Goal: Task Accomplishment & Management: Complete application form

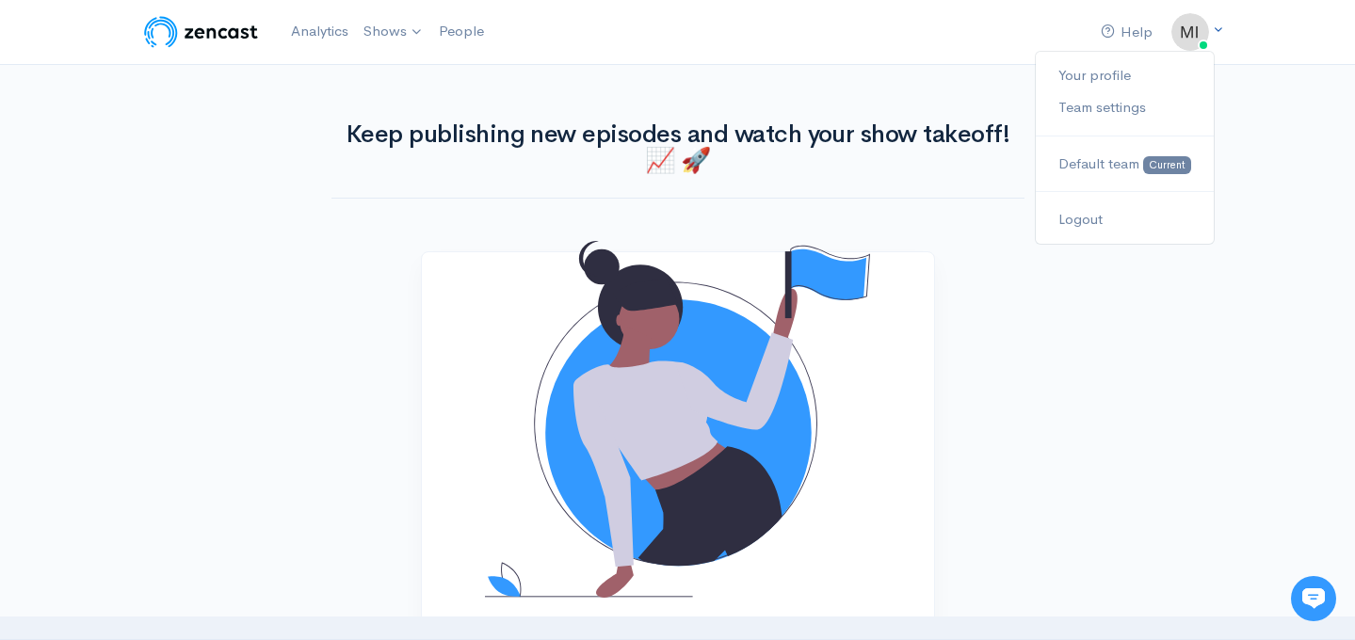
click at [1197, 30] on img at bounding box center [1190, 32] width 38 height 38
click at [234, 30] on img at bounding box center [201, 32] width 120 height 38
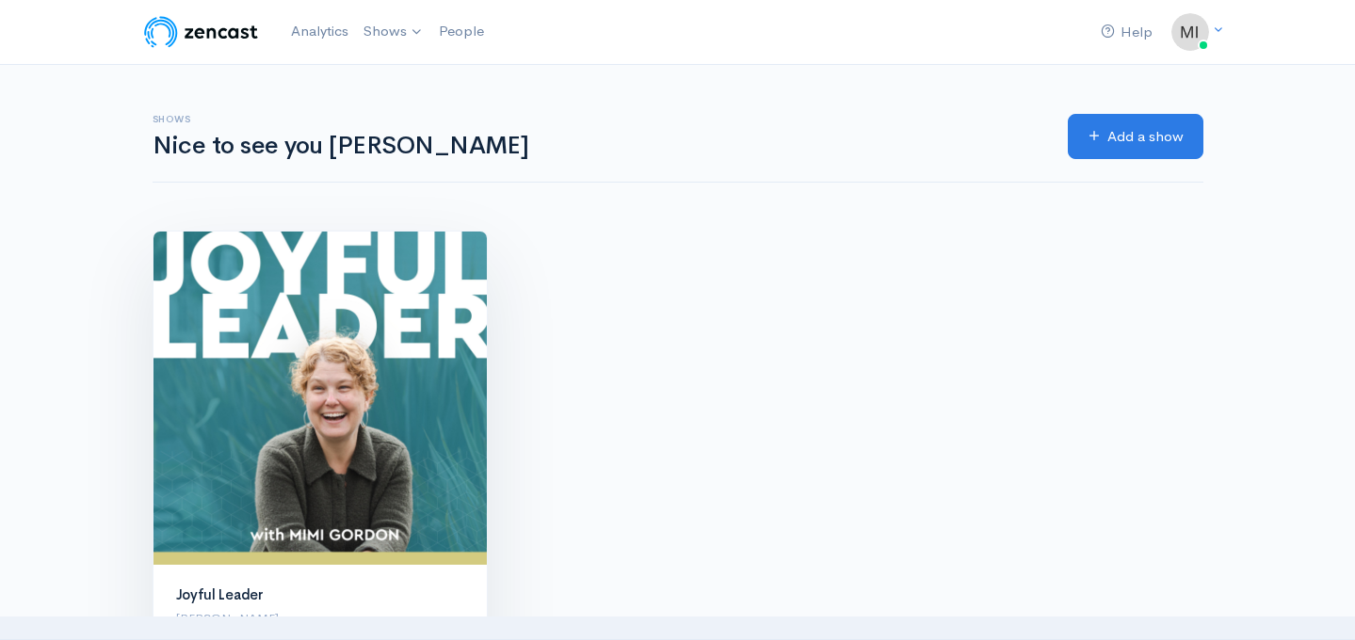
click at [360, 428] on img at bounding box center [319, 398] width 333 height 333
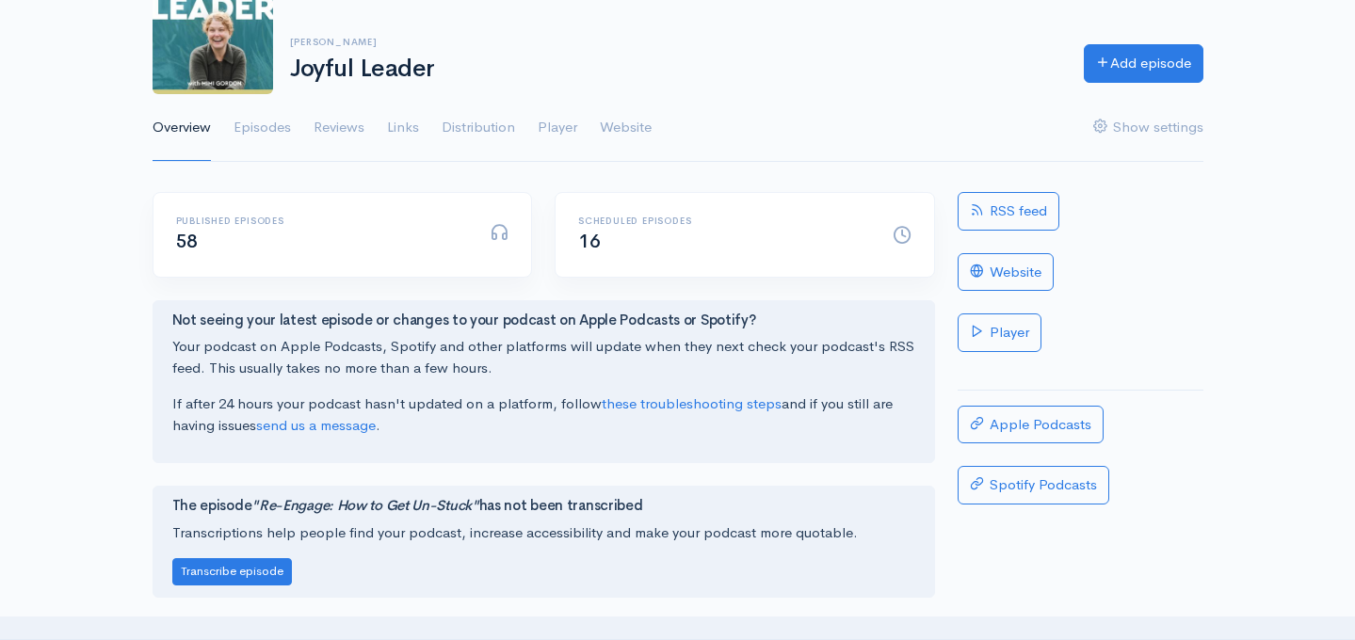
scroll to position [141, 0]
click at [1132, 121] on link "Show settings" at bounding box center [1148, 127] width 110 height 68
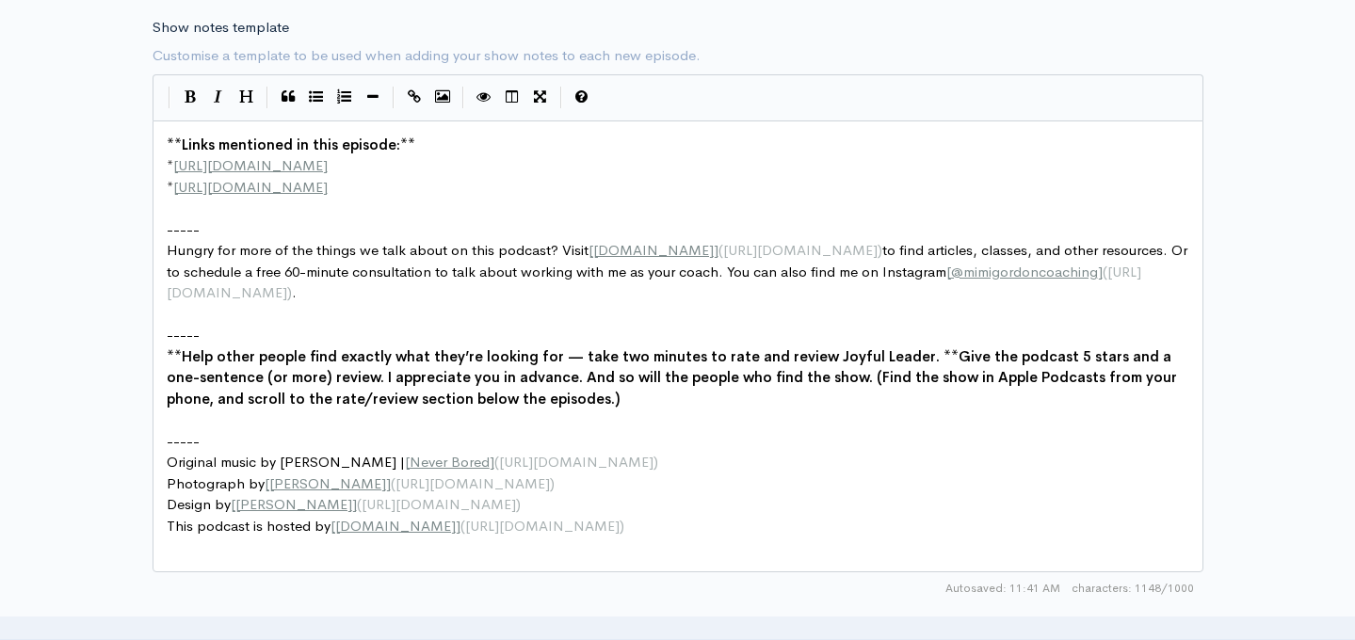
scroll to position [2280, 0]
click at [167, 143] on span "**" at bounding box center [174, 146] width 15 height 18
type textarea "Thanks for listening."
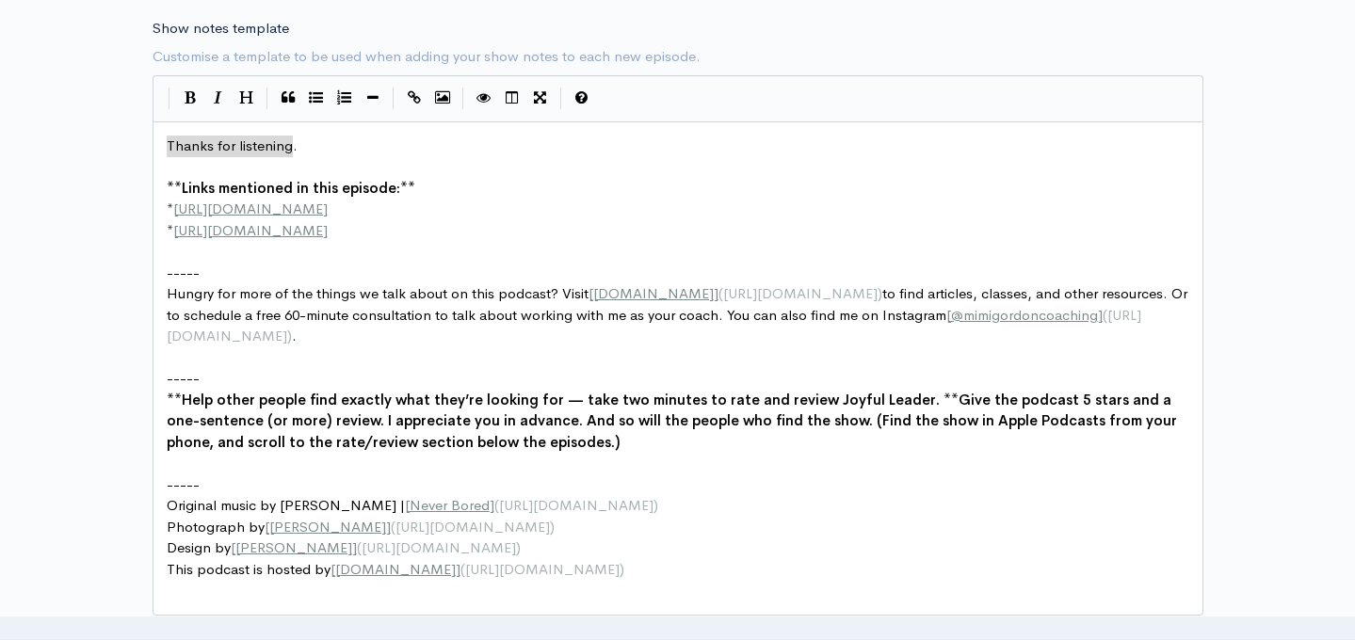
type textarea "Thanks for listening."
drag, startPoint x: 303, startPoint y: 142, endPoint x: 176, endPoint y: 136, distance: 127.3
click at [163, 193] on pre "** Links mentioned in this episode: **" at bounding box center [678, 189] width 1030 height 22
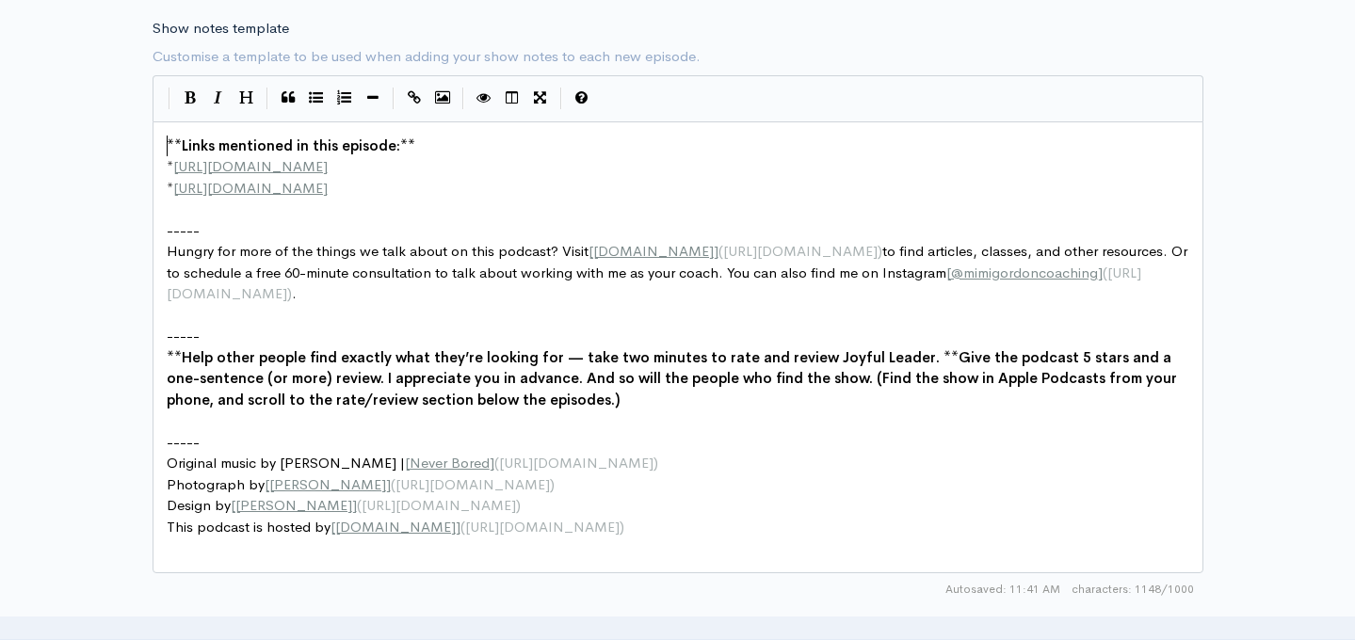
click at [181, 217] on pre "​" at bounding box center [678, 210] width 1030 height 22
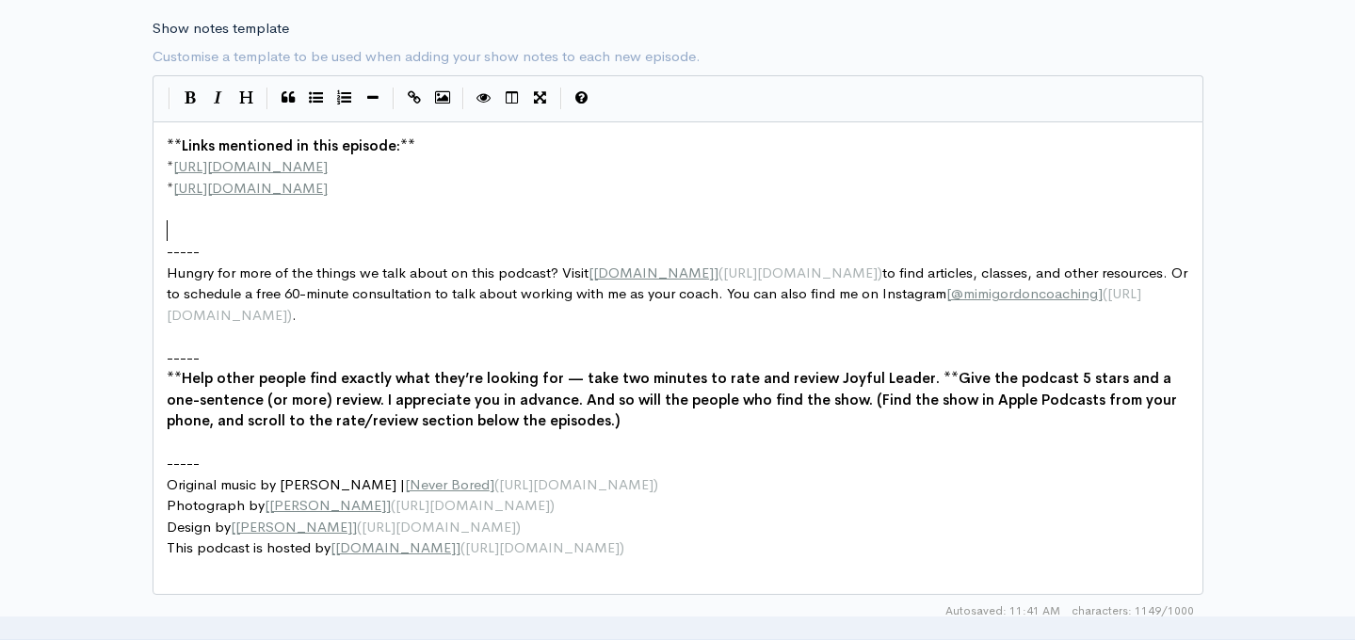
click at [198, 223] on pre "​" at bounding box center [678, 231] width 1030 height 22
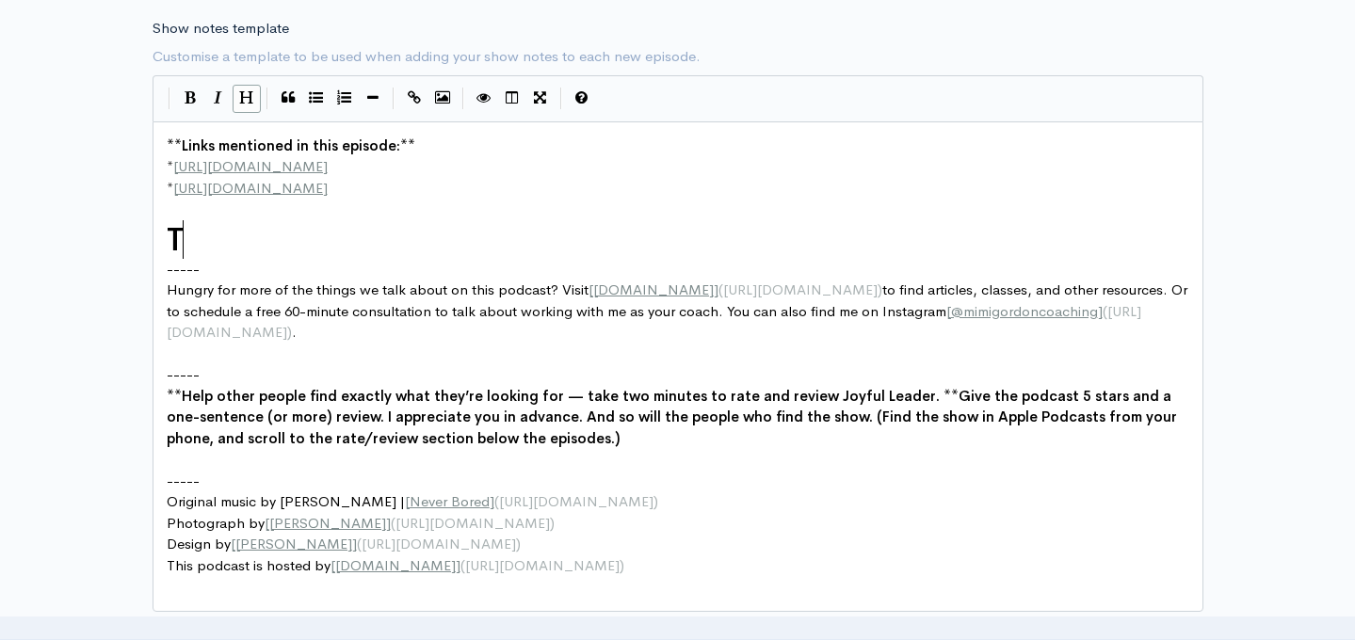
type textarea "Tha"
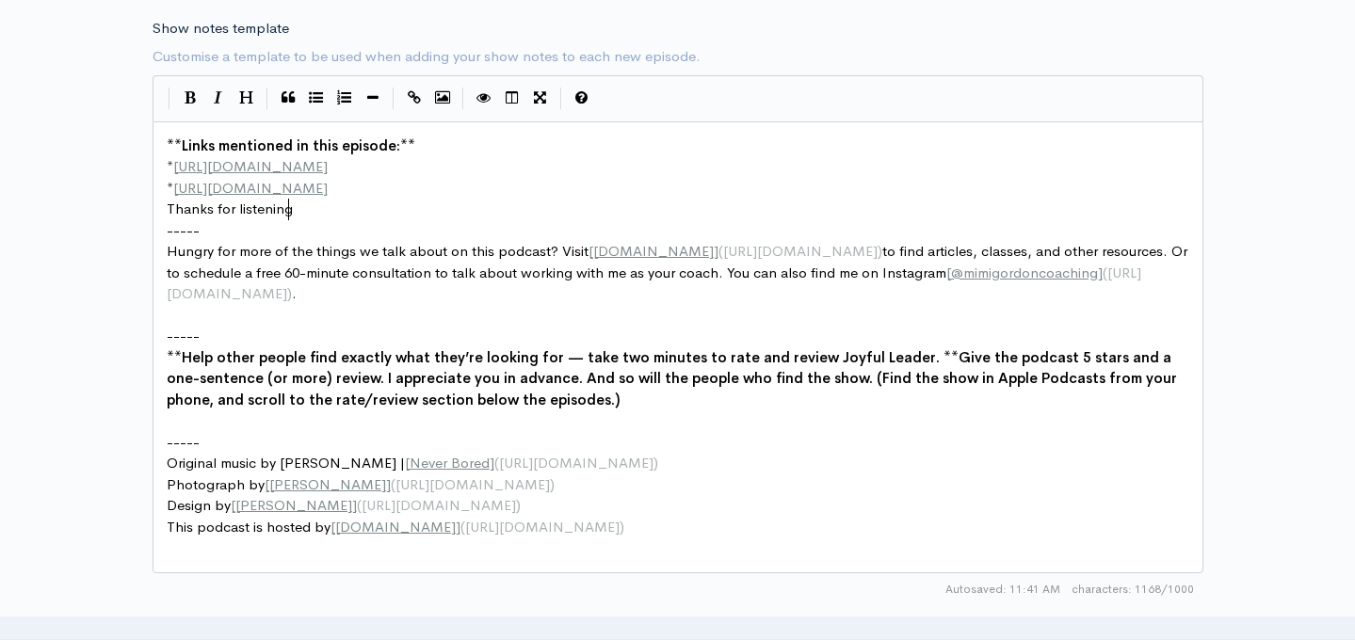
type textarea "Thanks for listening."
click at [167, 209] on span "Thanks for listening." at bounding box center [232, 209] width 131 height 18
click at [371, 187] on pre "* http://second-example.com" at bounding box center [678, 189] width 1030 height 22
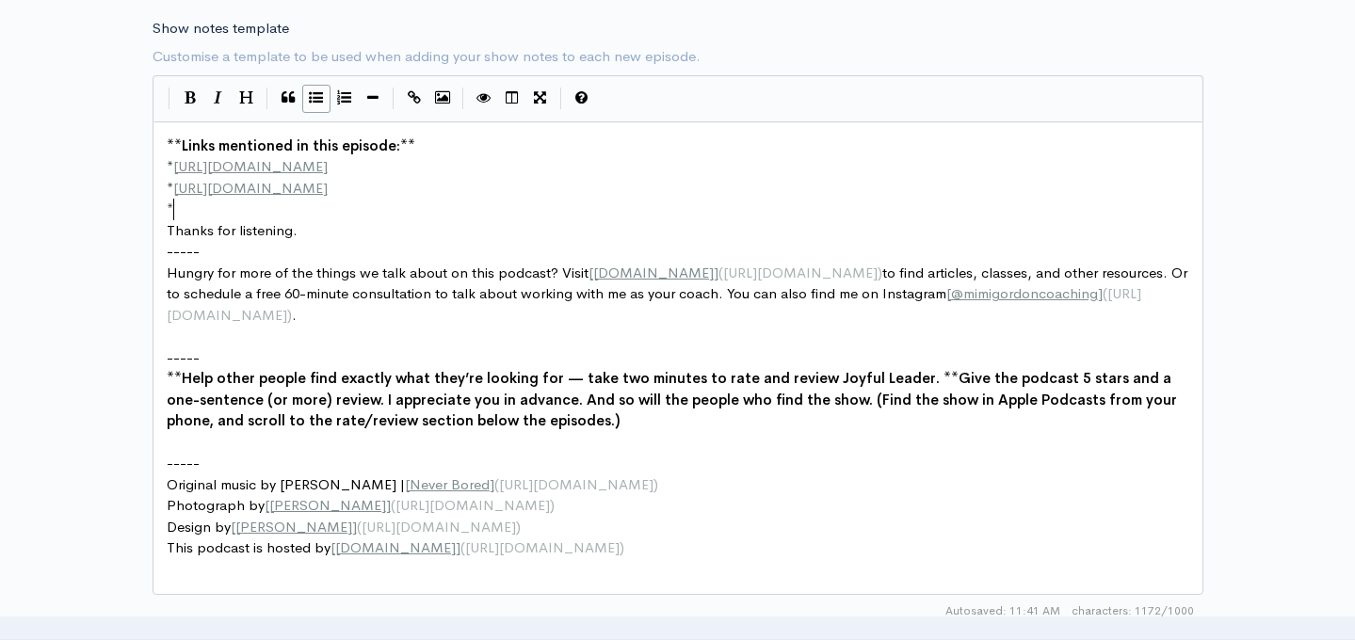
type textarea "*"
drag, startPoint x: 170, startPoint y: 208, endPoint x: 159, endPoint y: 206, distance: 11.5
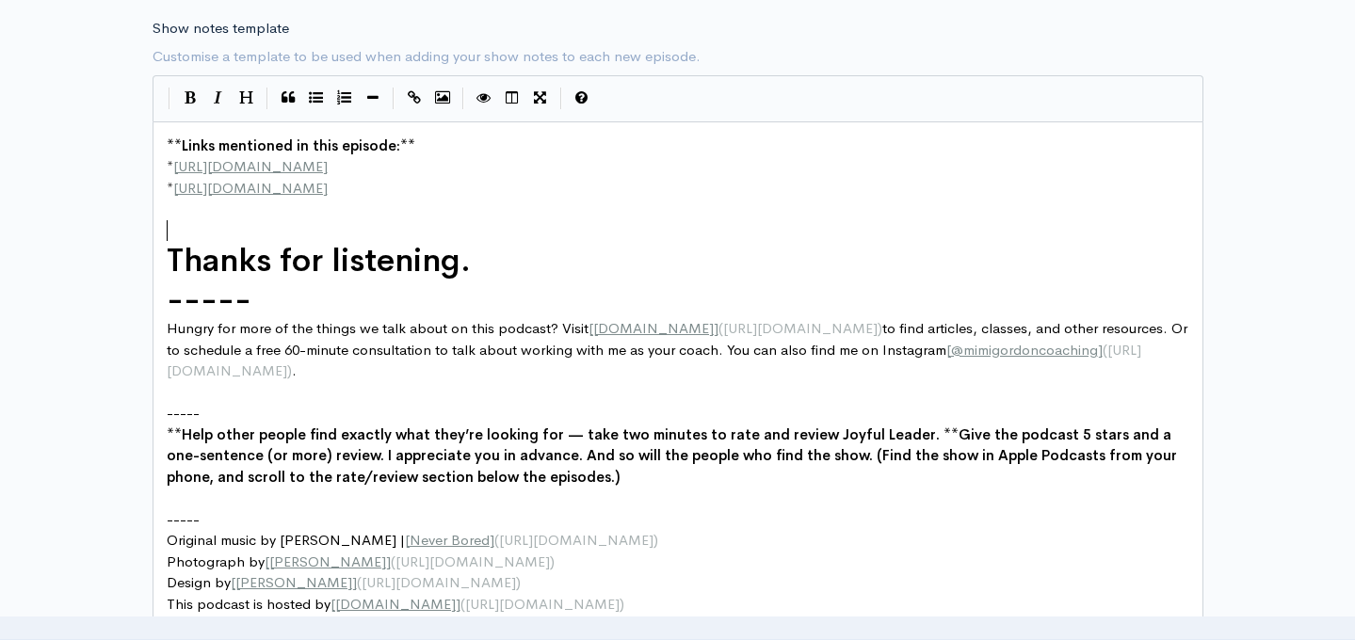
type textarea "*"
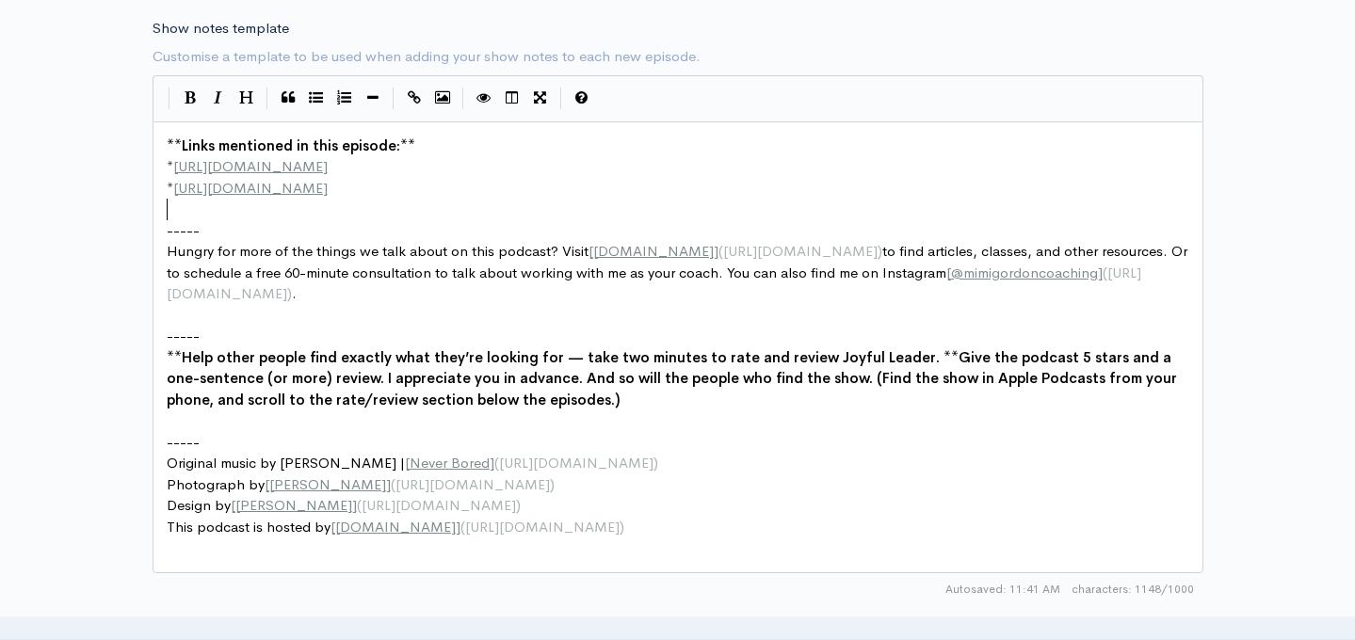
scroll to position [2749, 0]
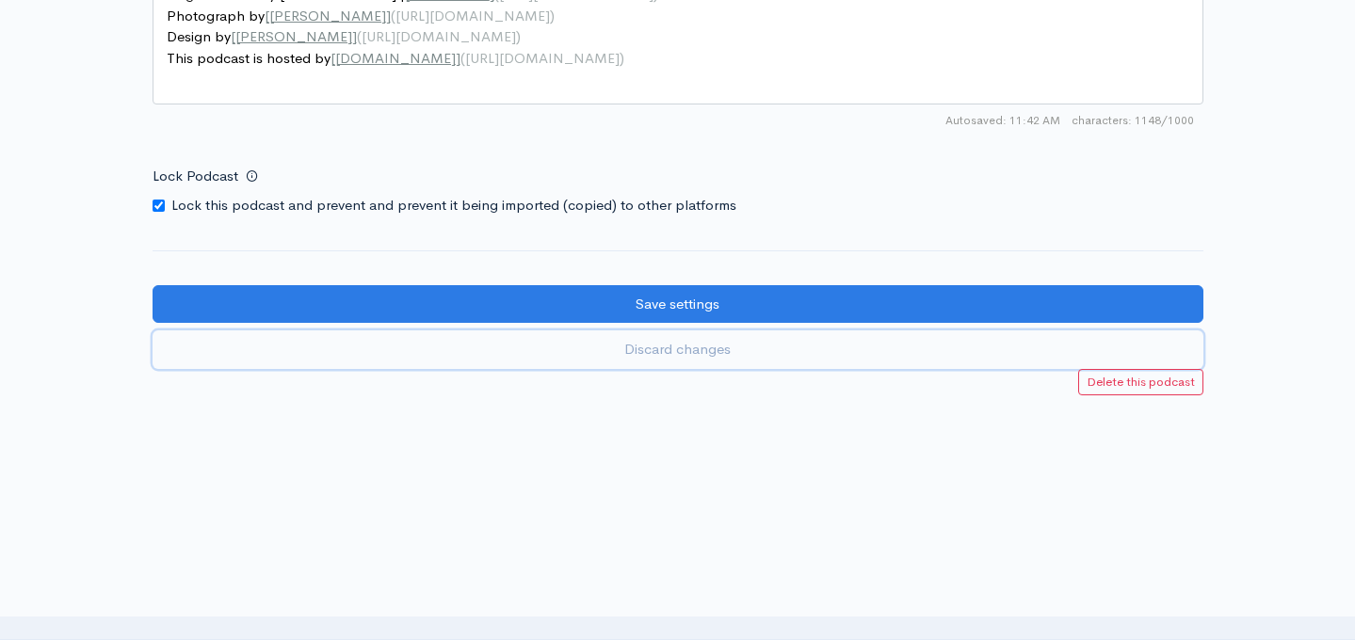
click at [677, 352] on link "Discard changes" at bounding box center [678, 350] width 1051 height 39
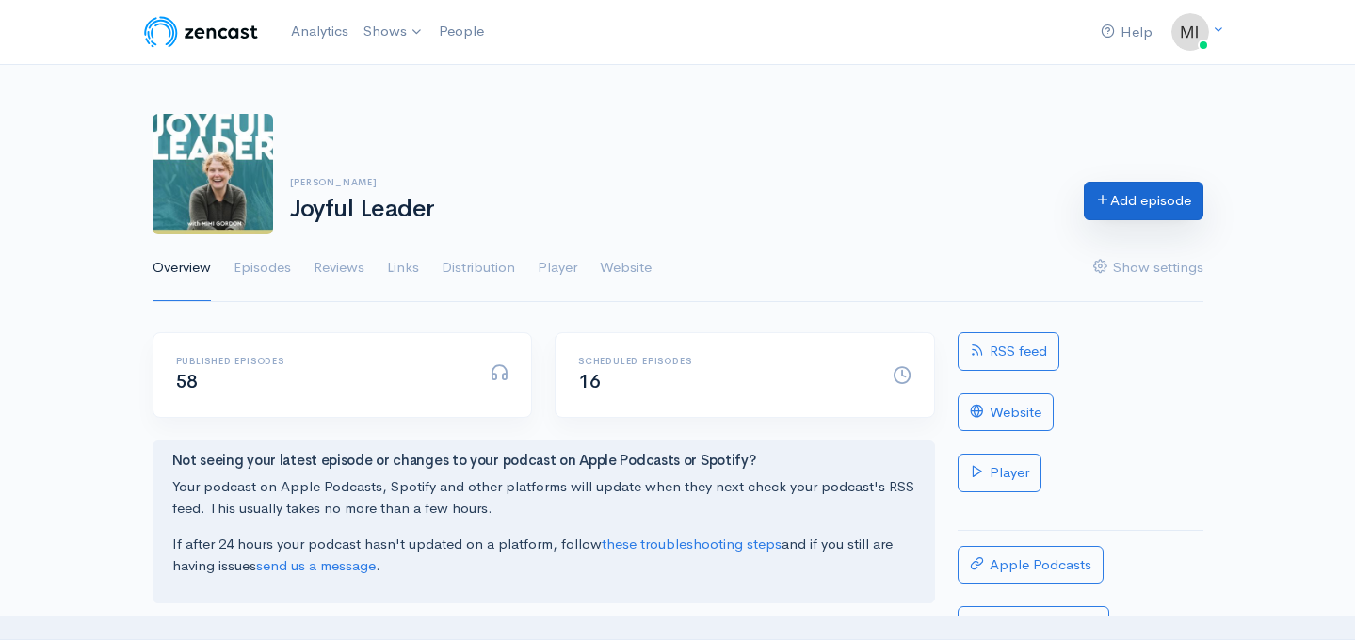
click at [1143, 195] on link "Add episode" at bounding box center [1144, 201] width 120 height 39
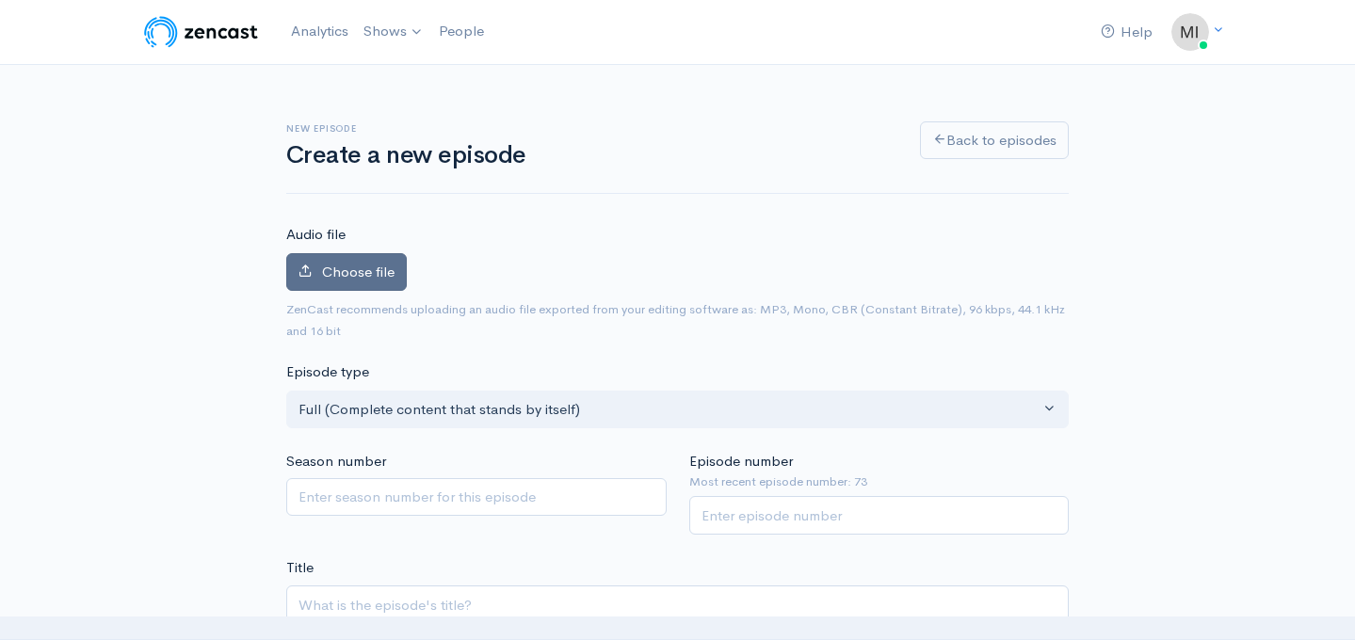
click at [335, 271] on span "Choose file" at bounding box center [358, 272] width 73 height 18
click at [0, 0] on input "Choose file" at bounding box center [0, 0] width 0 height 0
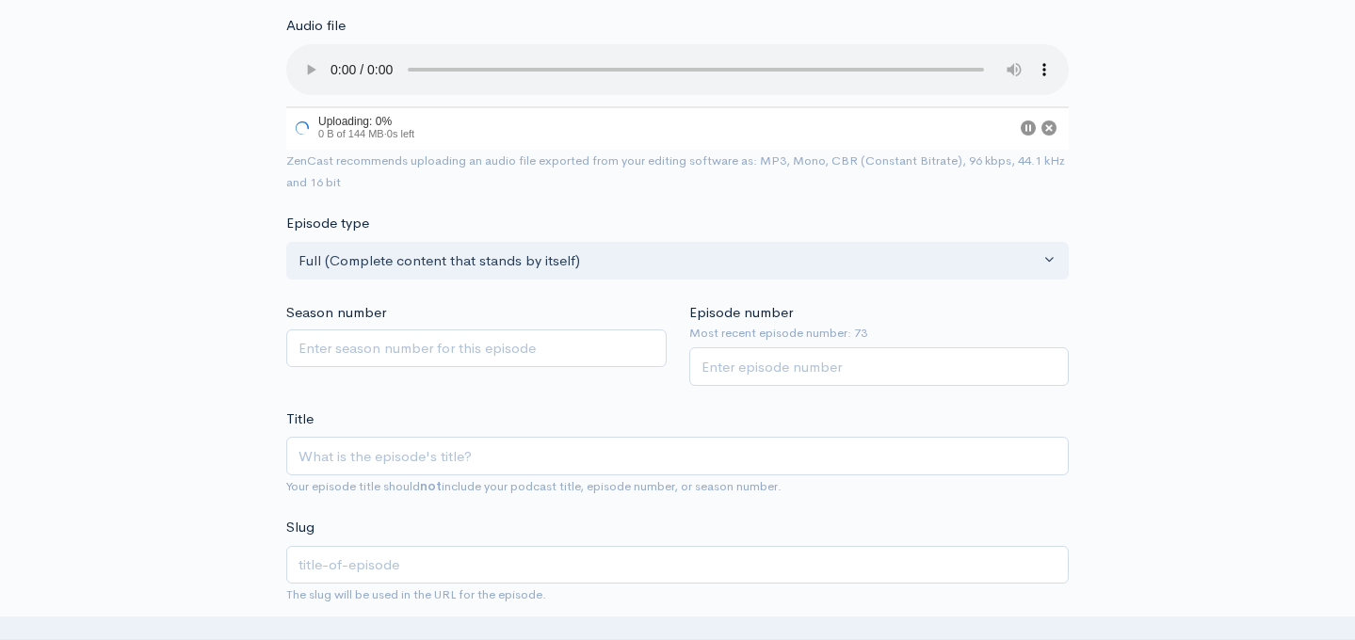
scroll to position [212, 0]
click at [802, 369] on input "Episode number" at bounding box center [879, 366] width 380 height 39
type input "74"
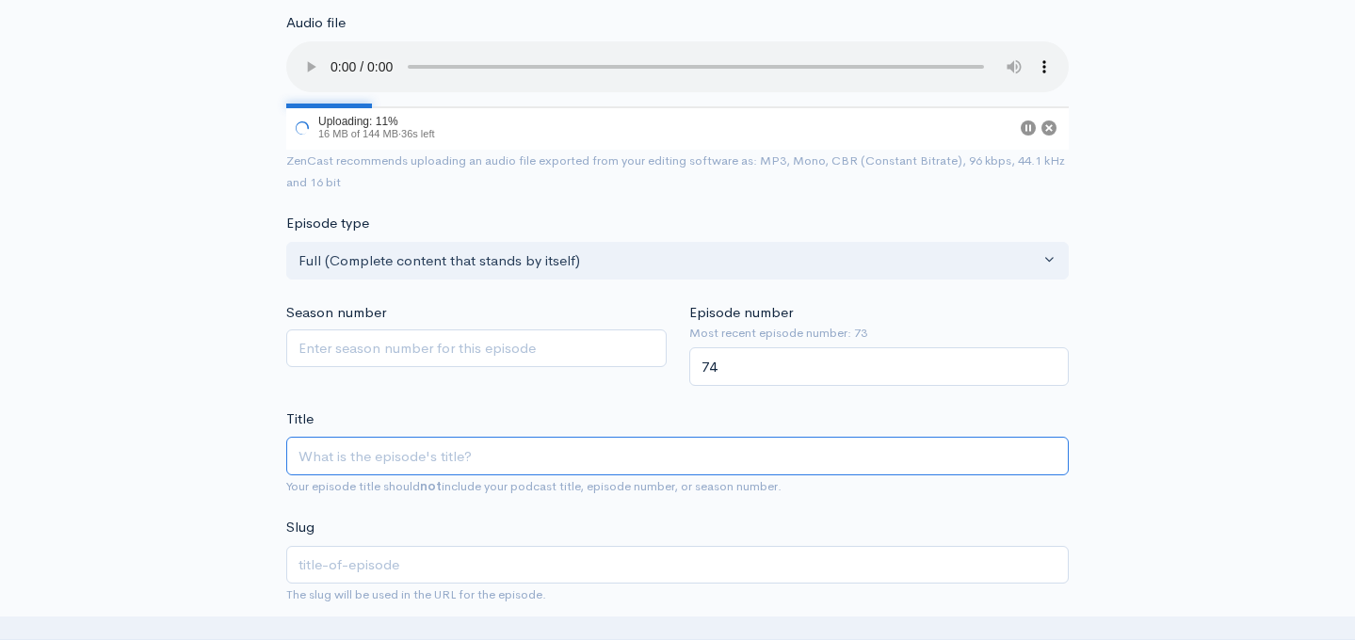
click at [482, 456] on input "Title" at bounding box center [677, 456] width 783 height 39
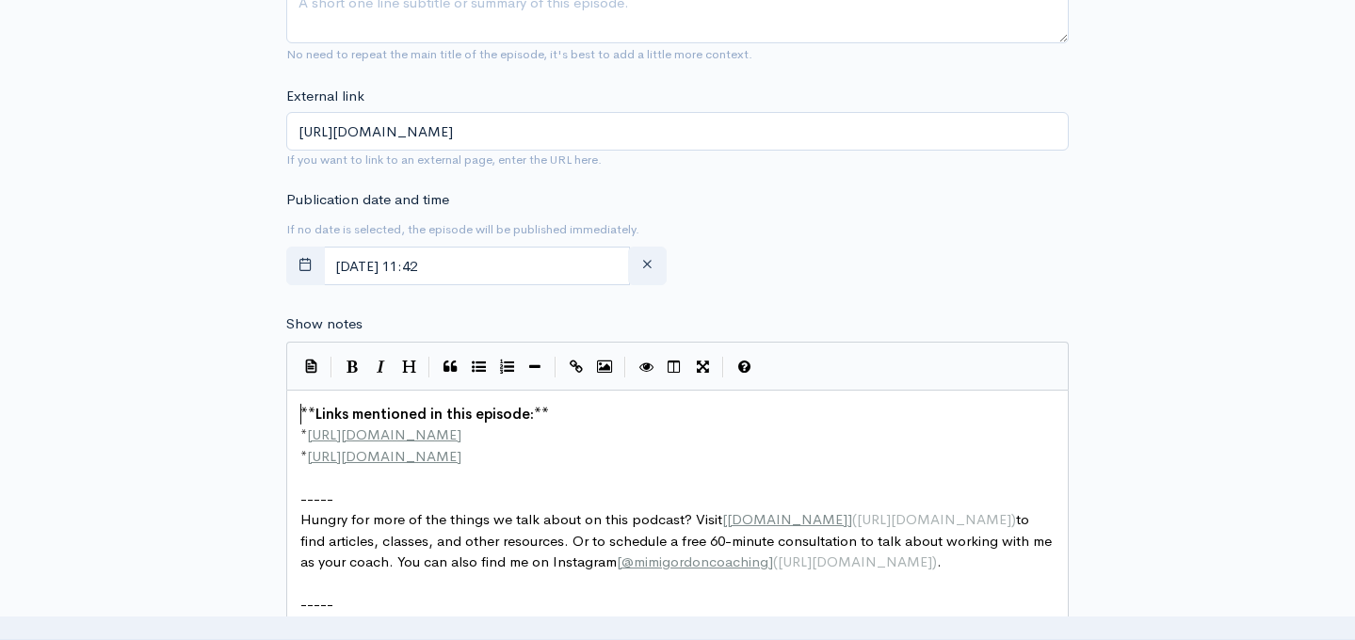
scroll to position [7, 0]
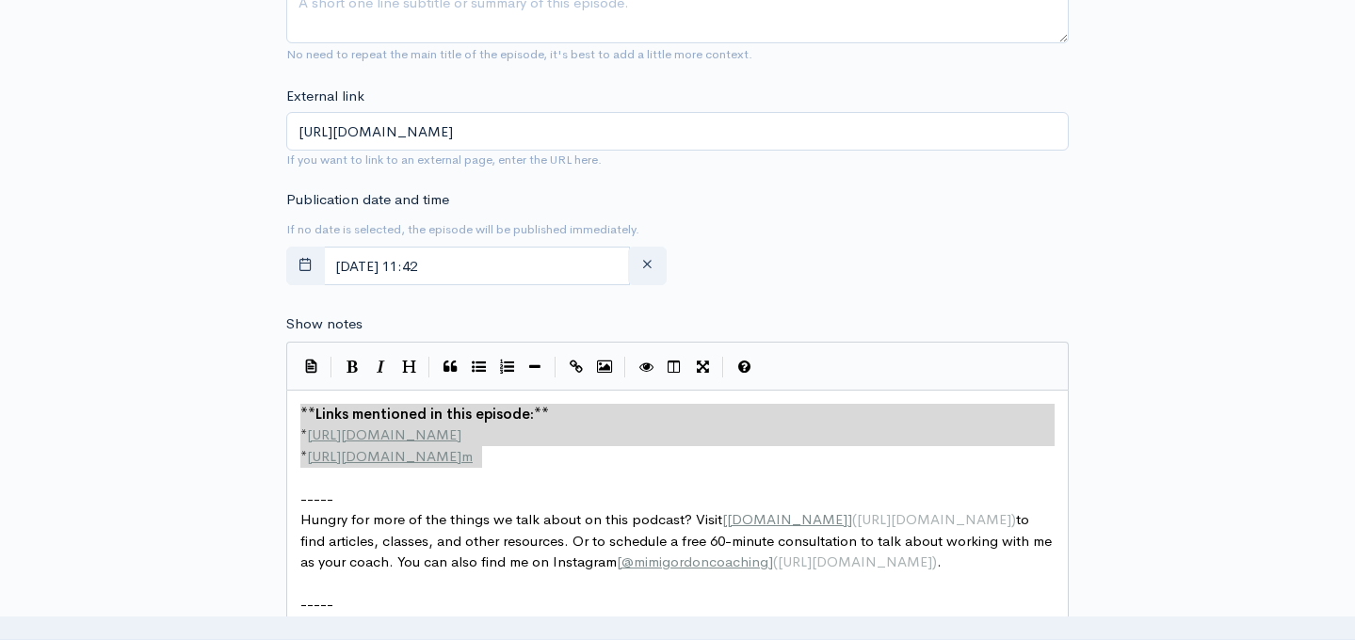
type textarea "**Links mentioned in this episode:** * [URL][DOMAIN_NAME] * [URL][DOMAIN_NAME]"
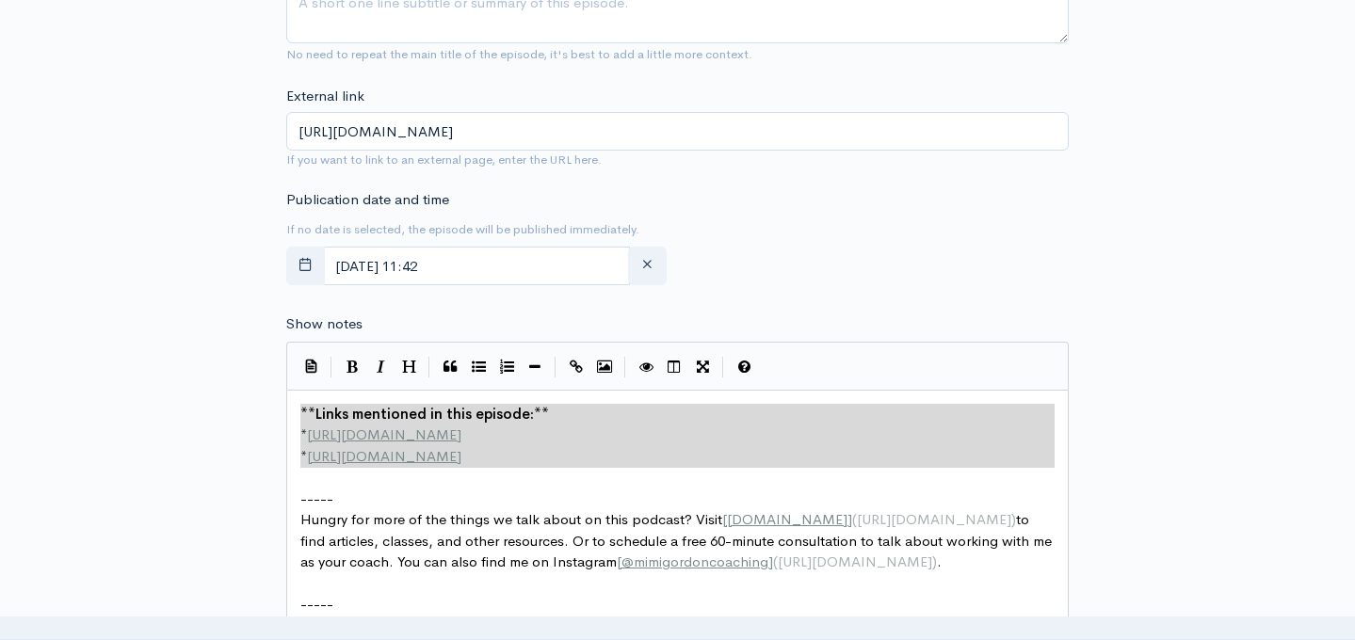
drag, startPoint x: 297, startPoint y: 412, endPoint x: 512, endPoint y: 473, distance: 224.2
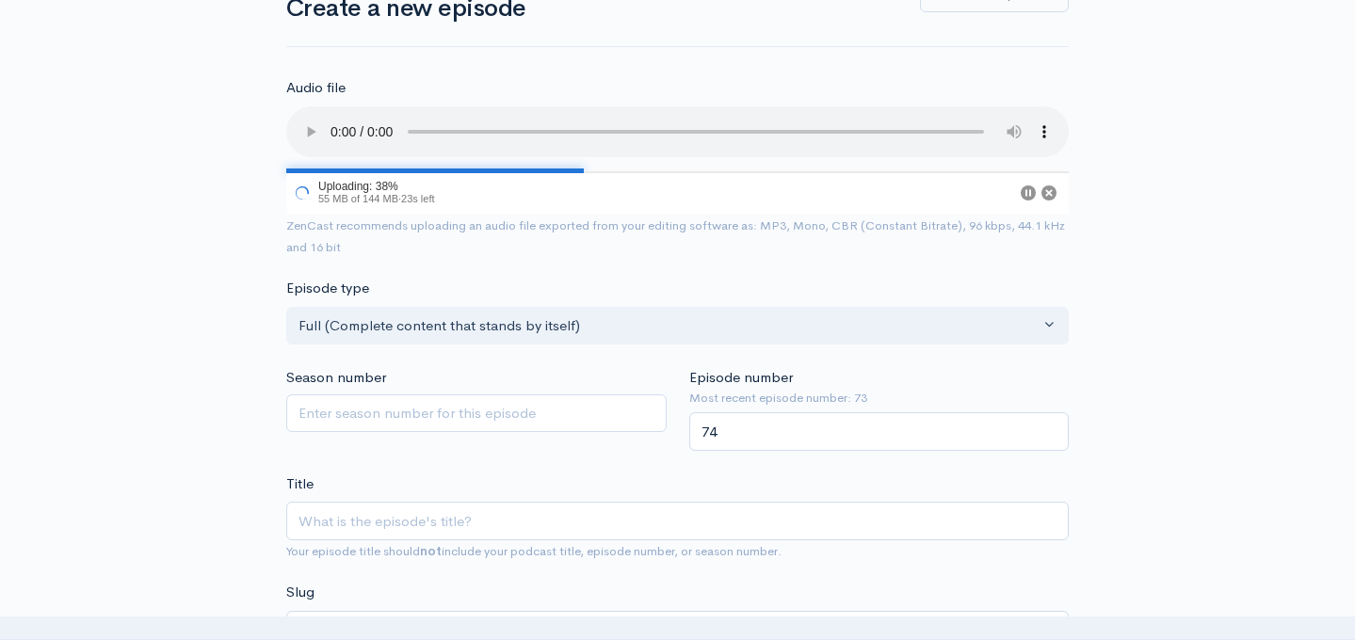
scroll to position [143, 0]
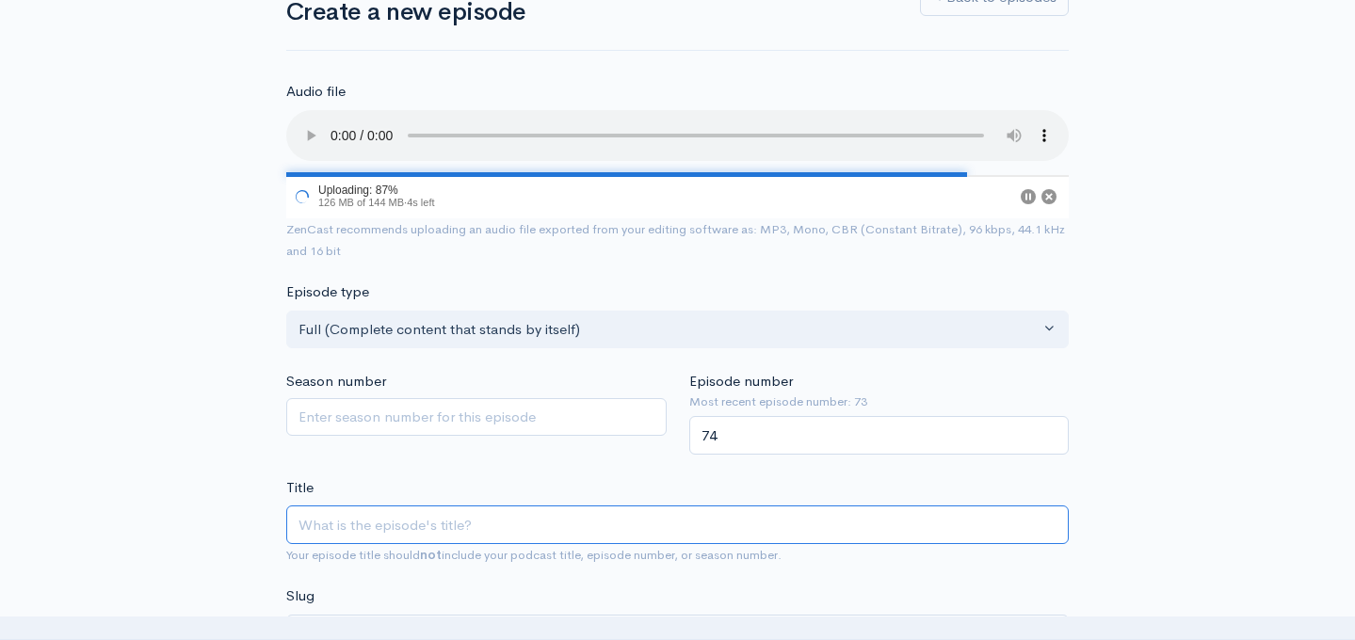
click at [433, 523] on input "Title" at bounding box center [677, 525] width 783 height 39
type input "T"
type input "t"
type input "Tak"
type input "tak"
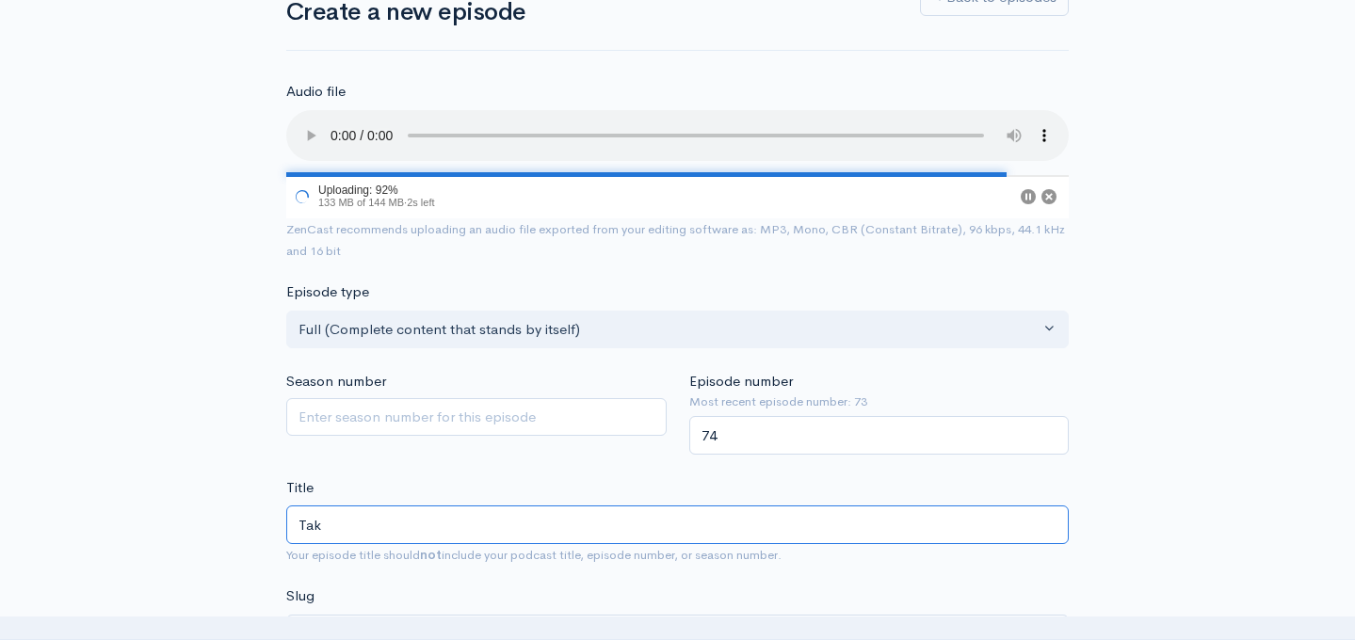
type input "Taki"
type input "taki"
type input "Takin"
type input "takin"
type input "Taking"
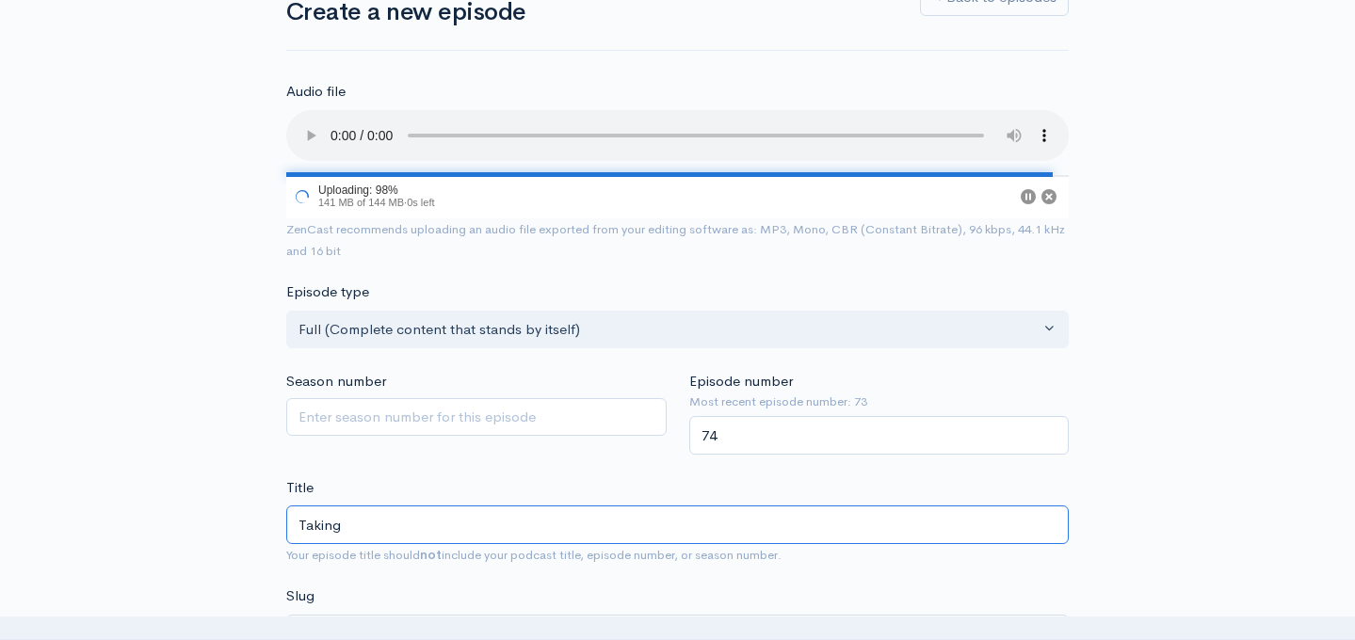
type input "taking"
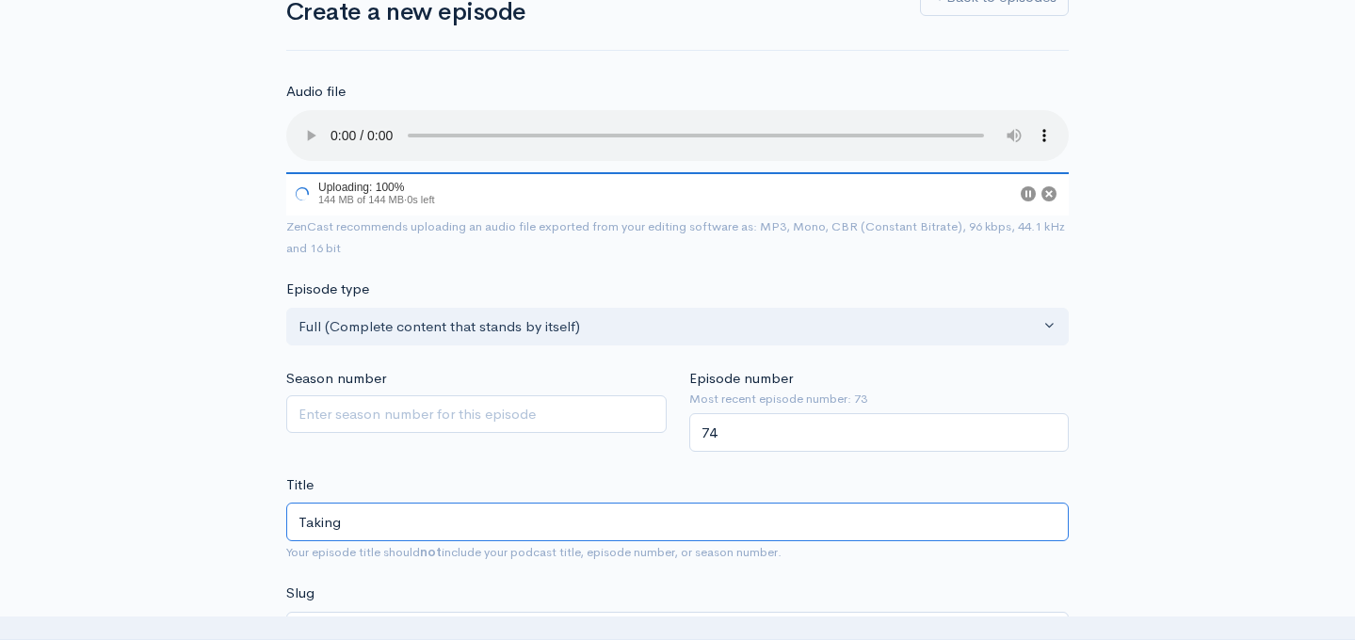
type input "Taking I"
type input "taking-i"
type input "Taking In"
type input "taking-in"
type input "Taking In v"
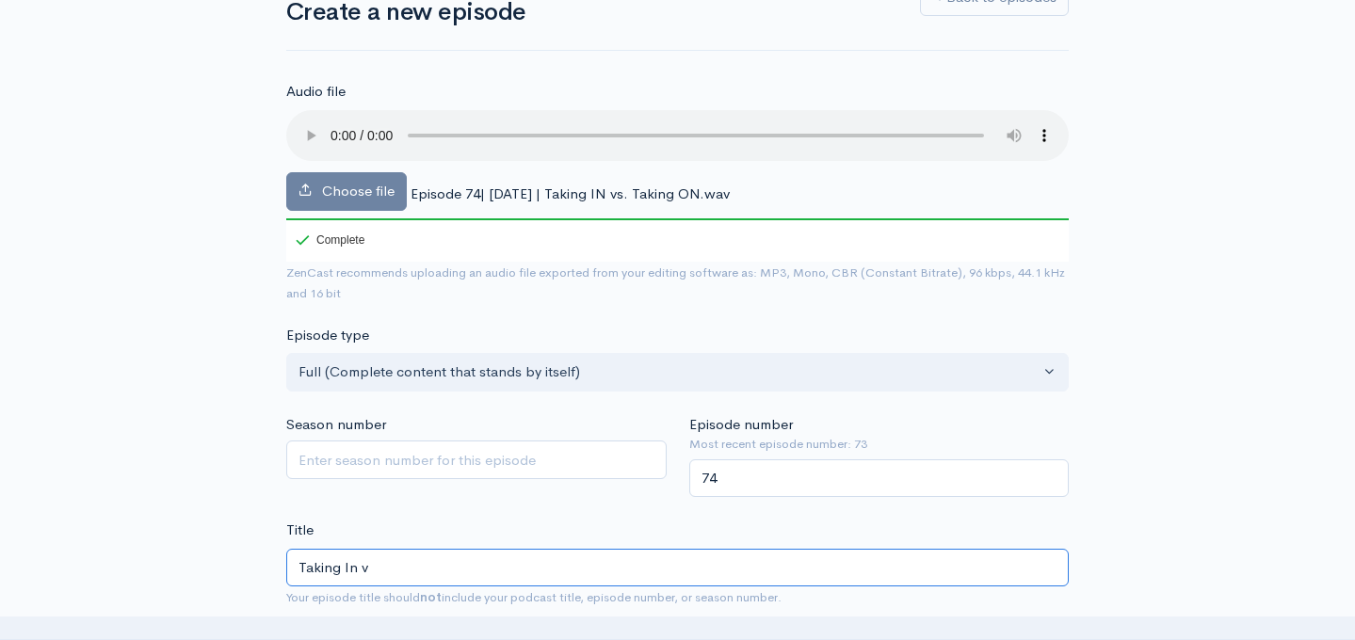
type input "taking-in-v"
type input "Taking In vs"
type input "taking-in-vs"
type input "Taking In vs. T"
type input "taking-in-vs-t"
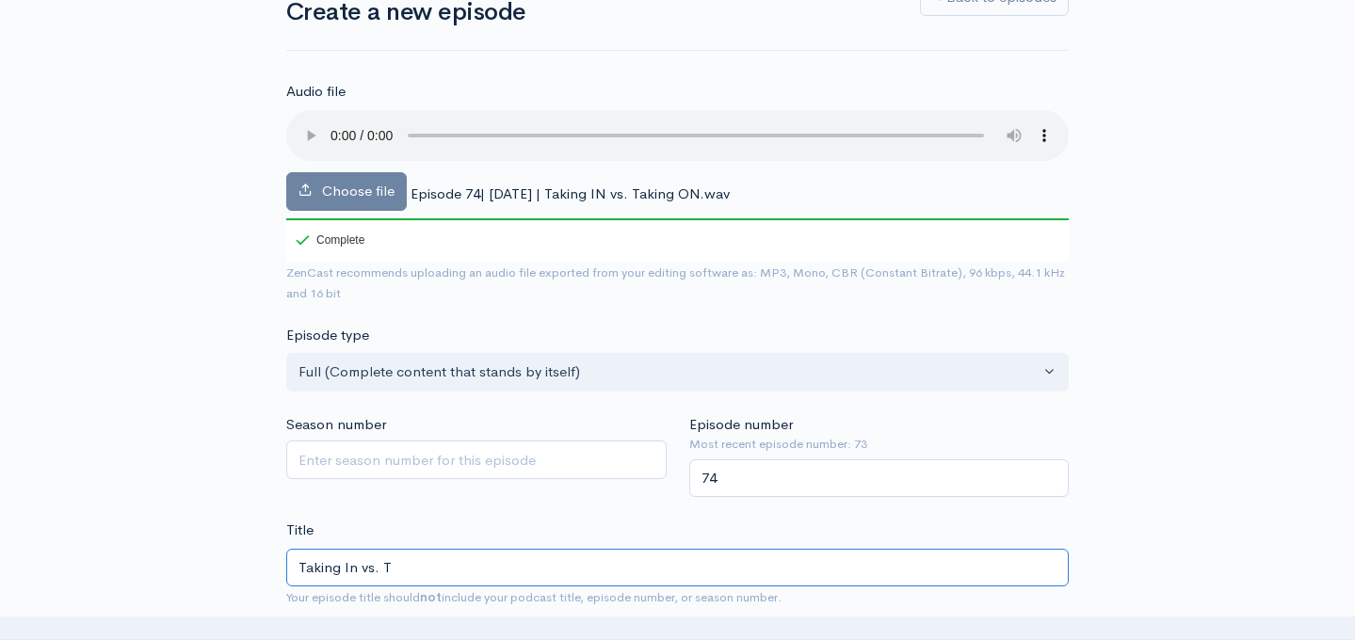
type input "Taking In vs. Ta"
type input "taking-in-vs-ta"
type input "Taking In vs. Tak"
type input "taking-in-vs-tak"
type input "Taking In vs. Taki"
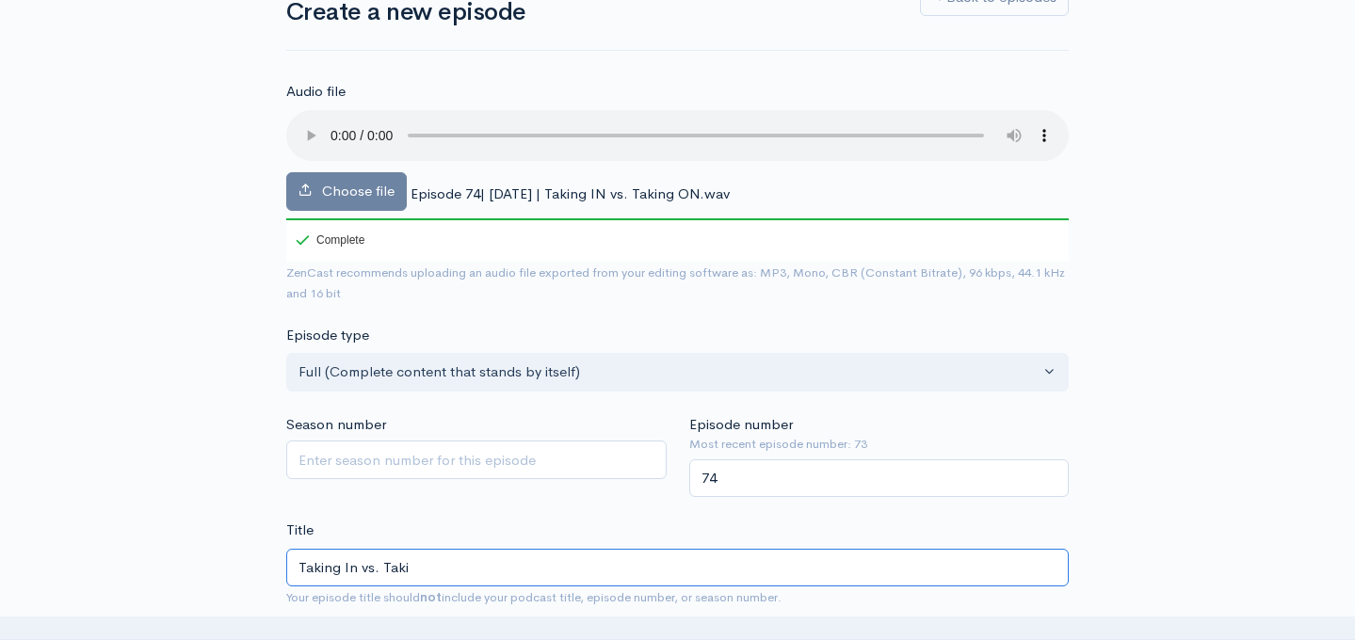
type input "taking-in-vs-taki"
type input "Taking In vs. Takin"
type input "taking-in-vs-takin"
type input "Taking In vs. Takin g"
type input "taking-in-vs-takin-g"
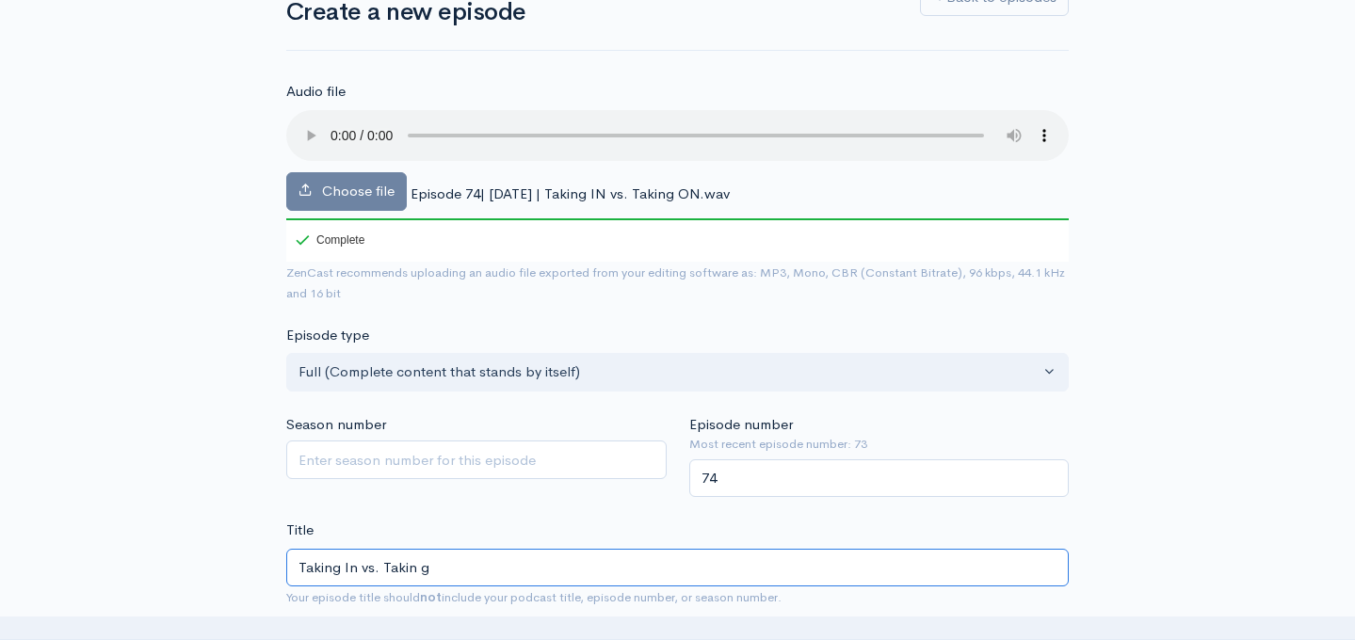
type input "Taking In vs. Takin"
type input "taking-in-vs-takin"
type input "Taking In vs. Taking"
type input "taking-in-vs-taking"
type input "Taking In vs. Taking O"
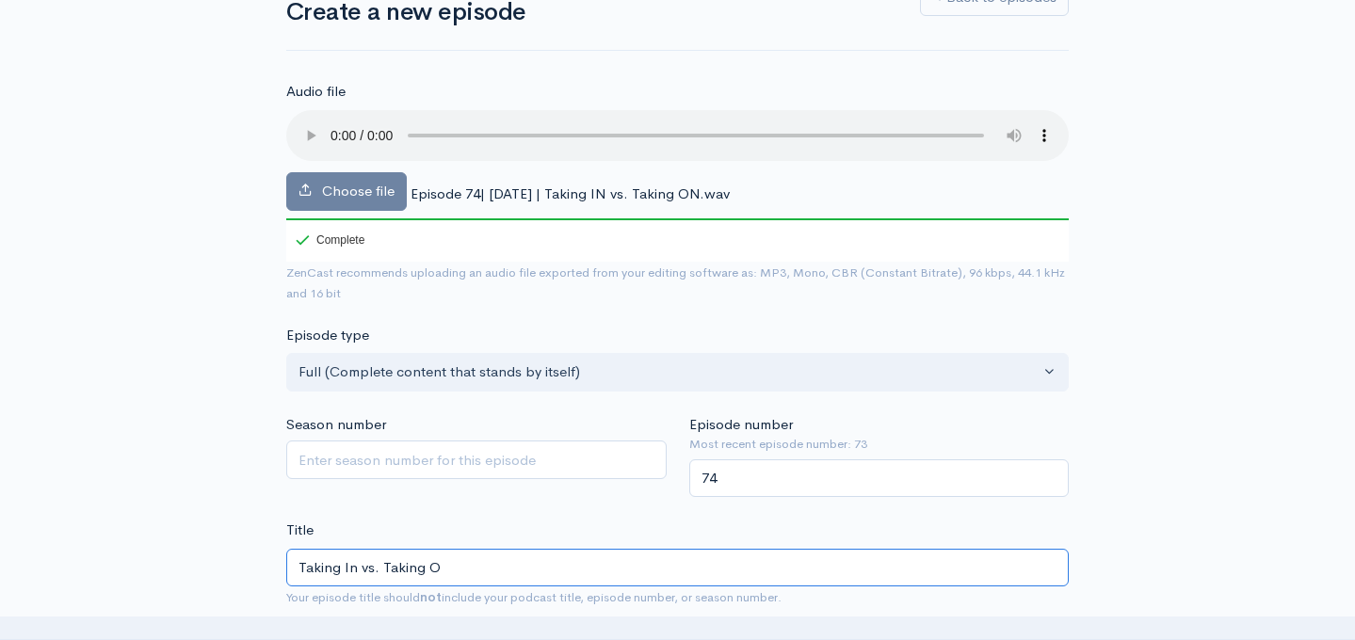
type input "taking-in-vs-taking-o"
type input "Taking In vs. Taking On"
type input "taking-in-vs-taking-on"
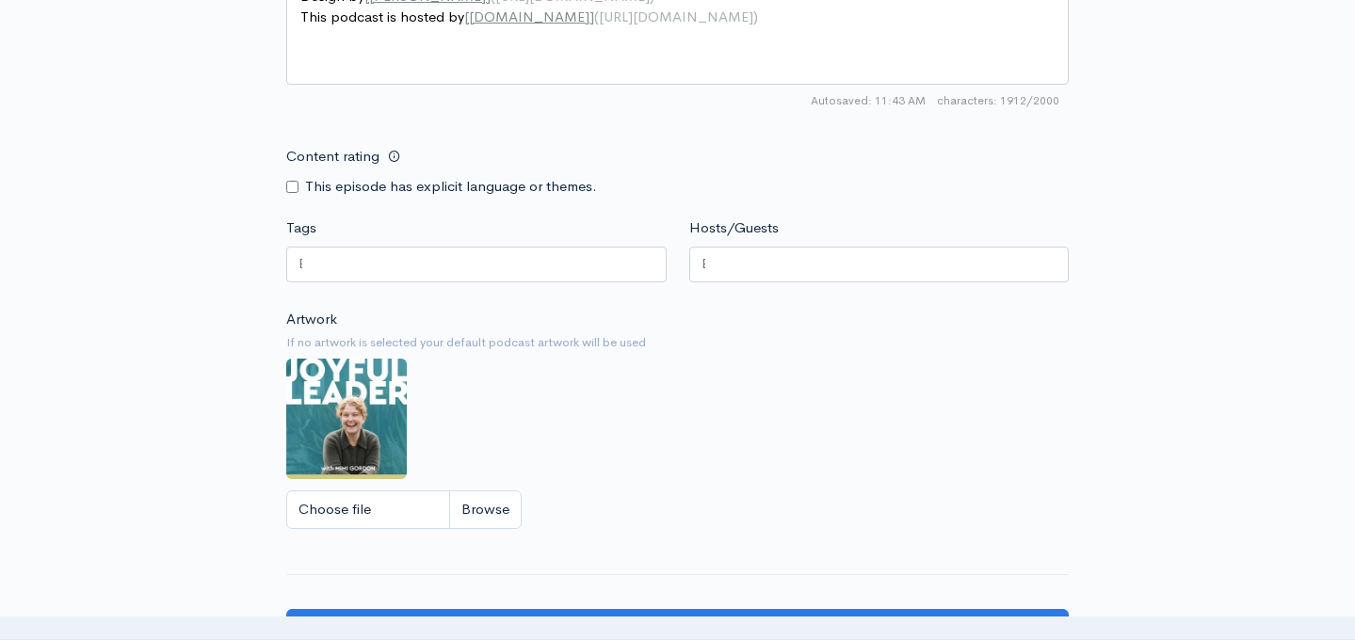
scroll to position [2036, 0]
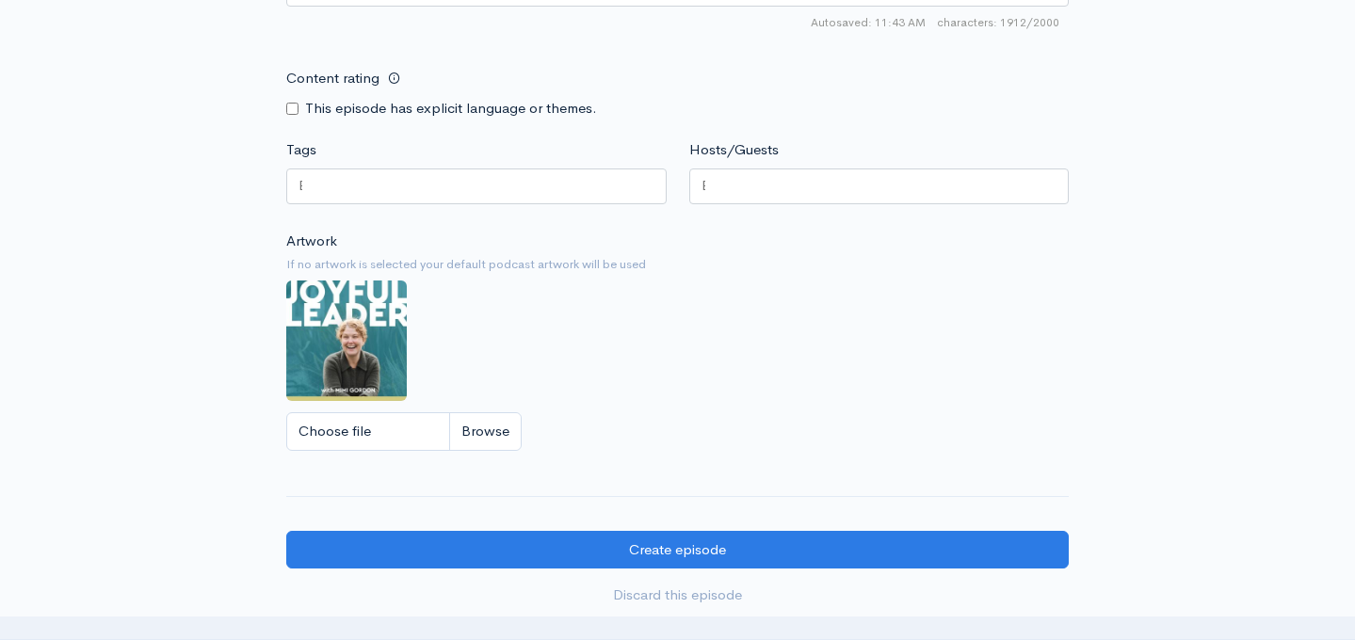
type input "Taking In vs. Taking On"
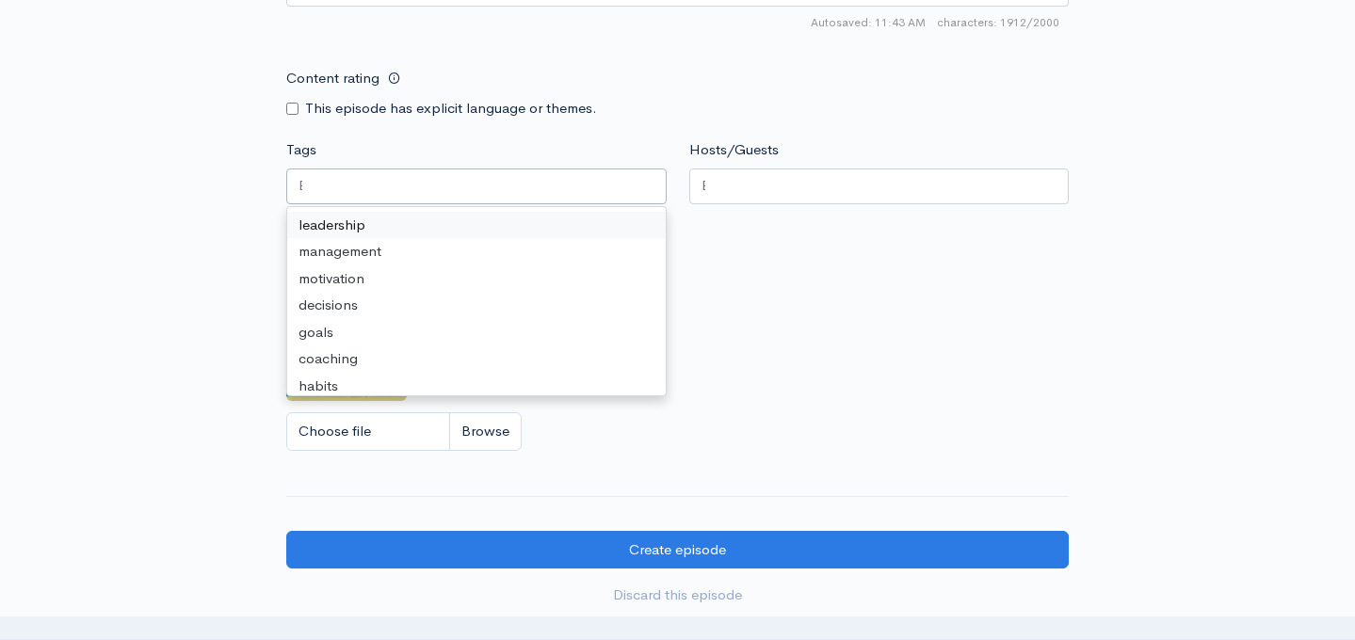
click at [486, 180] on div at bounding box center [476, 187] width 380 height 36
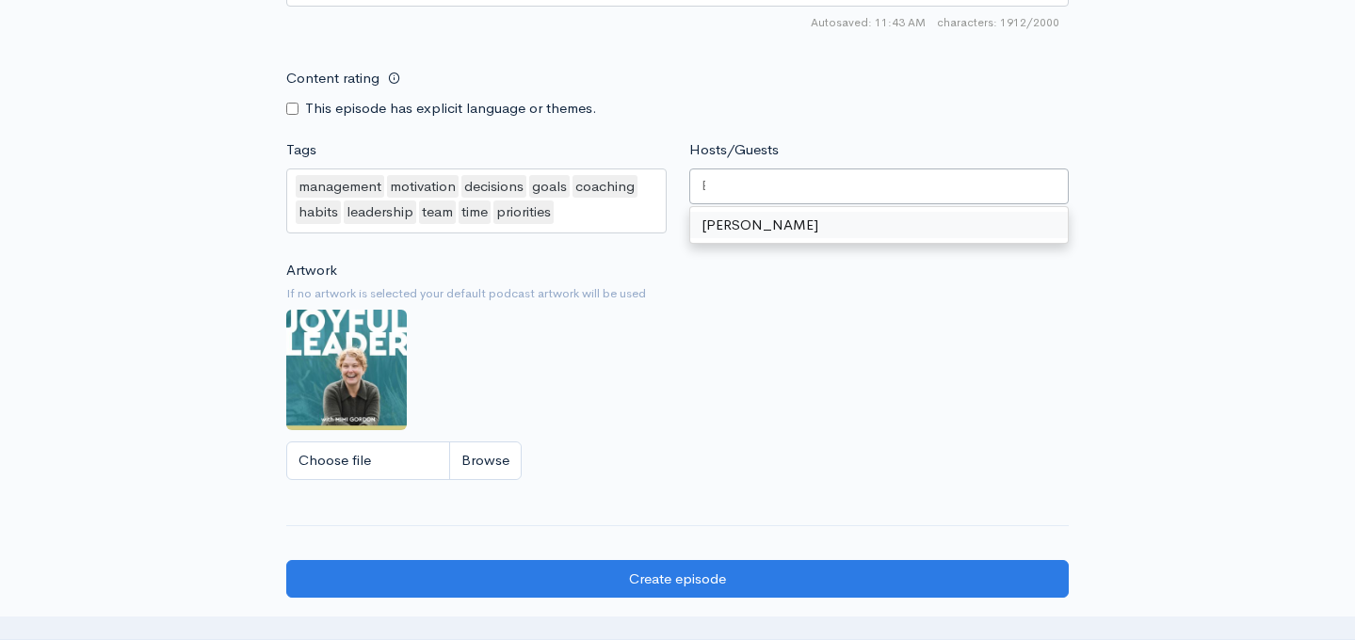
click at [817, 180] on div at bounding box center [879, 187] width 380 height 36
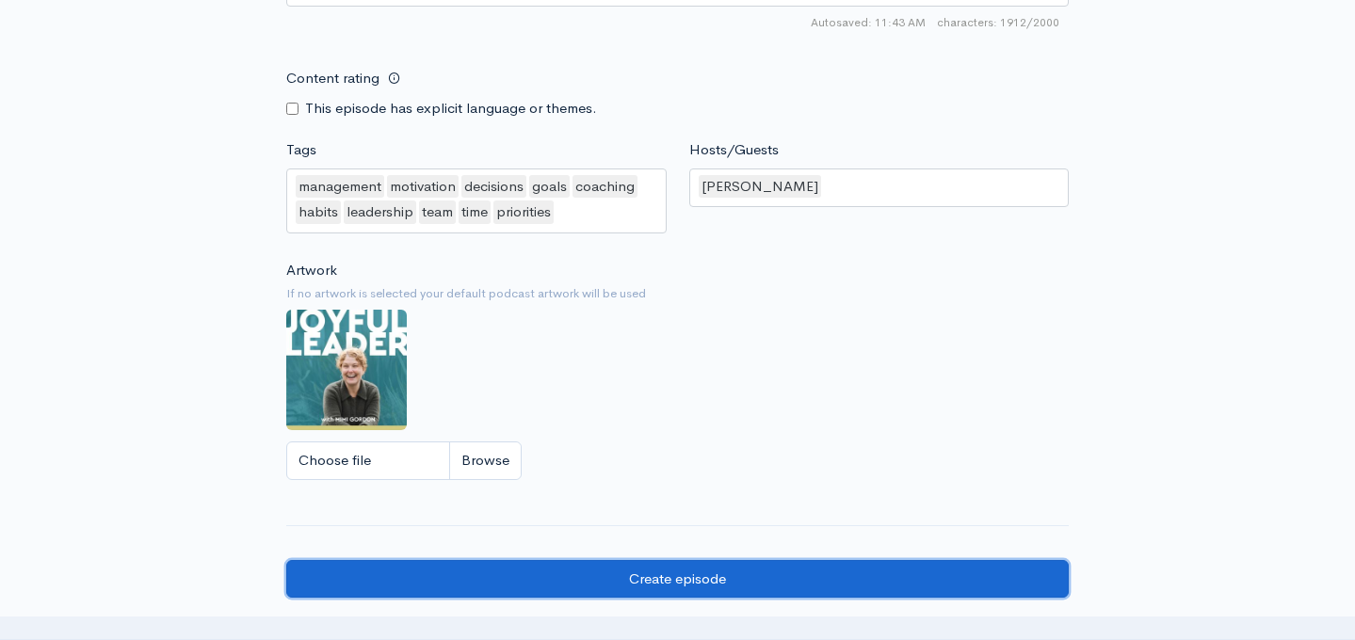
click at [688, 584] on input "Create episode" at bounding box center [677, 579] width 783 height 39
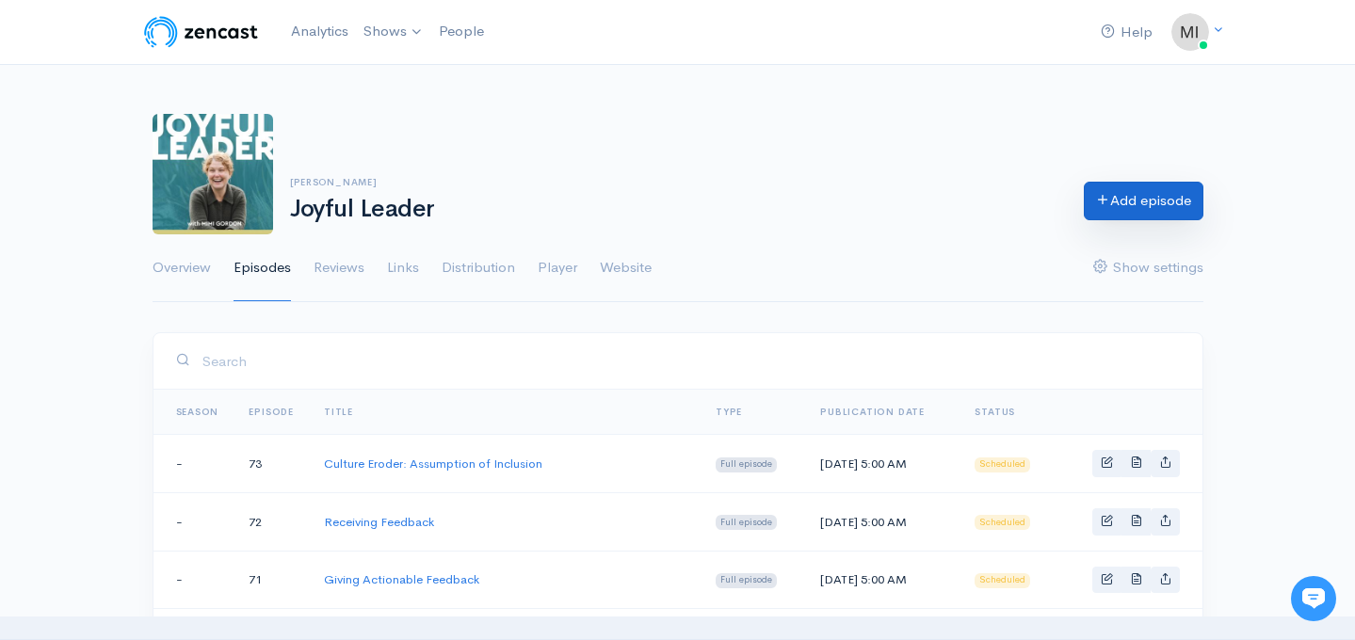
click at [1139, 199] on link "Add episode" at bounding box center [1144, 201] width 120 height 39
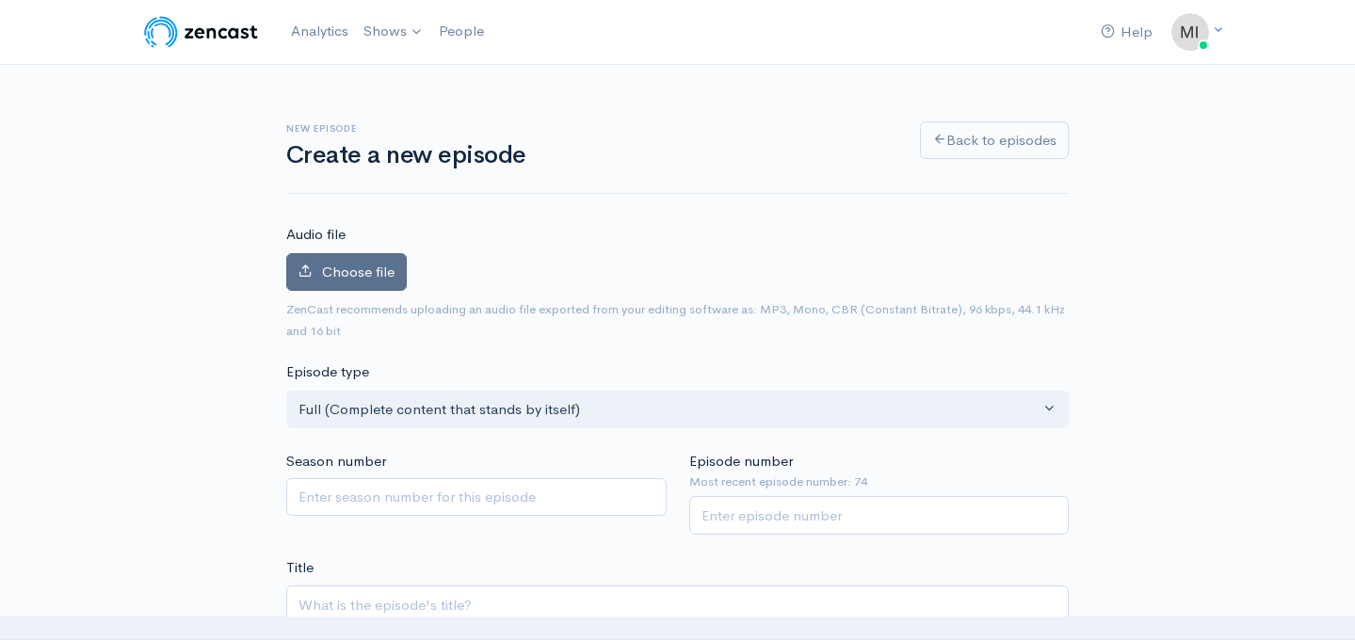
click at [351, 269] on span "Choose file" at bounding box center [358, 272] width 73 height 18
click at [0, 0] on input "Choose file" at bounding box center [0, 0] width 0 height 0
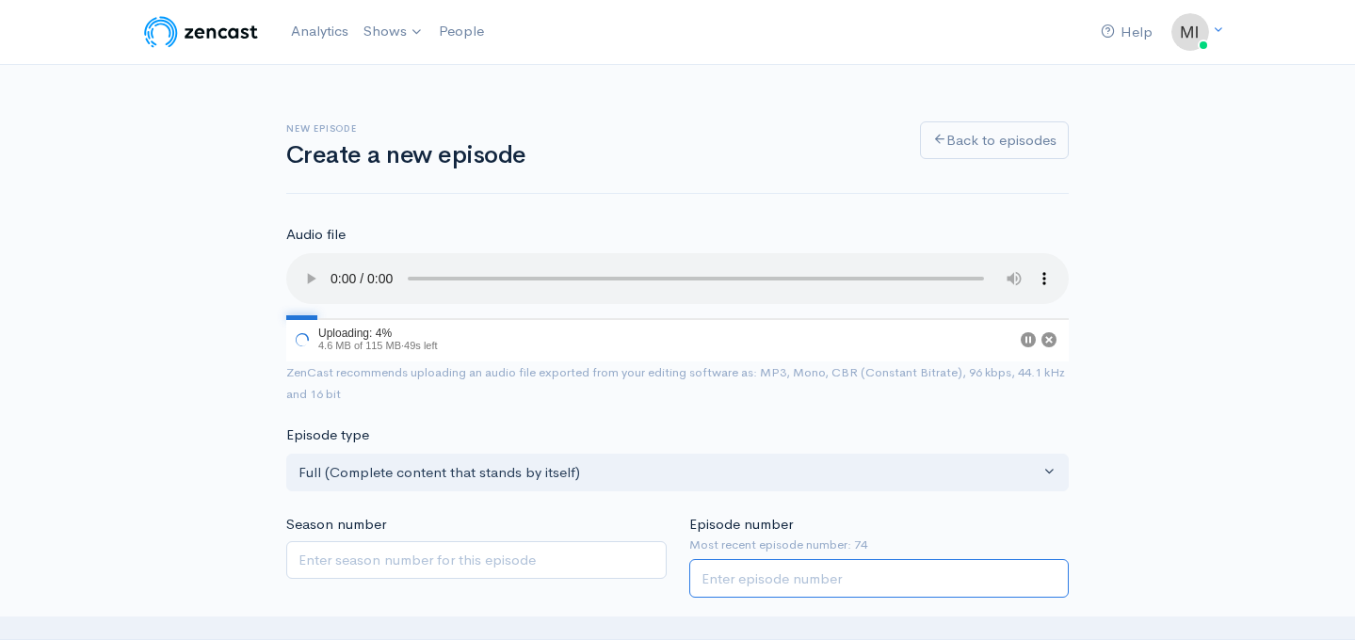
click at [812, 573] on input "Episode number" at bounding box center [879, 578] width 380 height 39
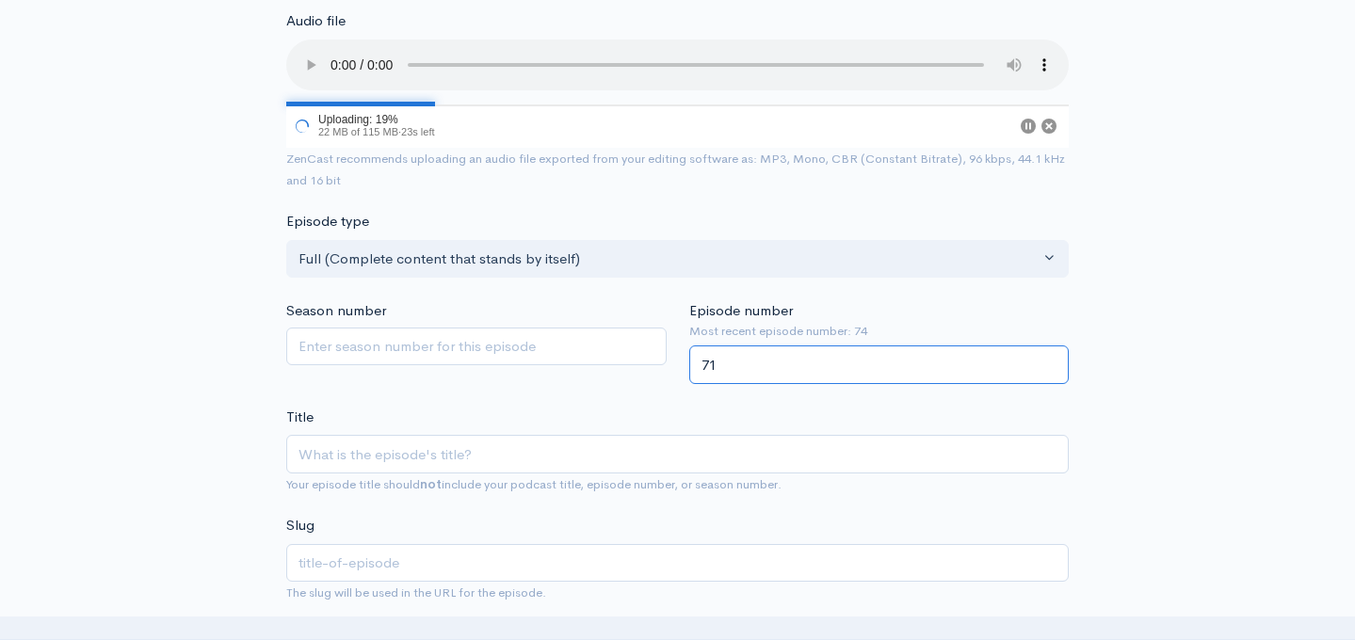
scroll to position [217, 0]
type input "71"
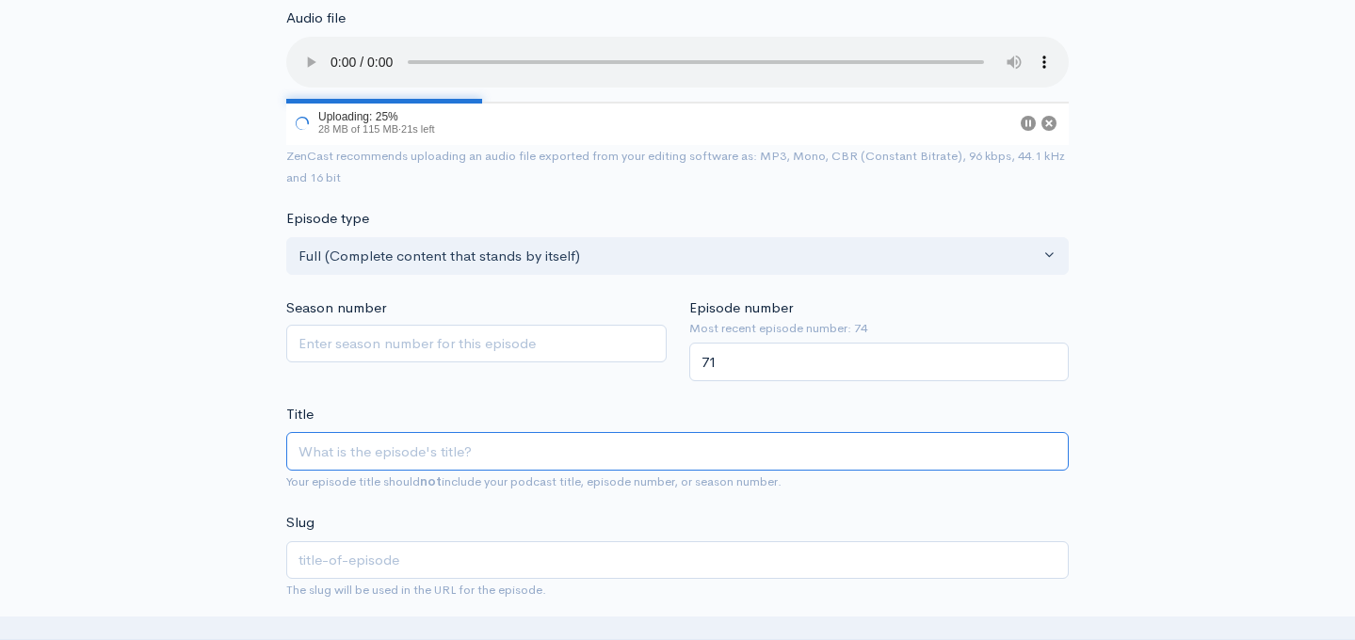
click at [718, 453] on input "Title" at bounding box center [677, 451] width 783 height 39
type input "M"
type input "m"
type input "Me"
type input "me"
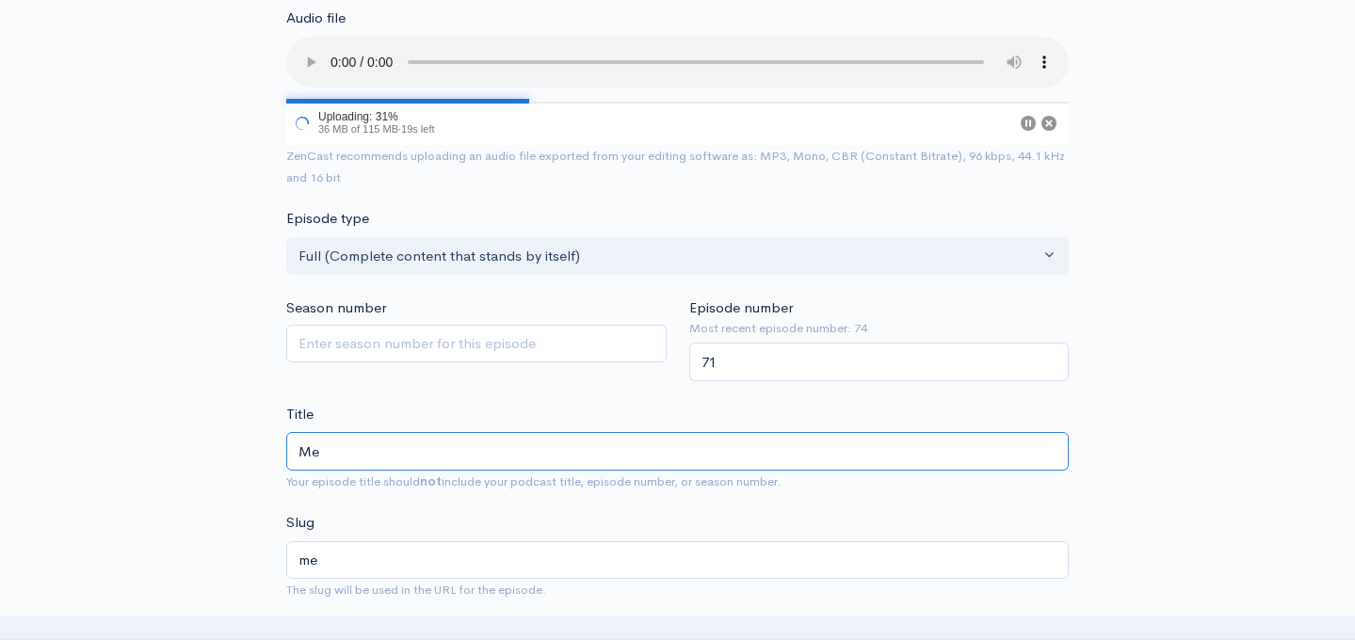
type input "Mee"
type input "mee"
type input "Meet"
type input "meet"
type input "Meeti"
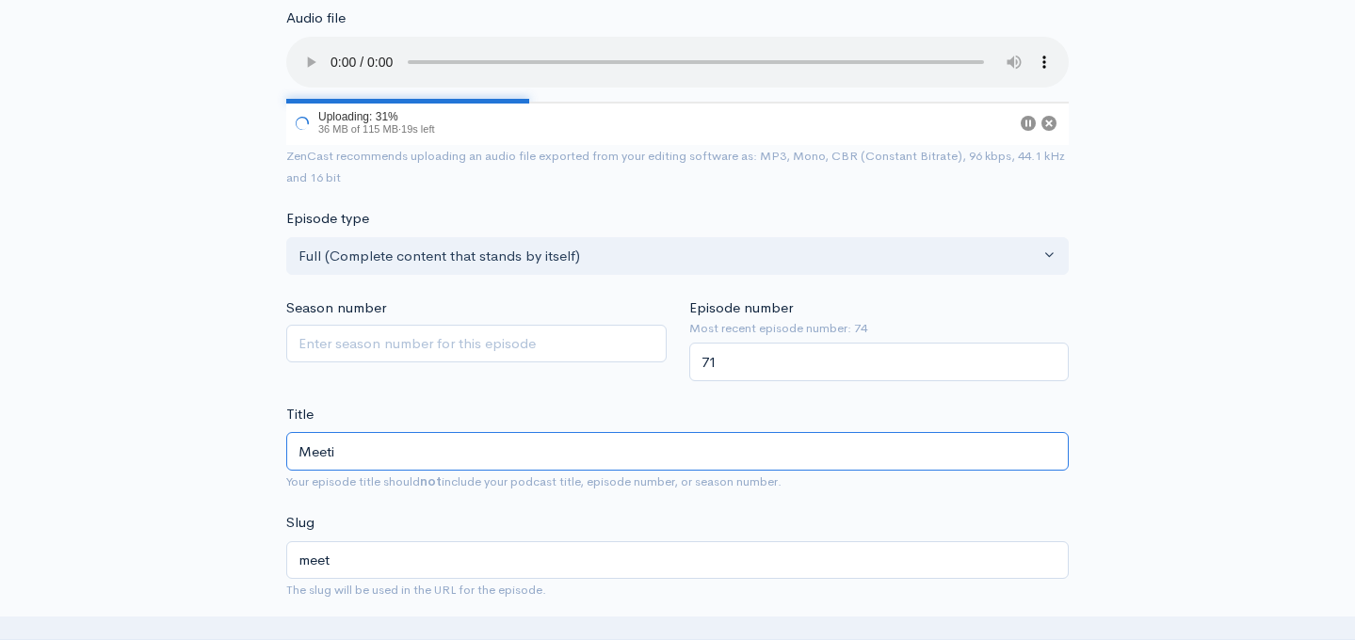
type input "meeti"
type input "Meeting"
type input "meeting"
type input "Meeting Y"
type input "meeting-y"
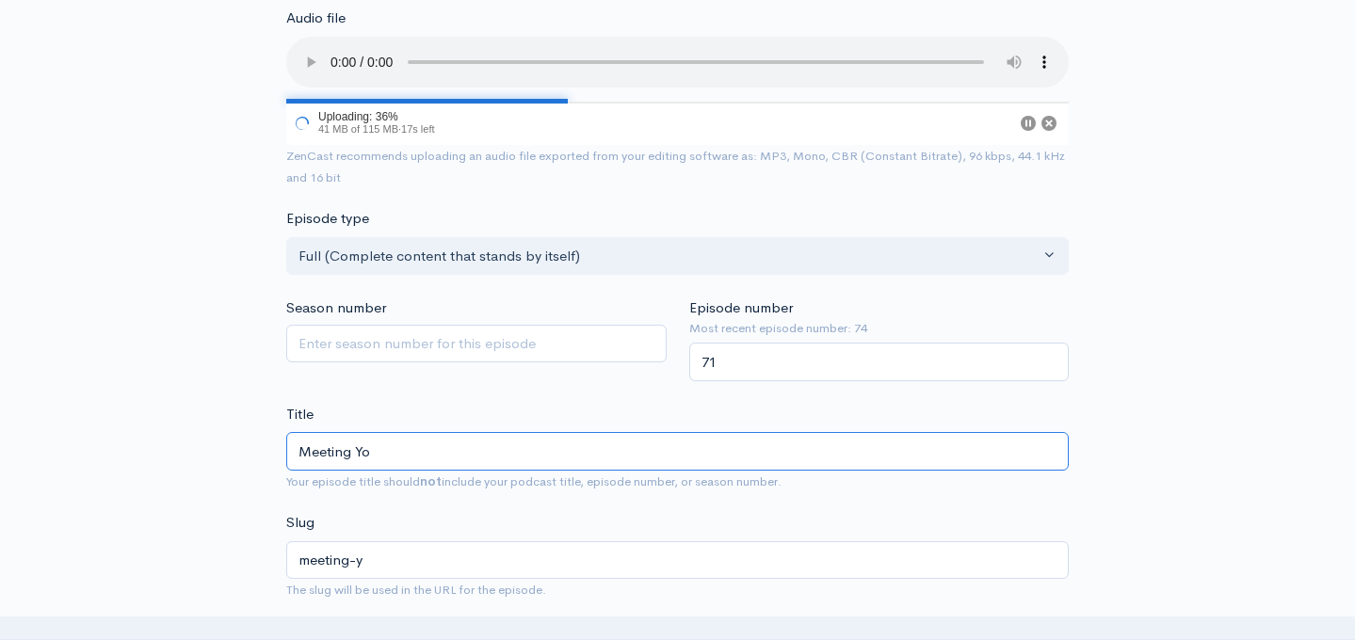
type input "Meeting You"
type input "meeting-you"
type input "Meeting Your"
type input "meeting-your"
type input "Meeting Your O"
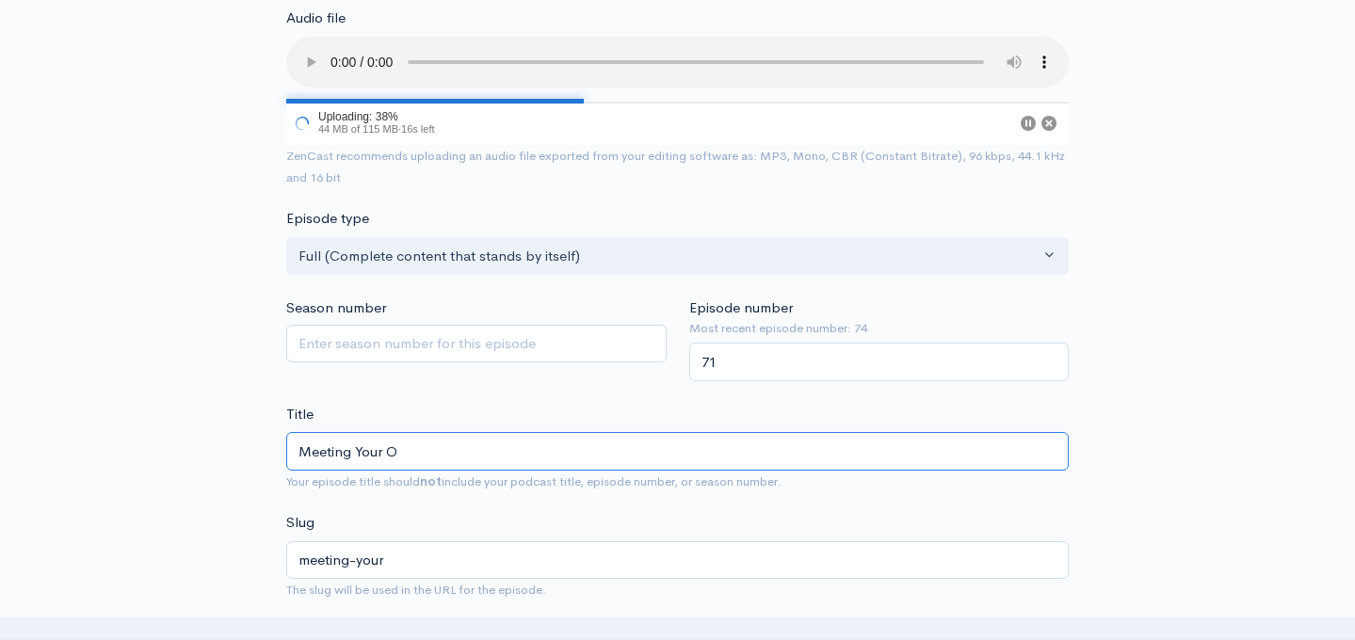
type input "meeting-your-o"
type input "Meeting Your Own"
type input "meeting-your-own"
type input "Meeting Your Own N"
type input "meeting-your-own-n"
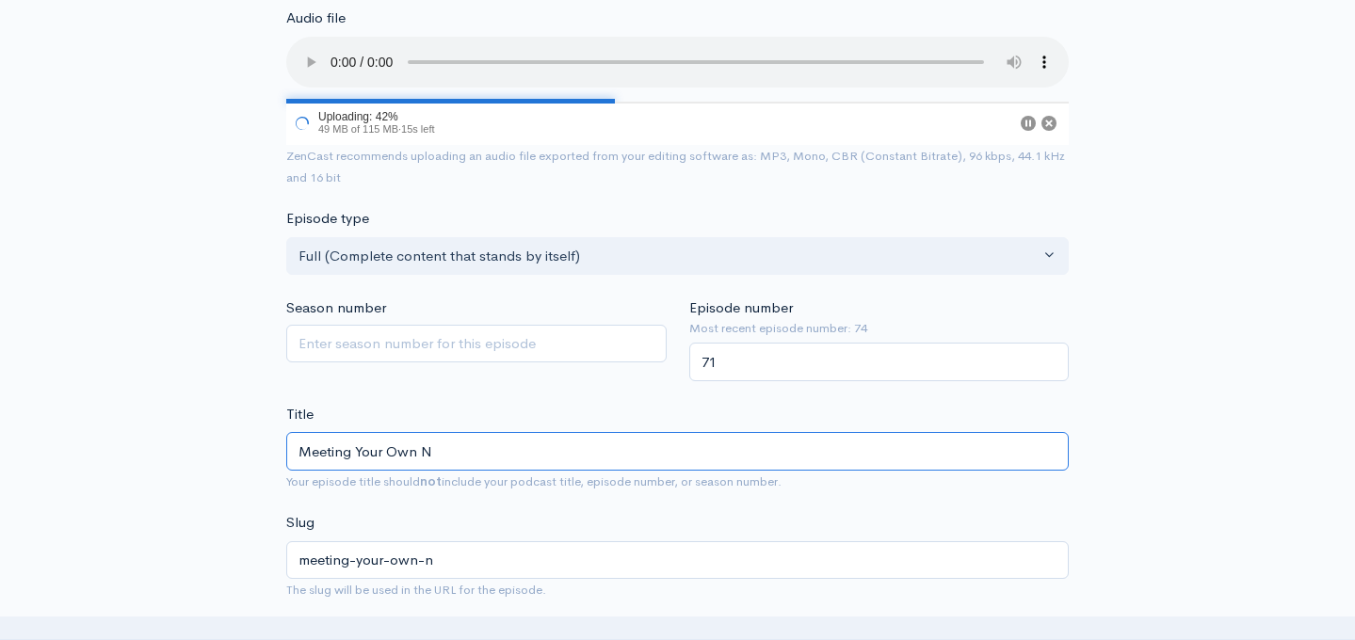
type input "Meeting Your Own Ne"
type input "meeting-your-own-ne"
type input "Meeting Your Own Nee"
type input "meeting-your-own-nee"
type input "Meeting Your Own Need"
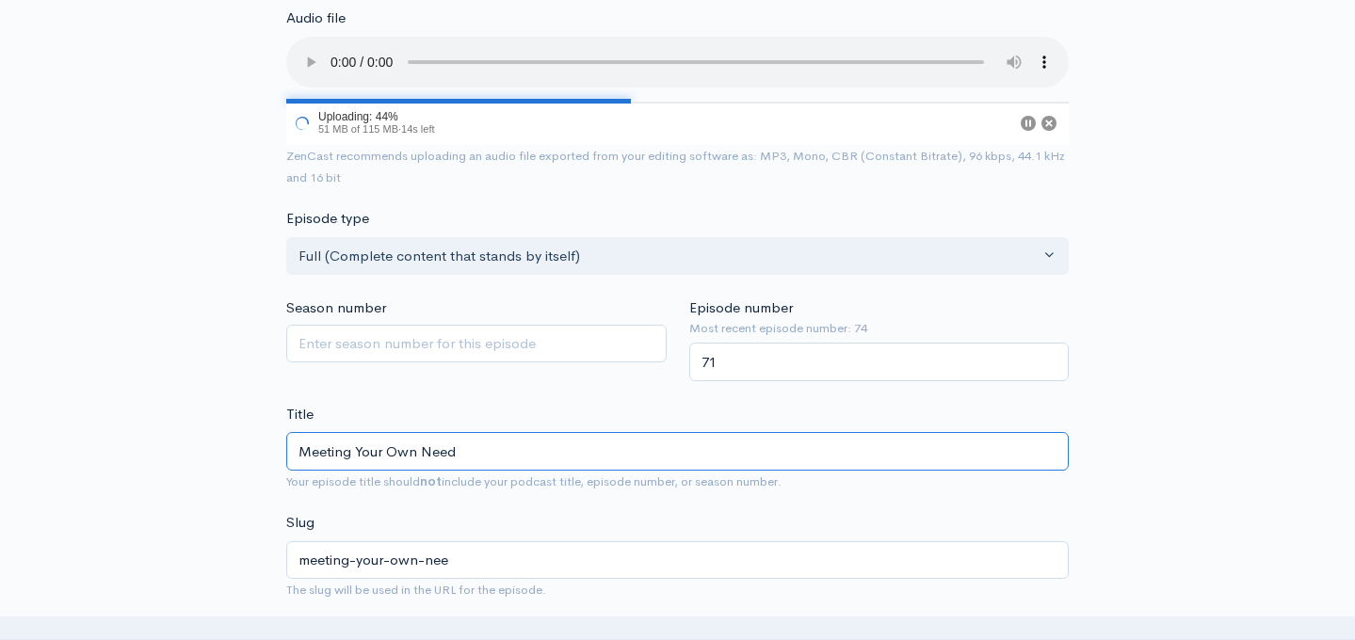
type input "meeting-your-own-need"
type input "Meeting Your Own Needs"
type input "meeting-your-own-needs"
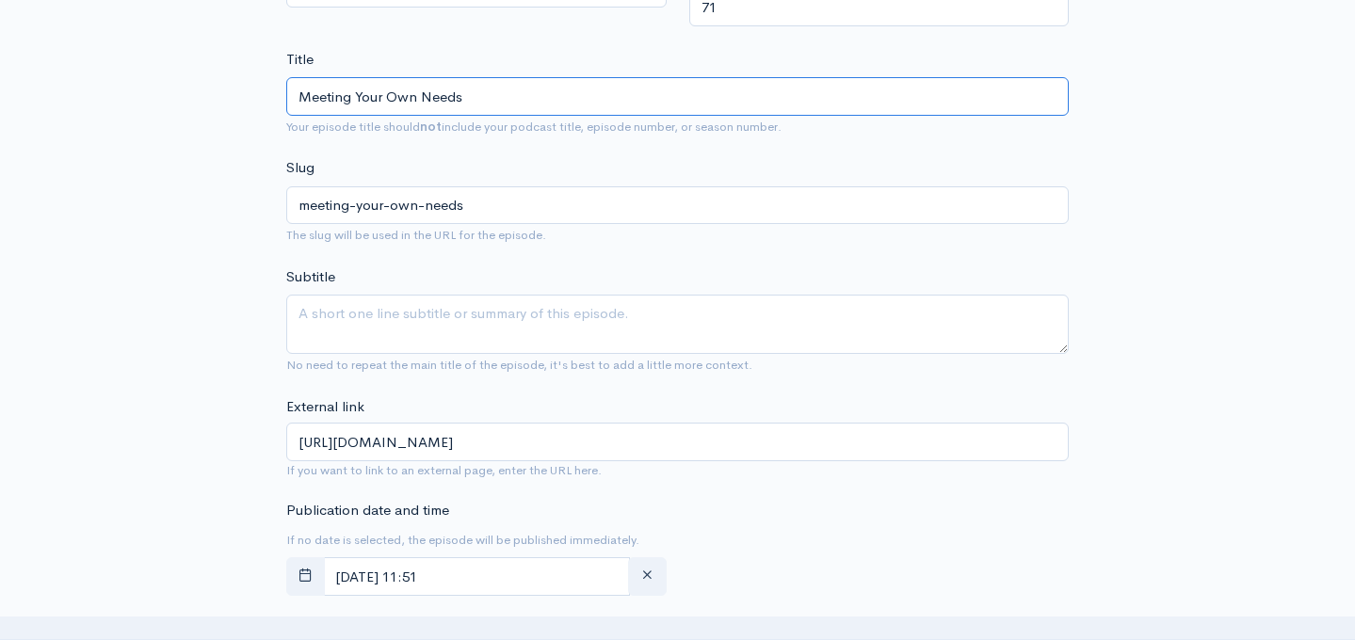
scroll to position [601, 0]
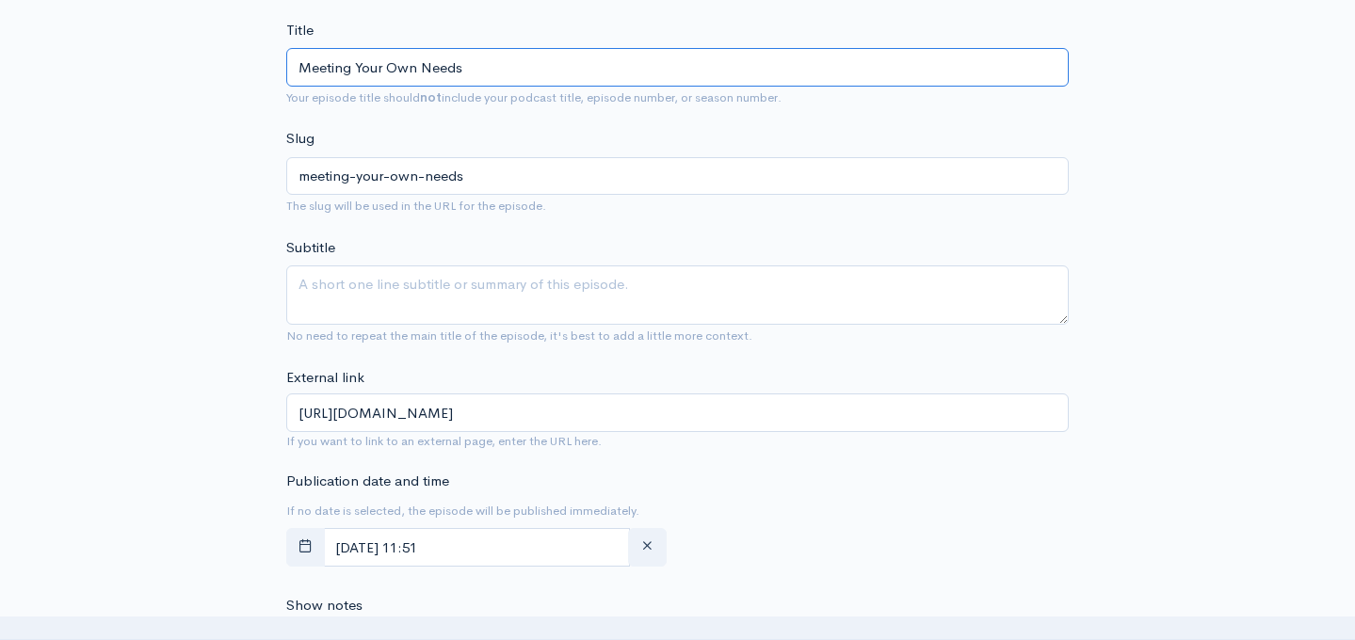
type input "Meeting Your Own Needs"
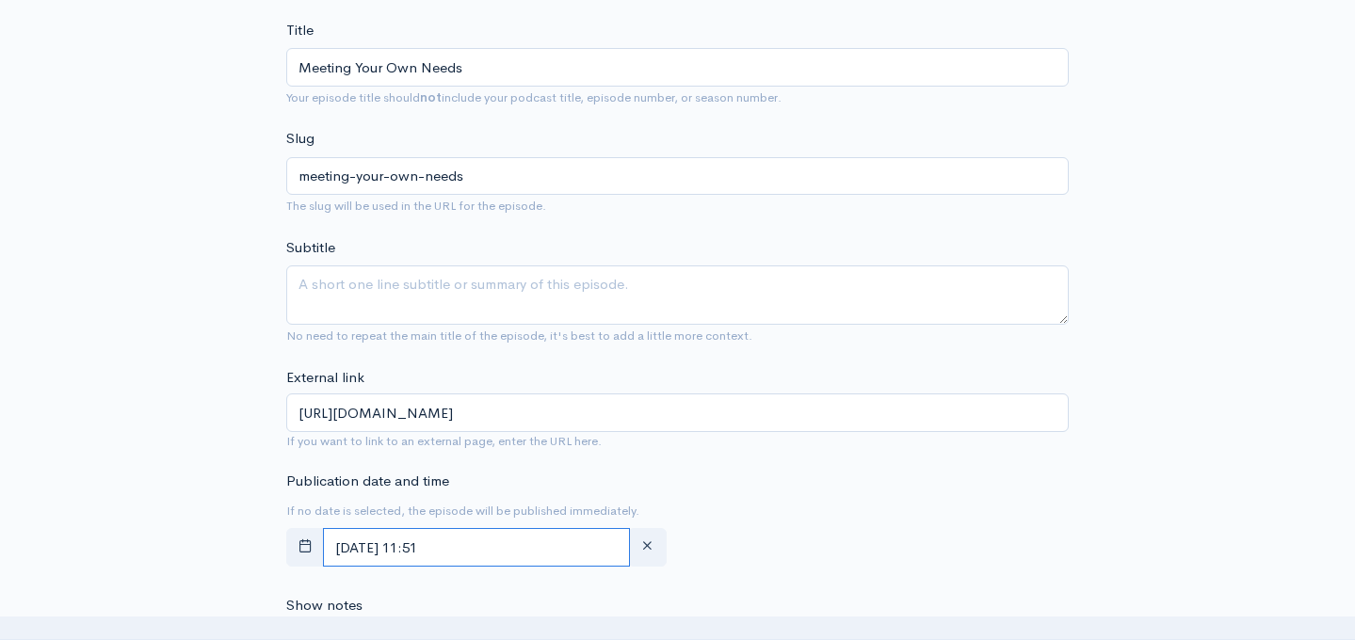
click at [461, 556] on input "October, 09 2025 11:51" at bounding box center [476, 547] width 307 height 39
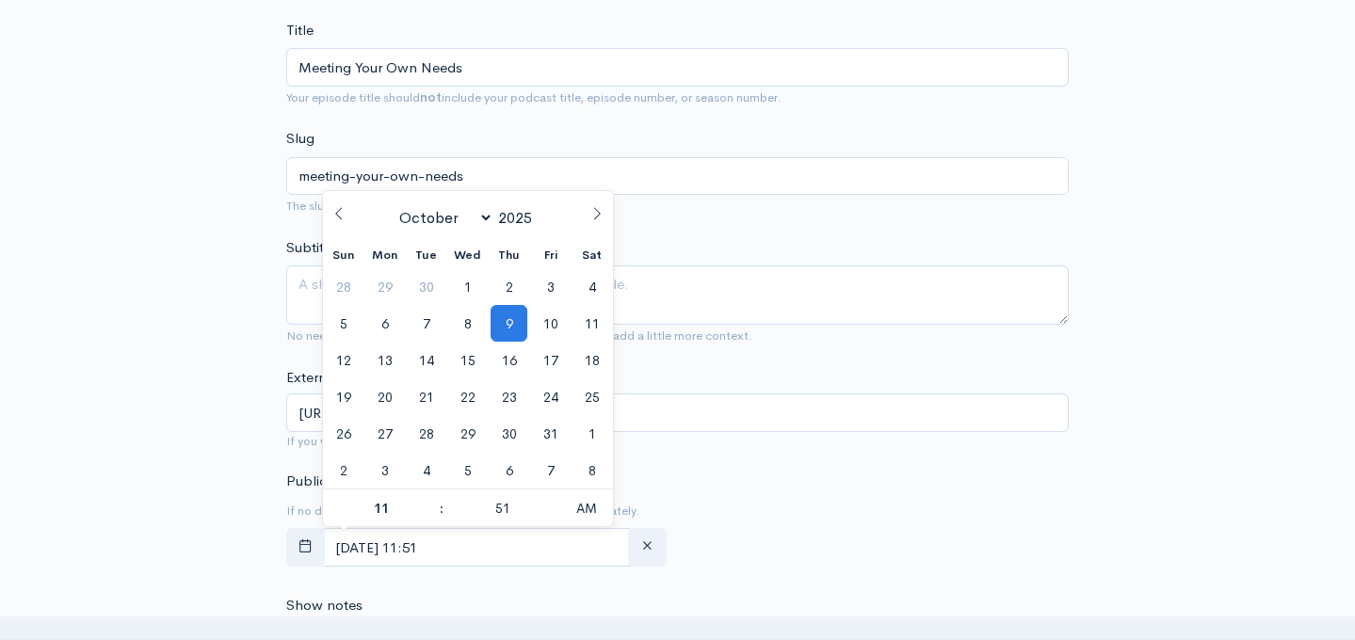
click at [590, 208] on icon at bounding box center [596, 213] width 13 height 13
select select "11"
click at [590, 208] on icon at bounding box center [596, 213] width 13 height 13
type input "2026"
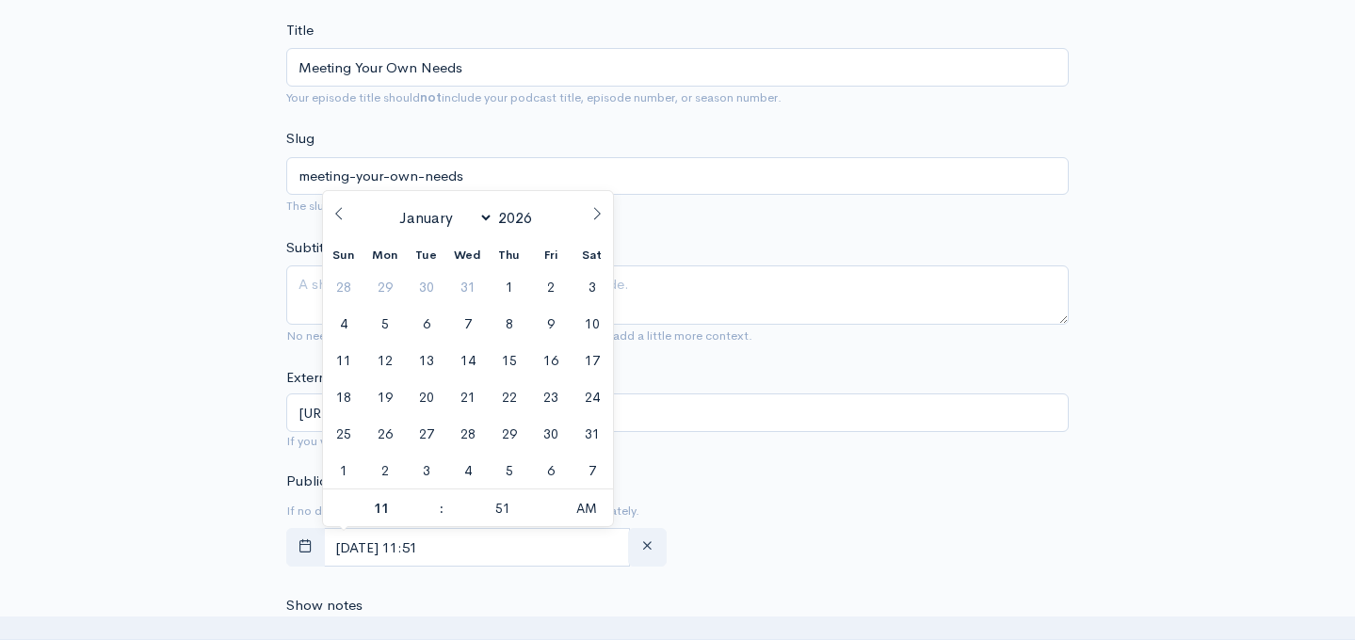
click at [590, 208] on icon at bounding box center [596, 213] width 13 height 13
select select "1"
click at [510, 322] on span "12" at bounding box center [509, 323] width 37 height 37
type input "February, 12 2026 11:51"
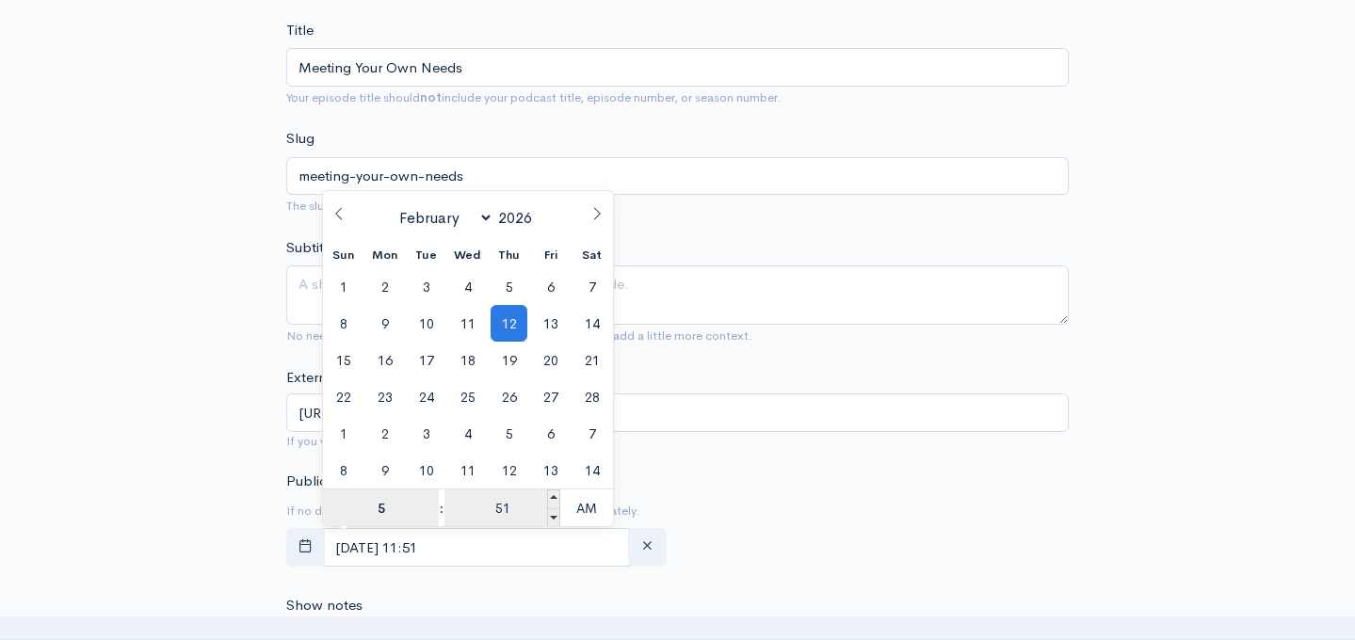
type input "5"
type input "February, 12 2026 05:51"
type input "05"
click at [496, 509] on input "51" at bounding box center [502, 509] width 116 height 38
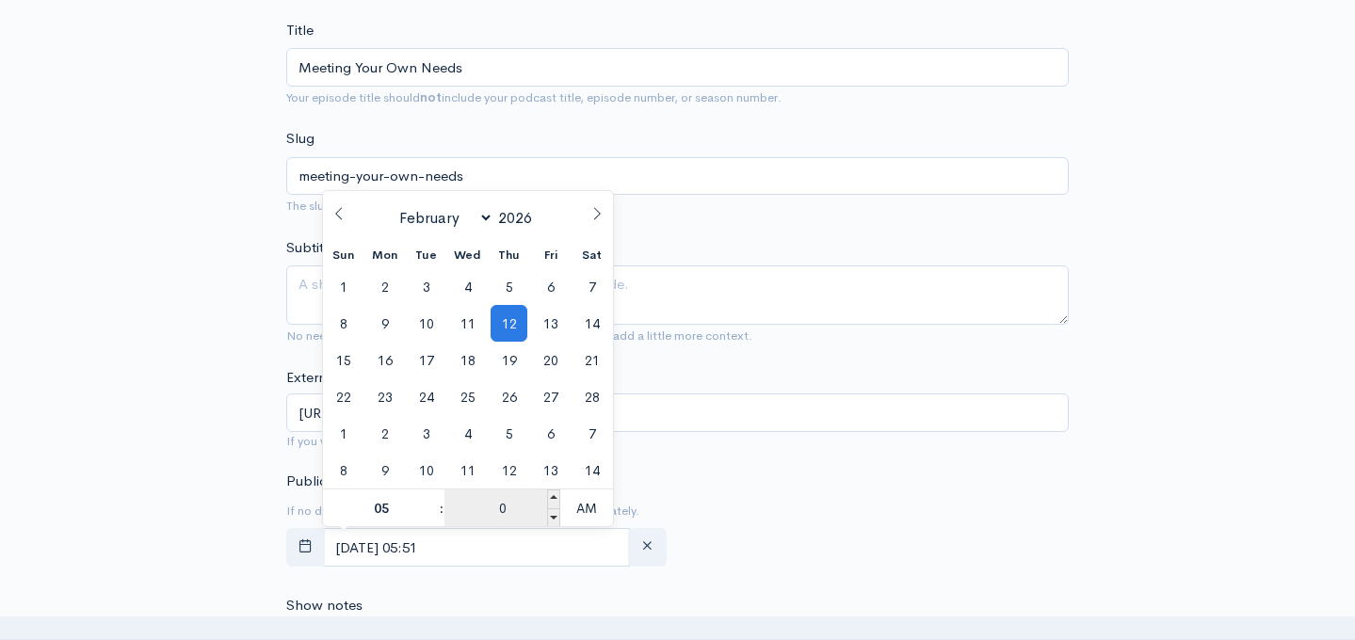
type input "00"
type input "February, 12 2026 05:00"
click at [769, 480] on div "Publication date and time If no date is selected, the episode will be published…" at bounding box center [677, 523] width 805 height 104
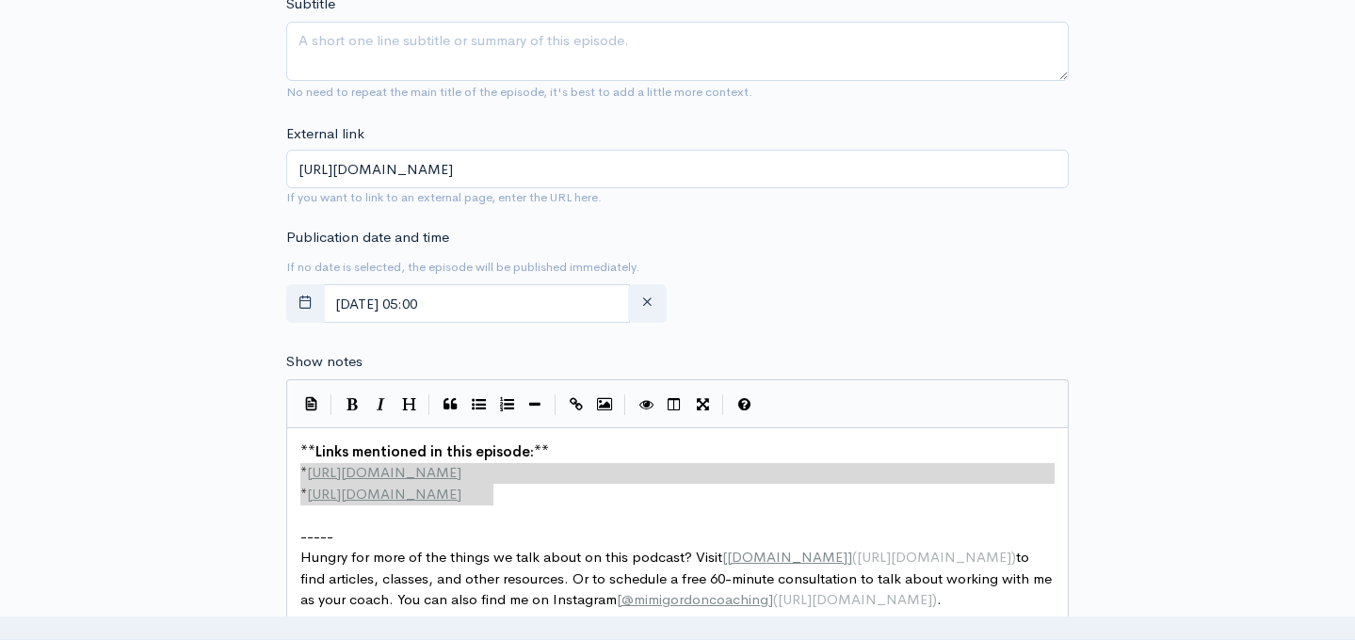
scroll to position [7, 0]
type textarea "**Links mentioned in this episode:** * http://example.com * http://second-examp…"
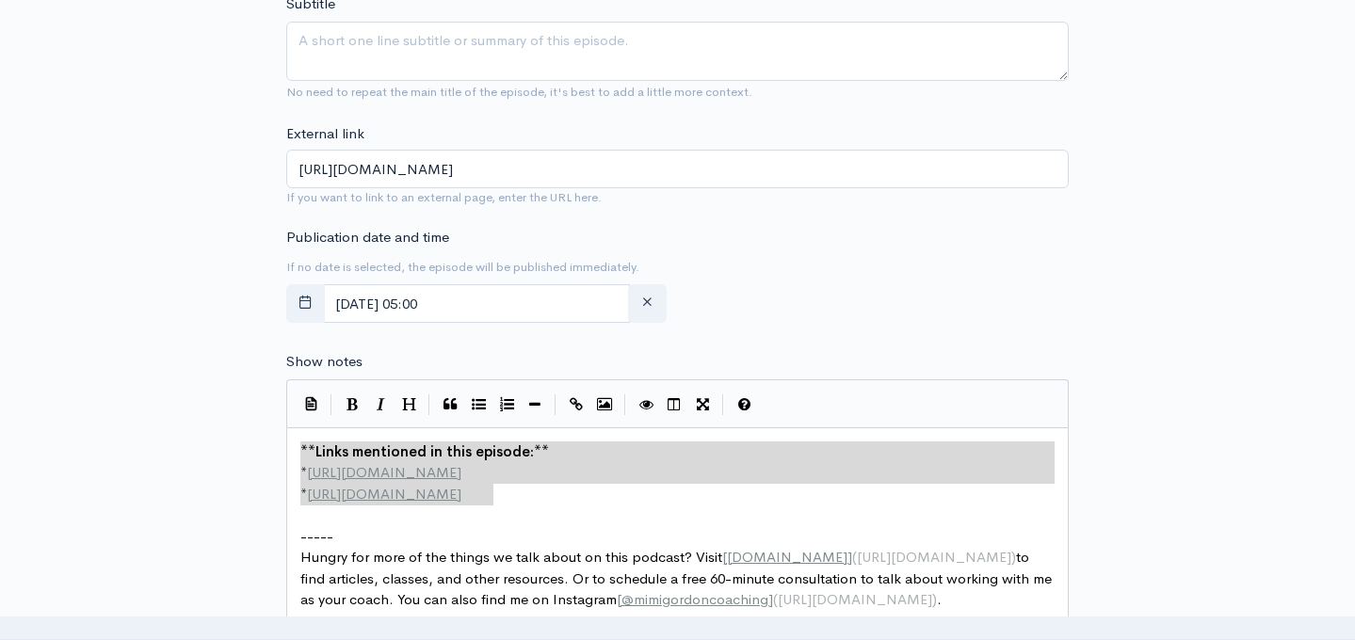
drag, startPoint x: 310, startPoint y: 475, endPoint x: 255, endPoint y: 431, distance: 69.7
paste textarea
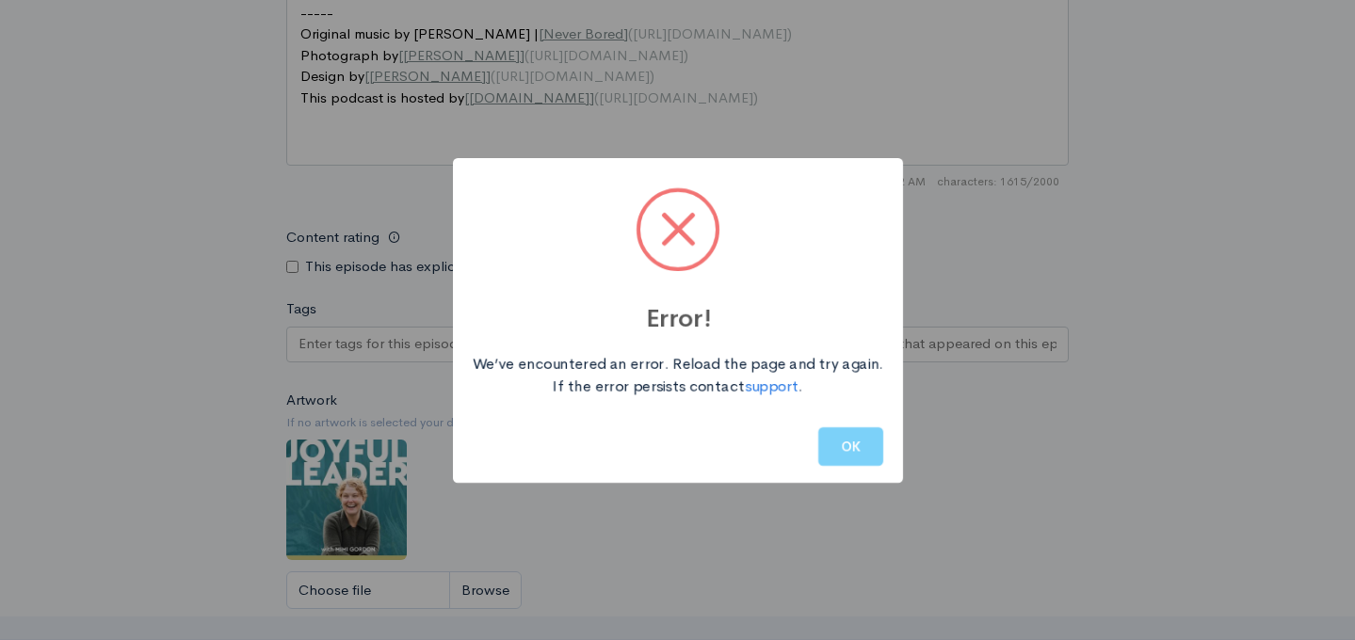
scroll to position [1716, 0]
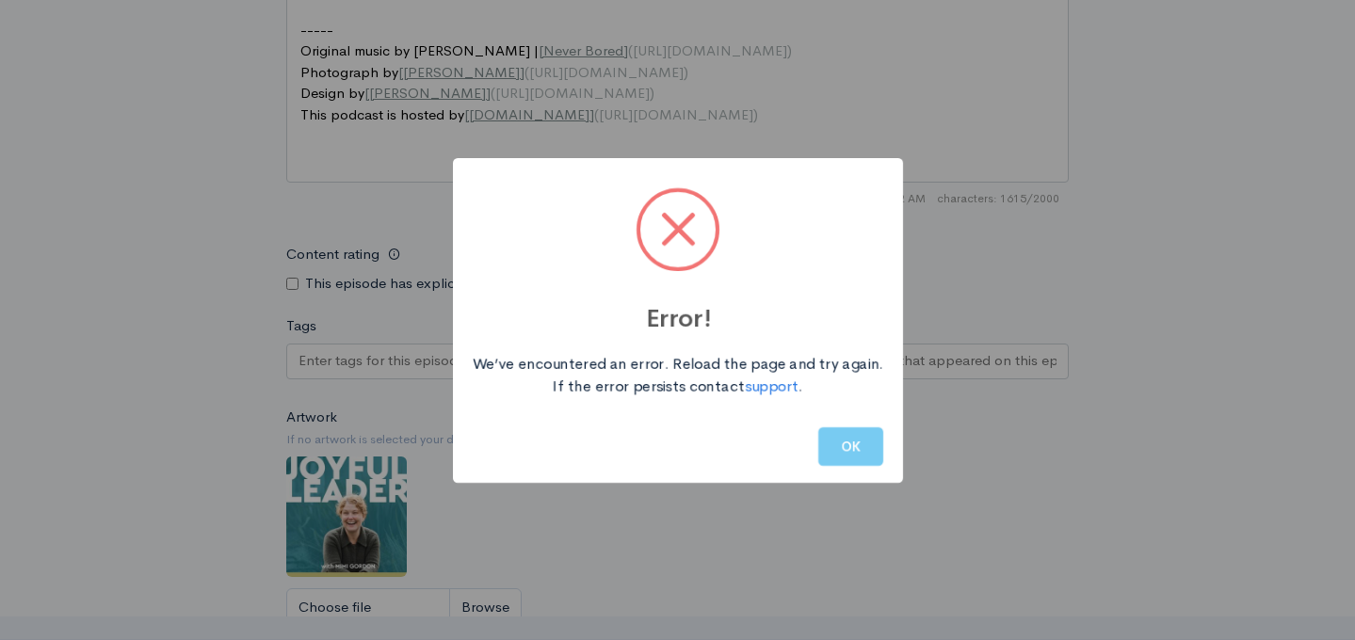
click at [853, 449] on button "OK" at bounding box center [850, 447] width 65 height 39
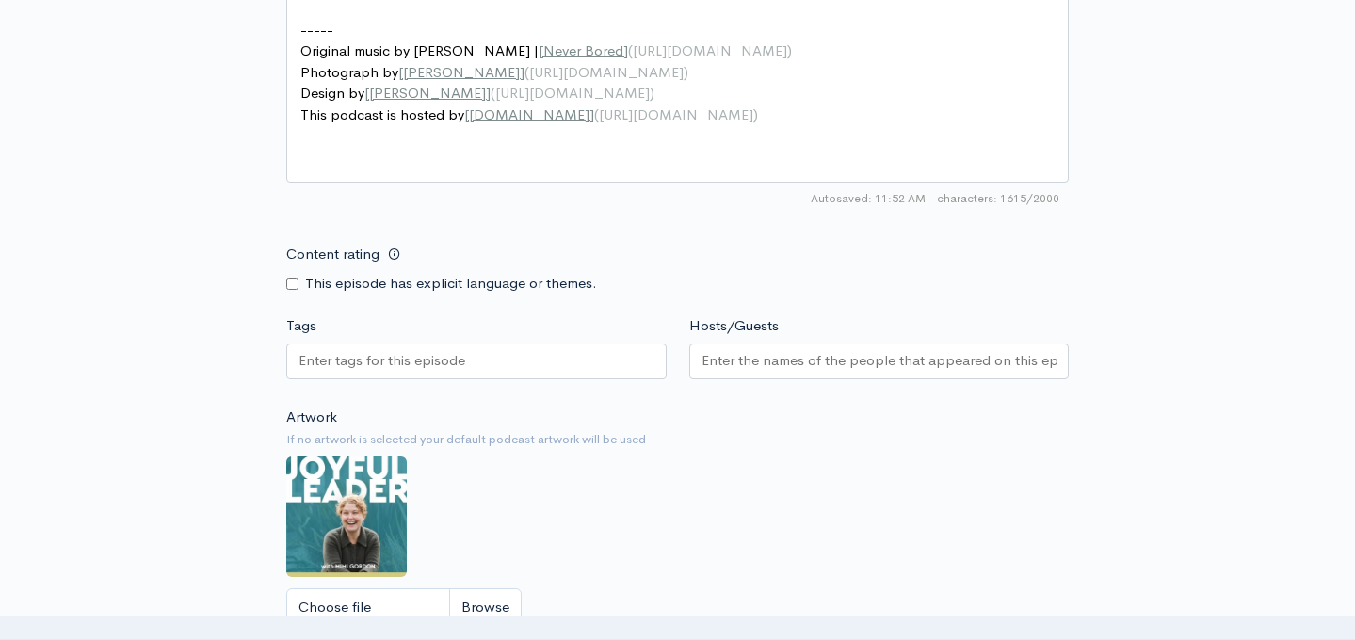
click at [541, 367] on div at bounding box center [476, 362] width 380 height 36
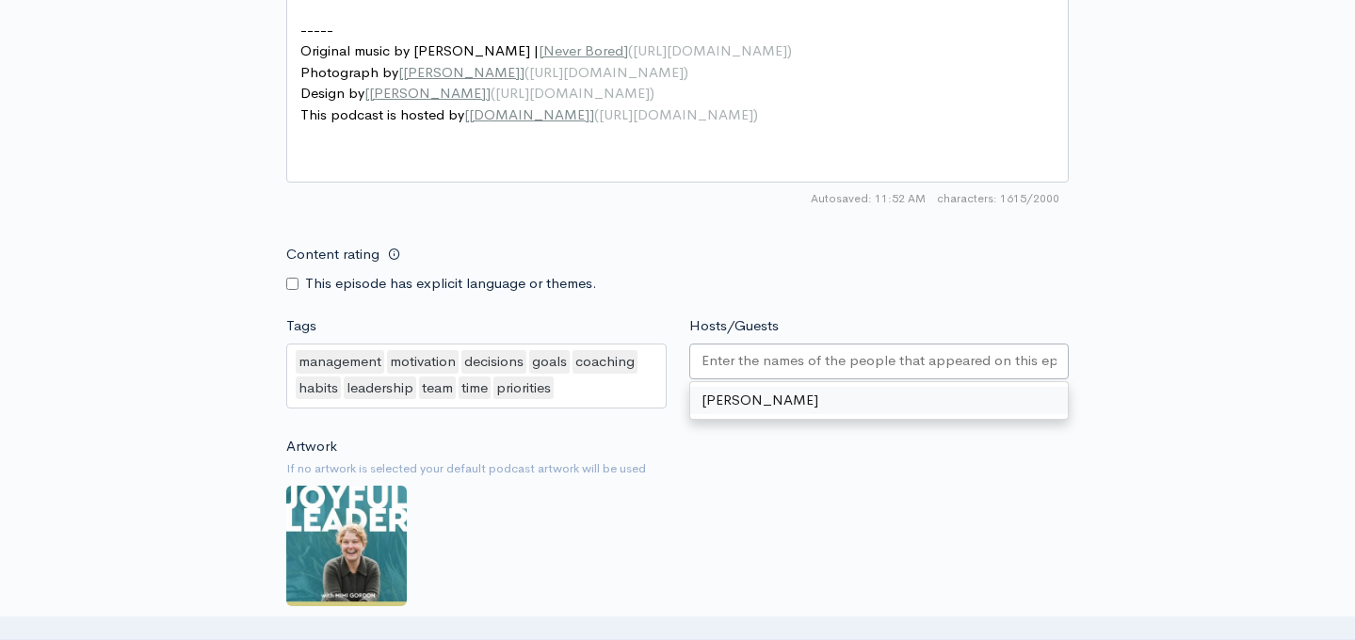
click at [813, 354] on input "Hosts/Guests" at bounding box center [880, 361] width 356 height 22
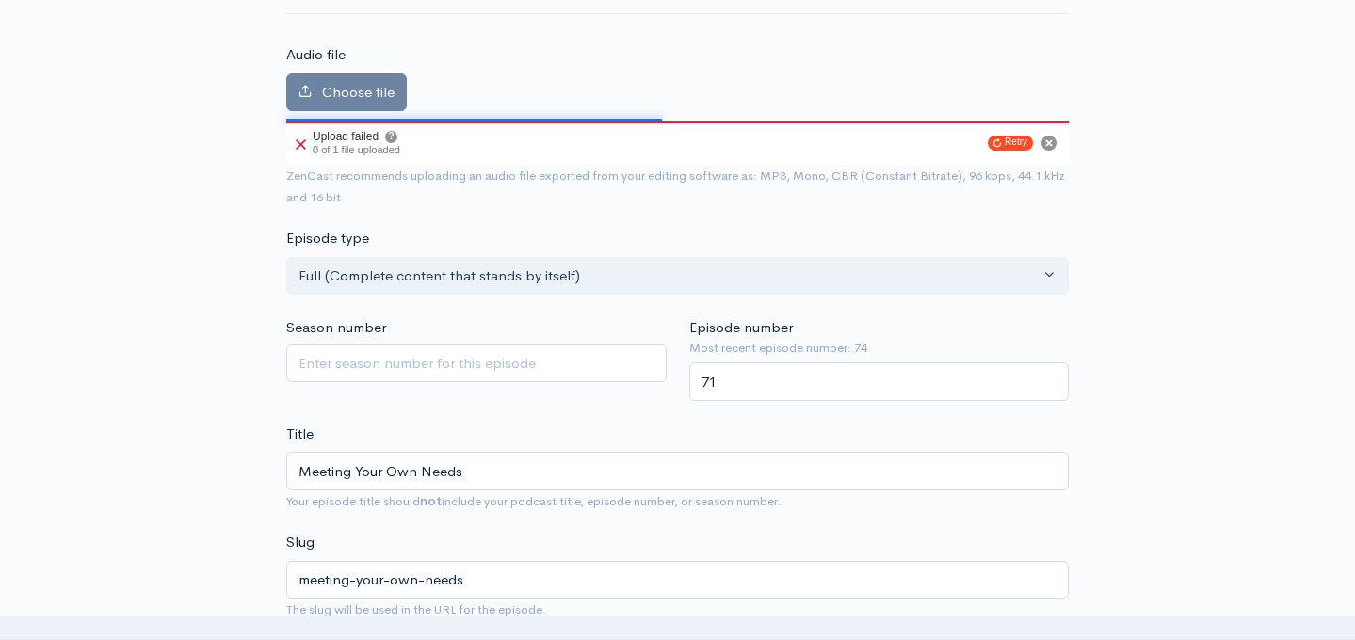
scroll to position [176, 0]
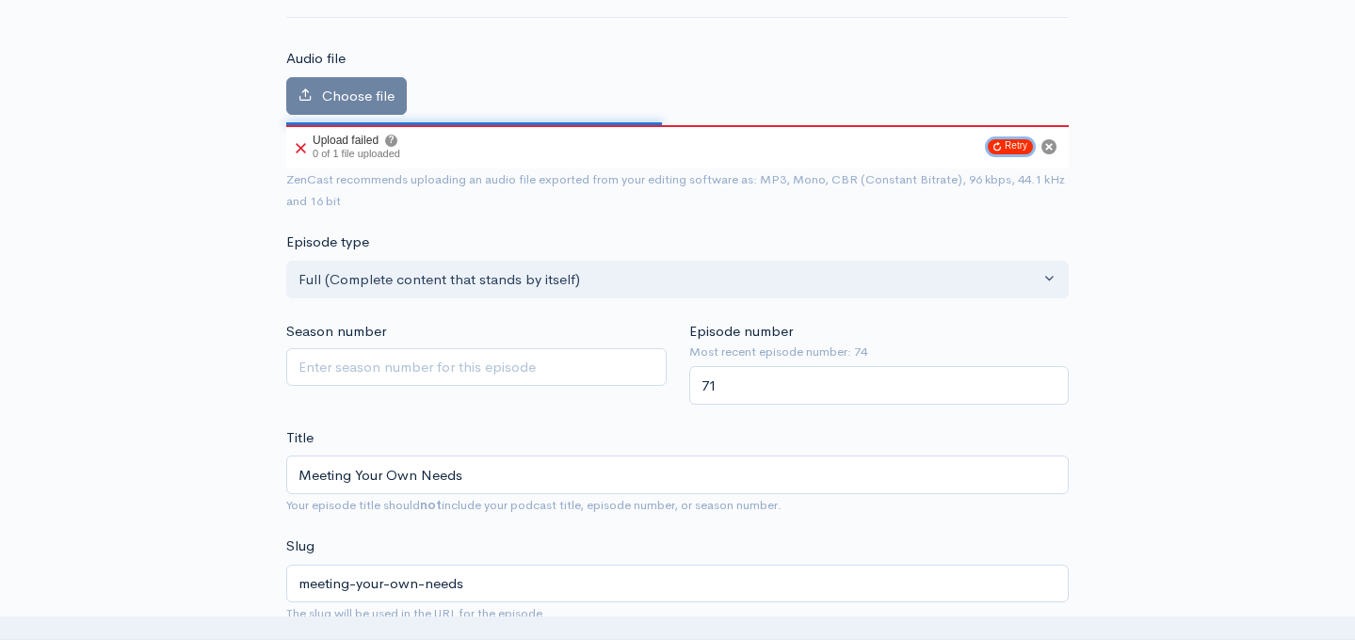
click at [1014, 140] on button "Retry" at bounding box center [1010, 146] width 45 height 15
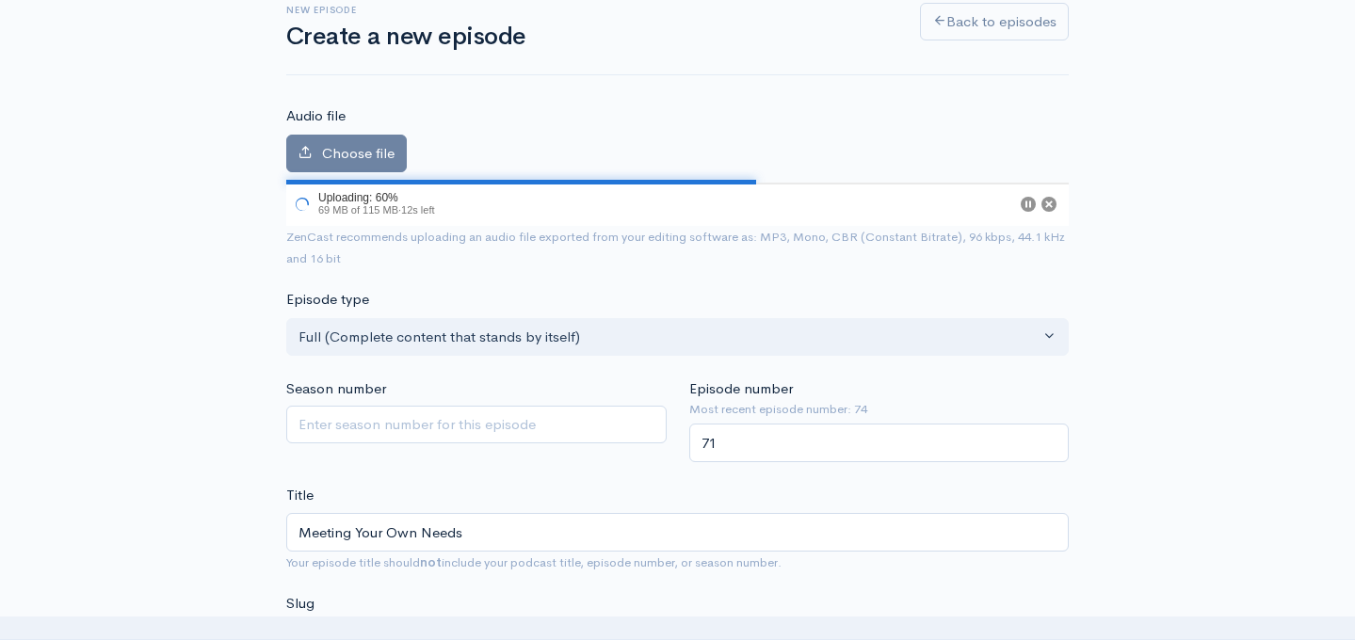
scroll to position [118, 0]
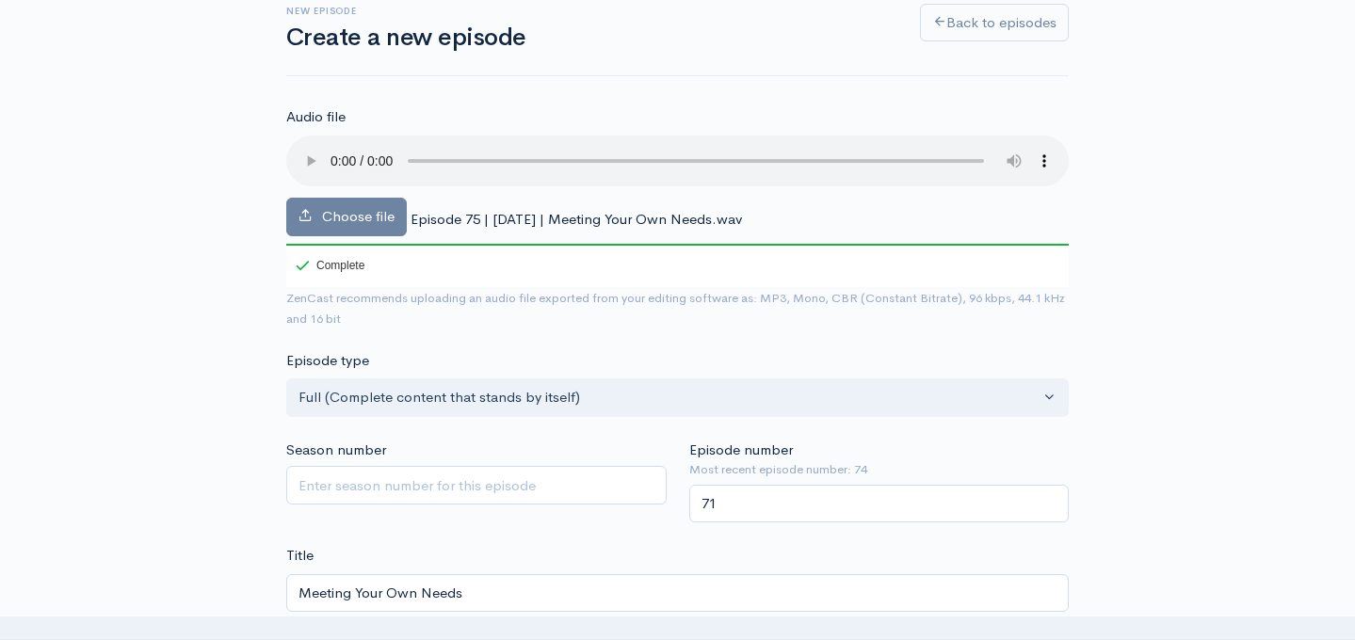
click at [1017, 202] on div "Choose file Episode 75 | 02.12.2026 | Meeting Your Own Needs.wav 100 Complete" at bounding box center [677, 212] width 783 height 152
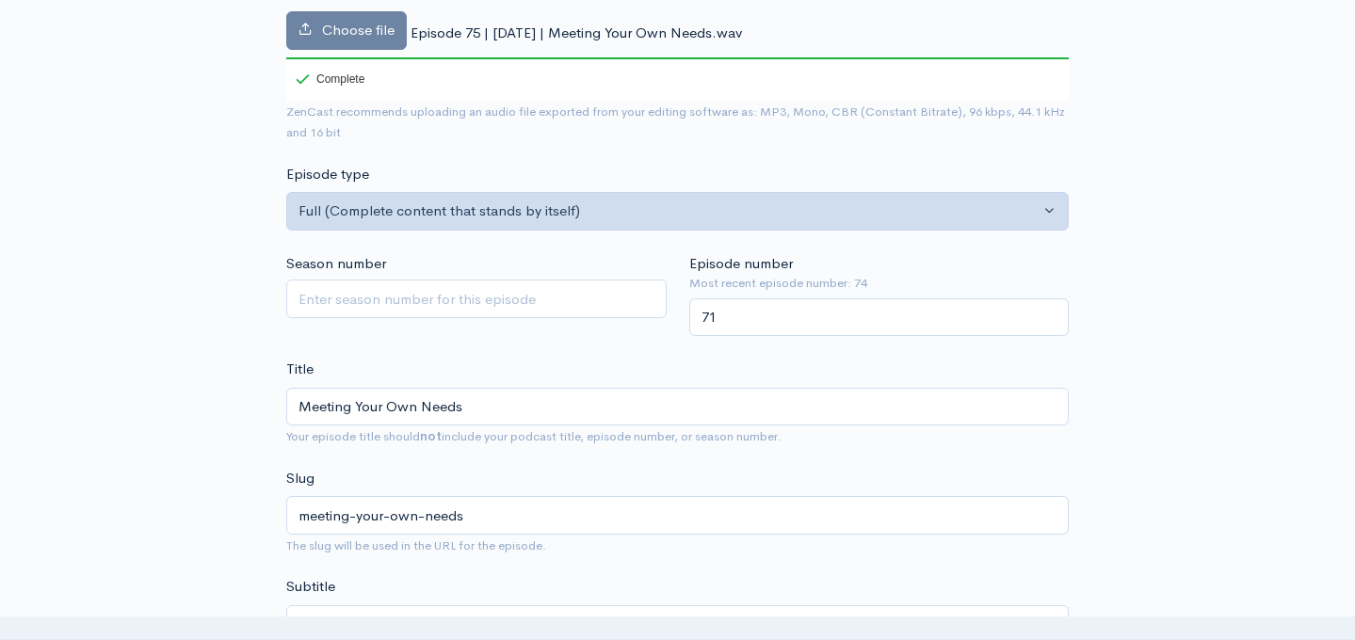
scroll to position [312, 0]
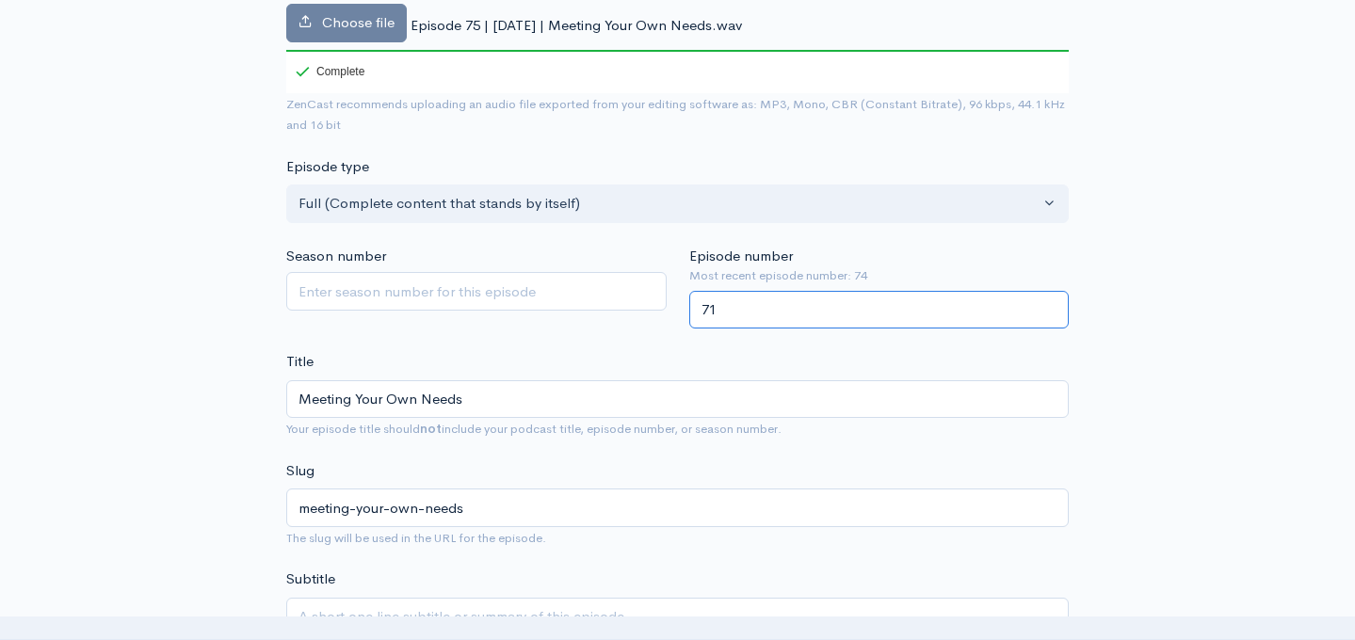
click at [760, 311] on input "71" at bounding box center [879, 310] width 380 height 39
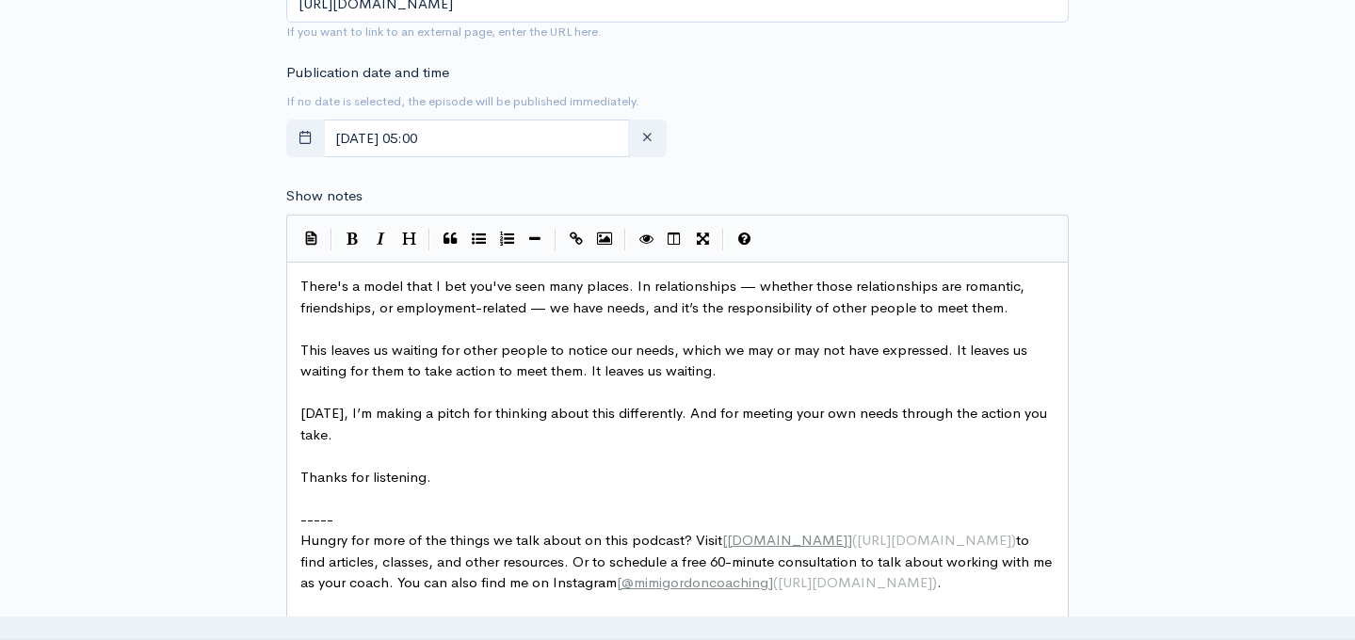
scroll to position [0, 0]
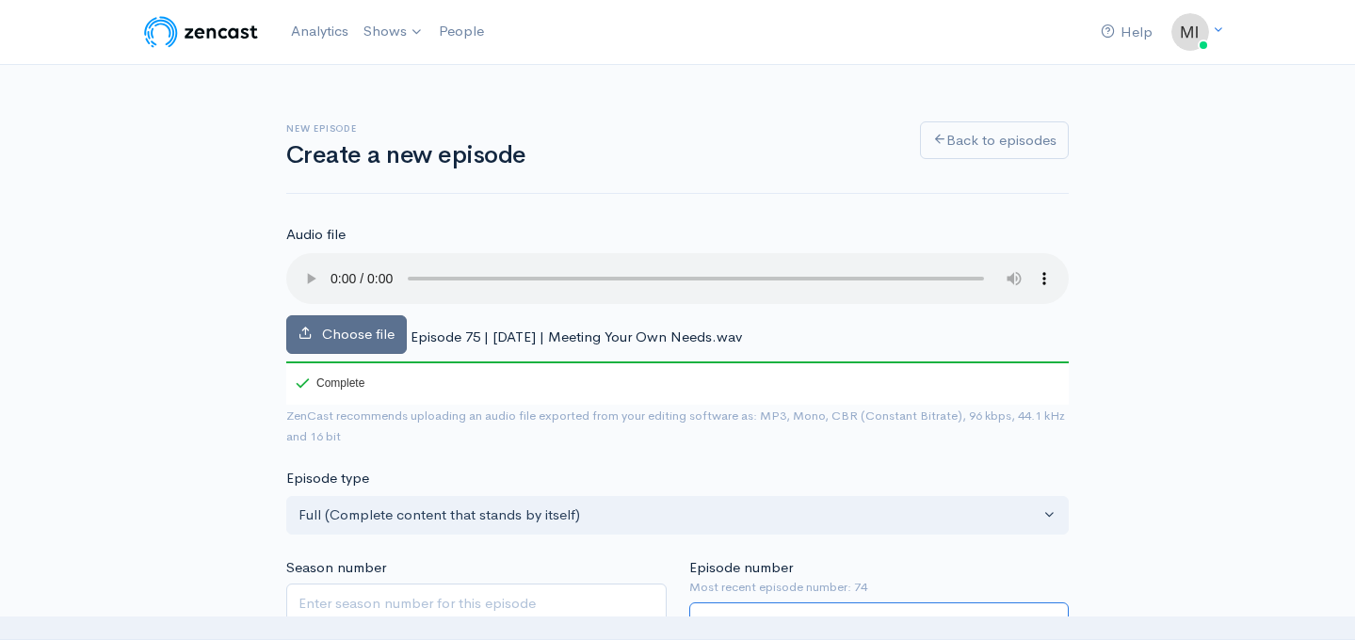
type input "75"
click at [353, 329] on span "Choose file" at bounding box center [358, 334] width 73 height 18
click at [0, 0] on input "Choose file" at bounding box center [0, 0] width 0 height 0
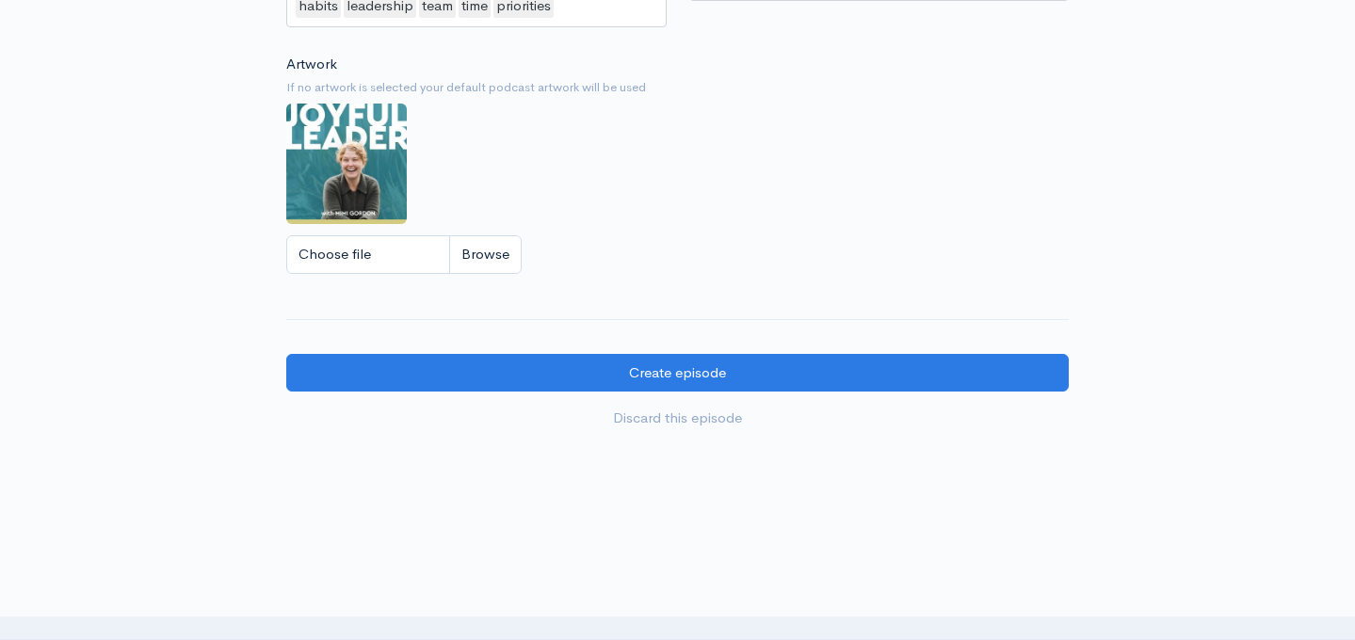
scroll to position [2178, 0]
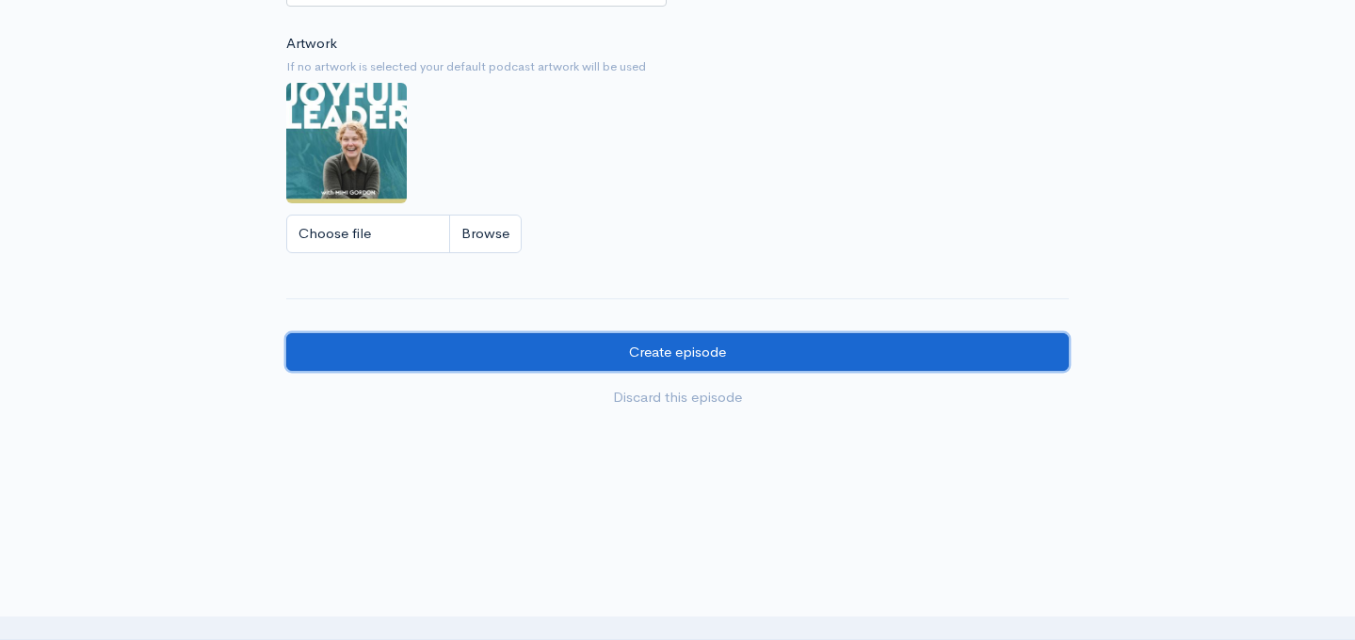
click at [664, 350] on input "Create episode" at bounding box center [677, 352] width 783 height 39
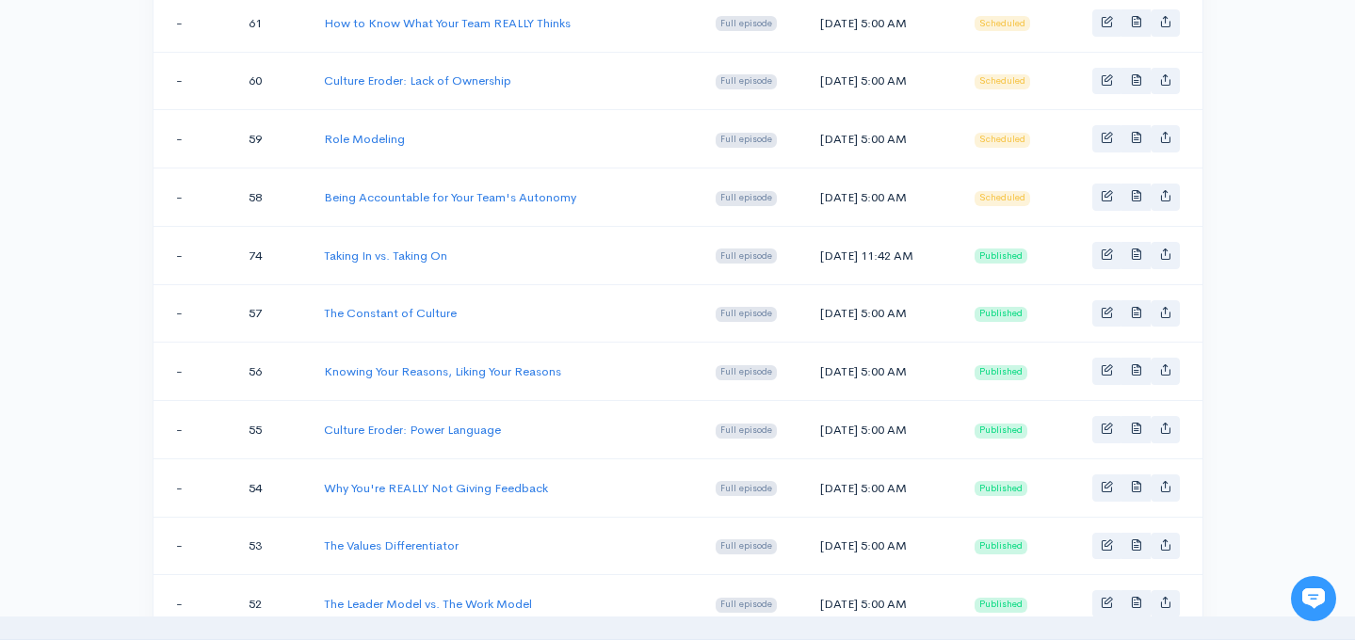
scroll to position [1192, 0]
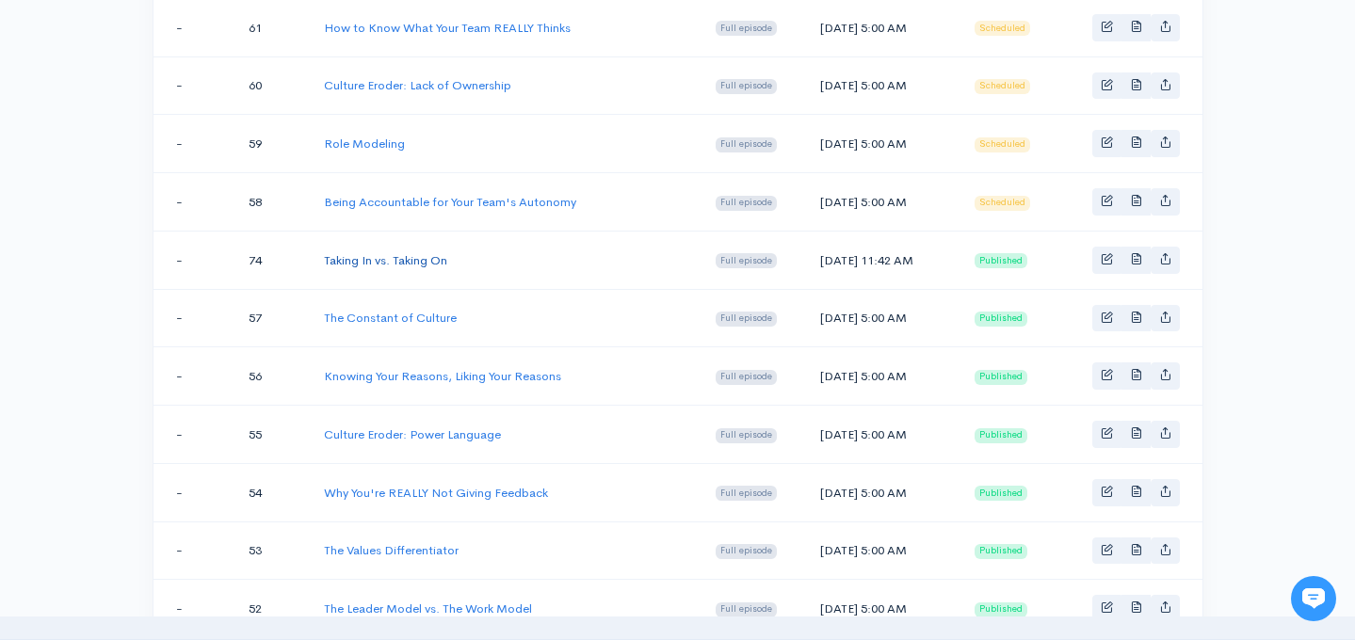
click at [410, 252] on link "Taking In vs. Taking On" at bounding box center [385, 260] width 123 height 16
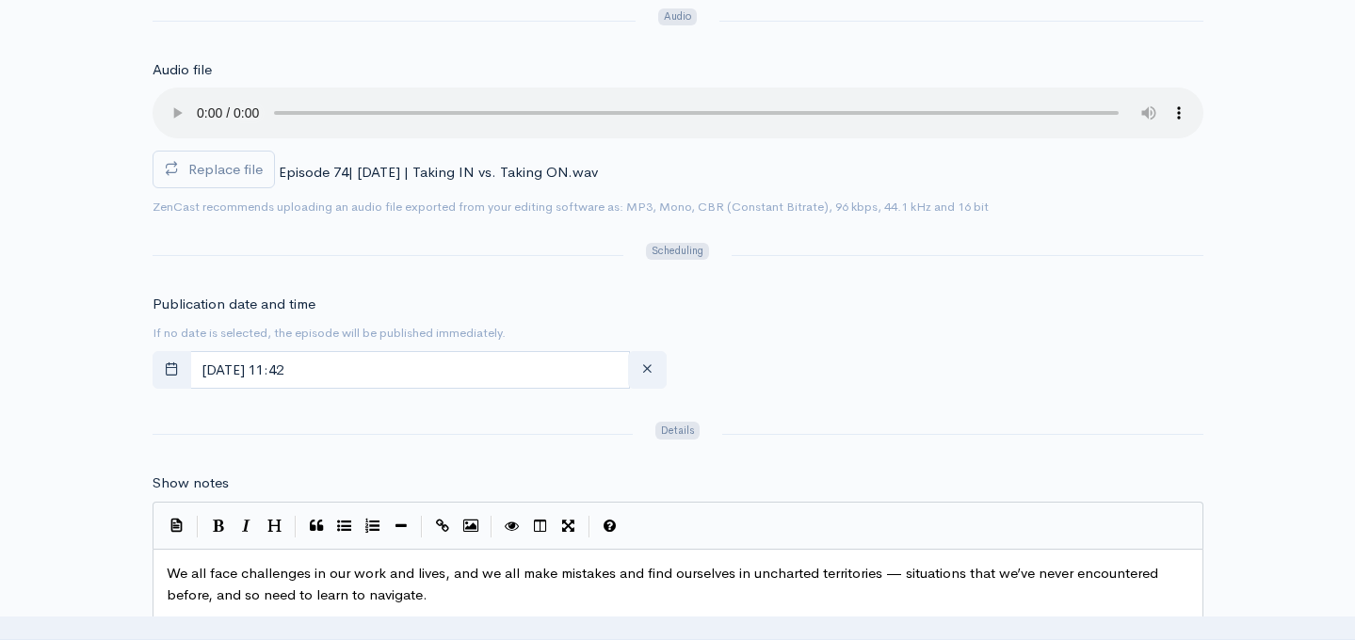
scroll to position [749, 0]
click at [428, 364] on input "[DATE] 11:42" at bounding box center [409, 367] width 441 height 39
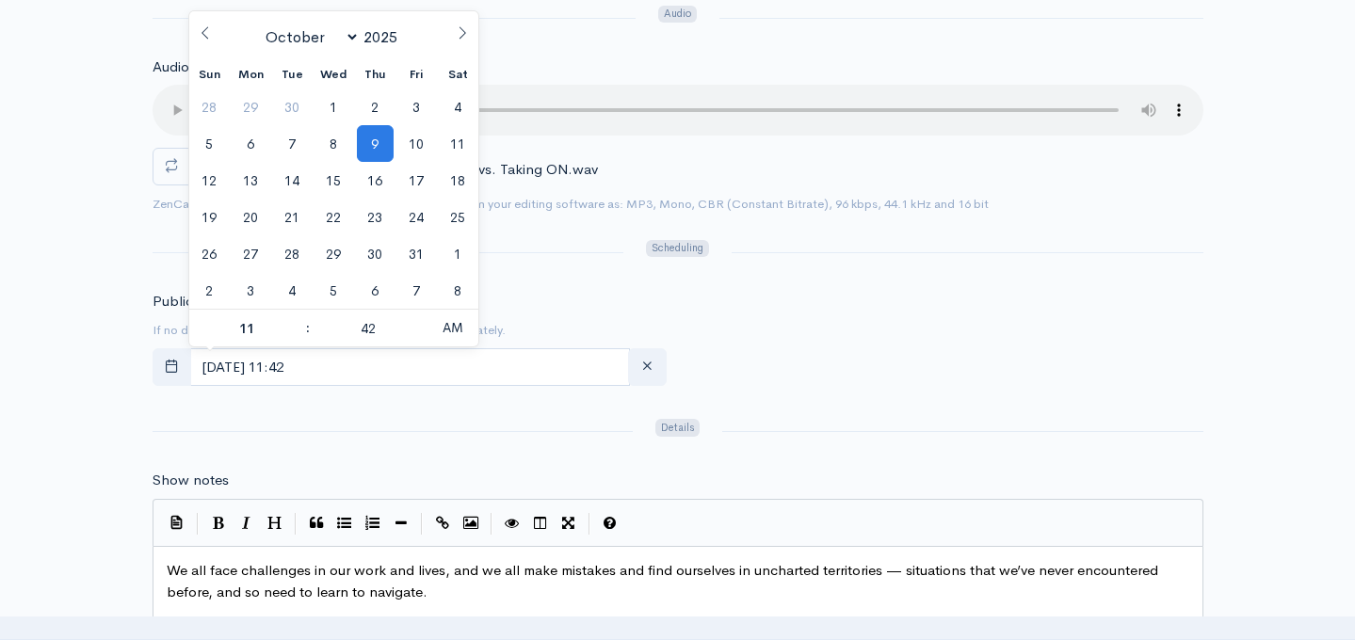
click at [469, 29] on icon at bounding box center [462, 32] width 13 height 13
select select "11"
click at [469, 29] on icon at bounding box center [462, 32] width 13 height 13
type input "2026"
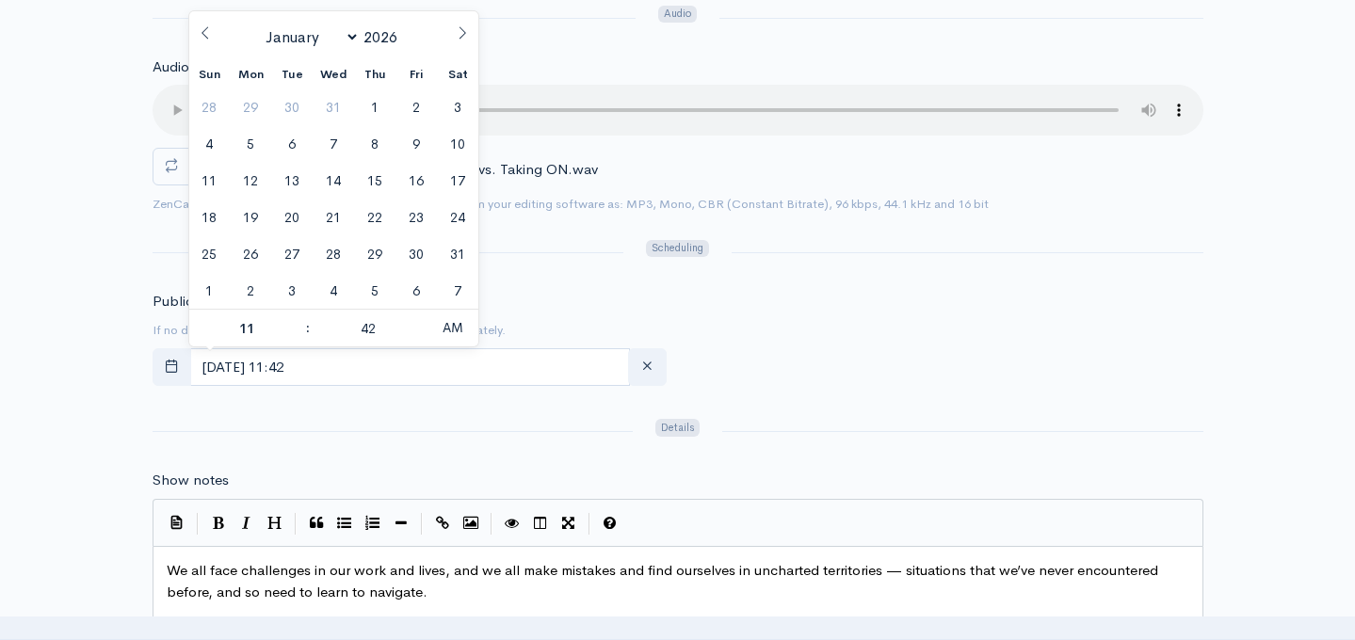
click at [469, 29] on icon at bounding box center [462, 32] width 13 height 13
select select "1"
click at [379, 106] on span "5" at bounding box center [375, 107] width 37 height 37
type input "February, 05 2026 11:42"
type input "5"
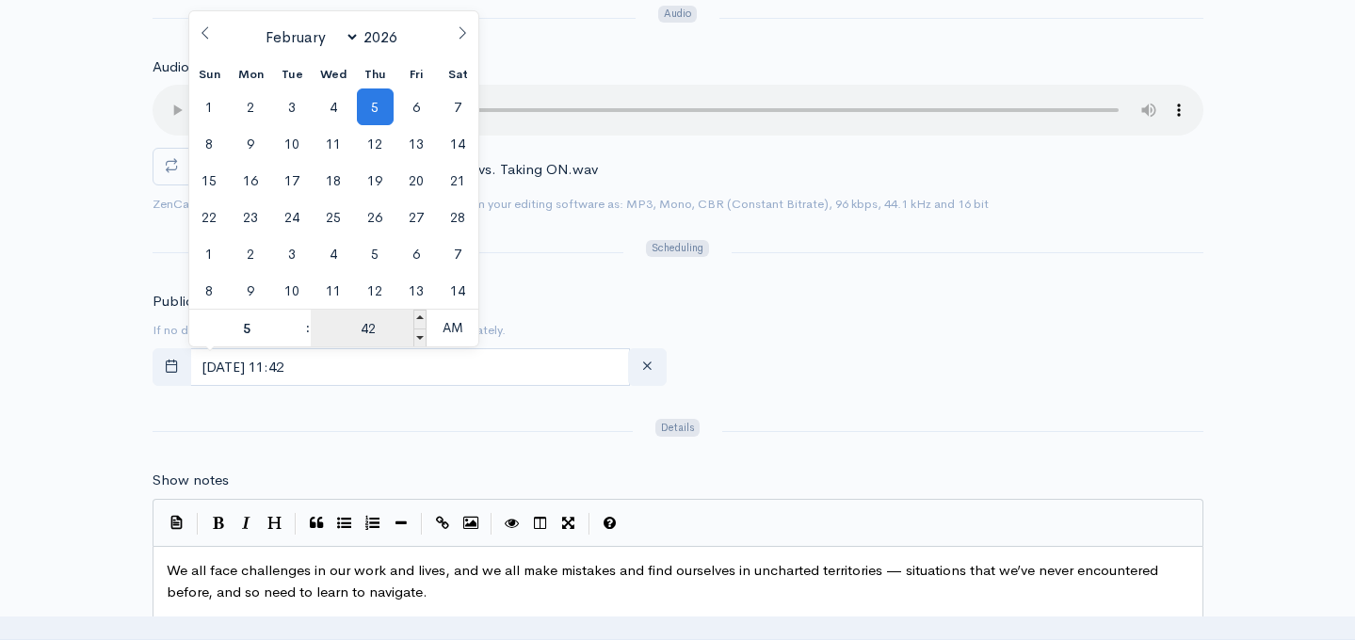
type input "February, 05 2026 05:42"
type input "05"
click at [367, 328] on input "42" at bounding box center [369, 329] width 116 height 38
type input "00"
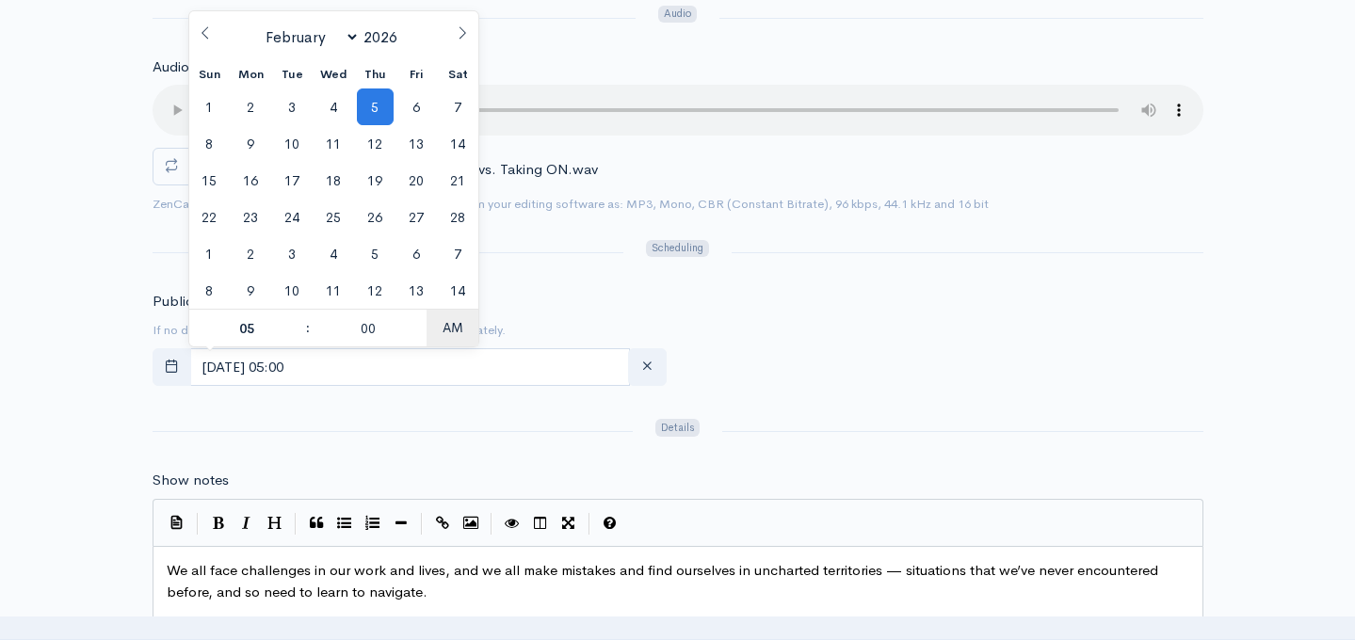
click at [455, 326] on span "AM" at bounding box center [453, 328] width 52 height 38
click at [455, 326] on span "PM" at bounding box center [453, 328] width 52 height 38
type input "[DATE] 05:00"
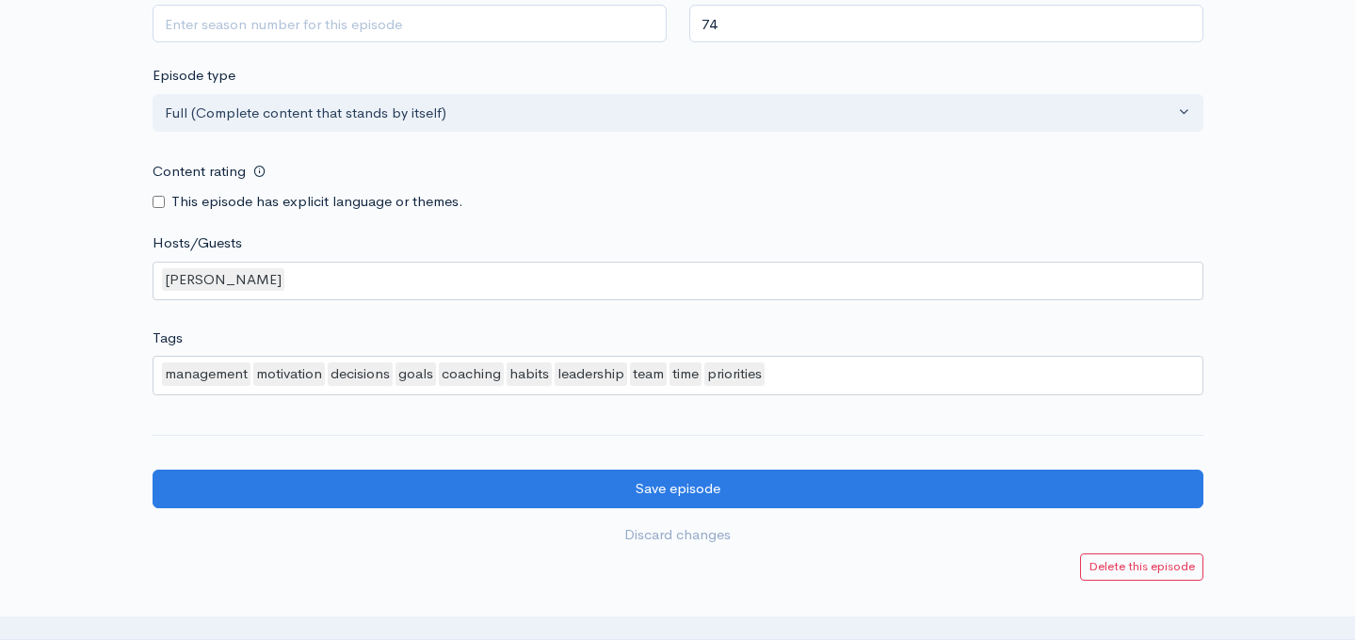
scroll to position [2026, 0]
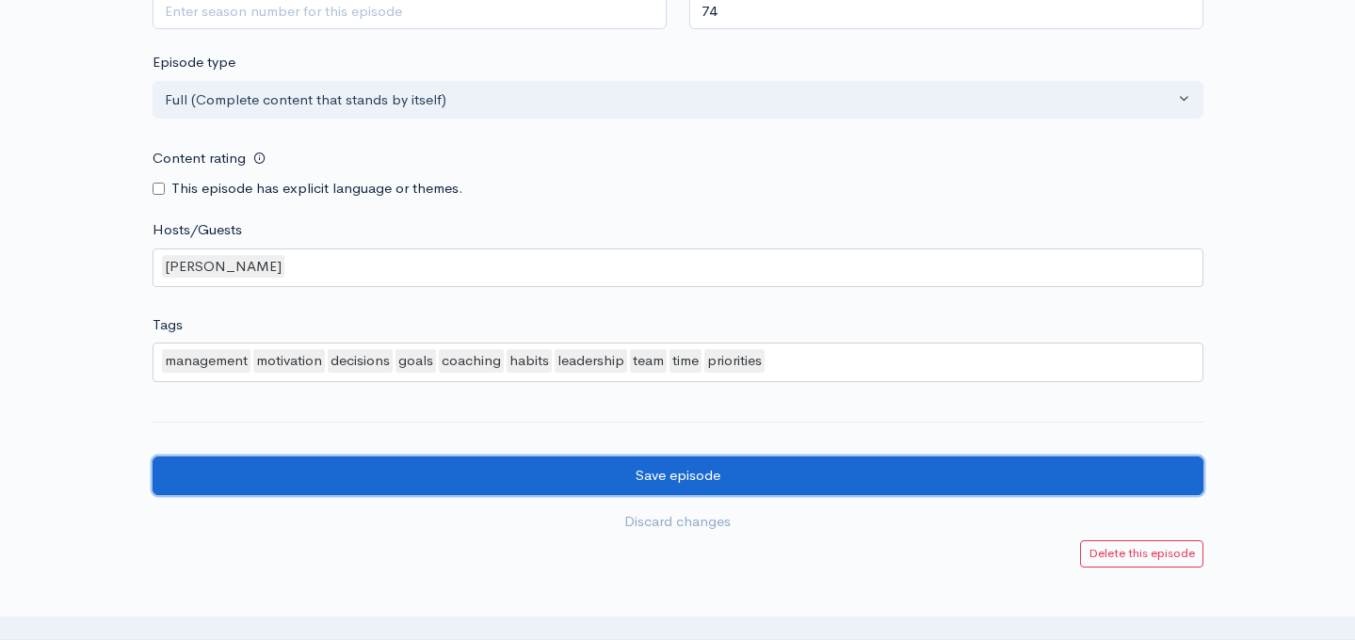
click at [670, 479] on input "Save episode" at bounding box center [678, 476] width 1051 height 39
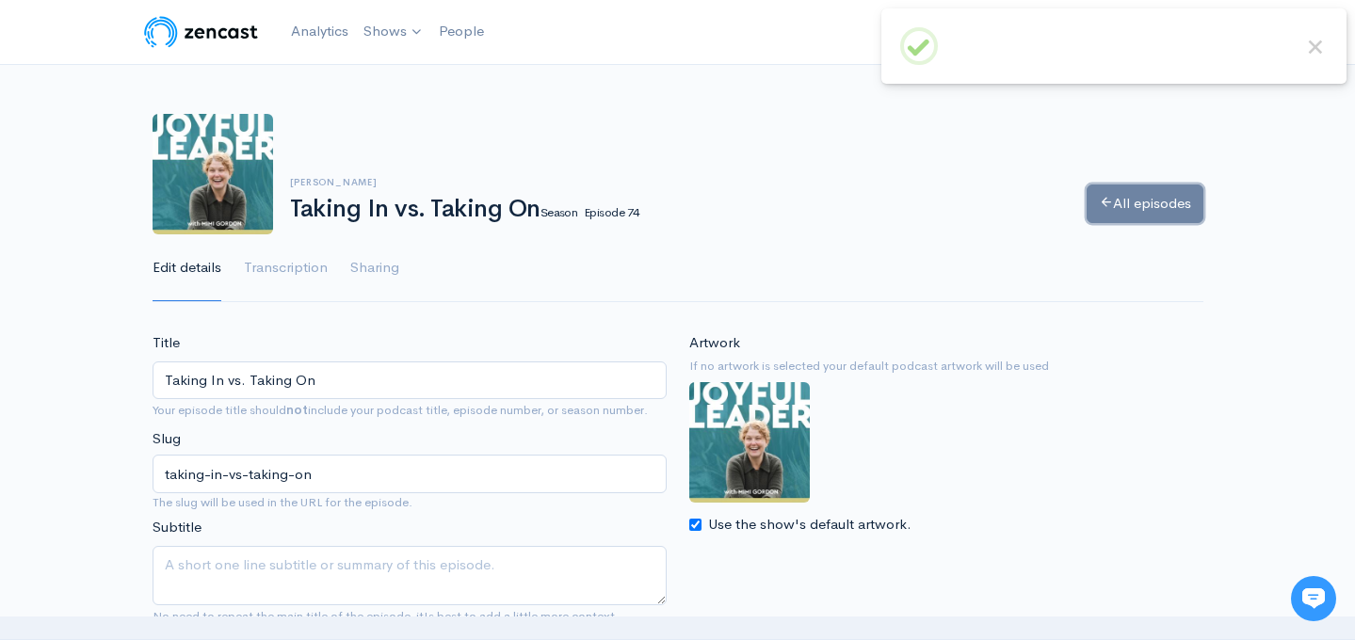
click at [1144, 202] on link "All episodes" at bounding box center [1145, 204] width 117 height 39
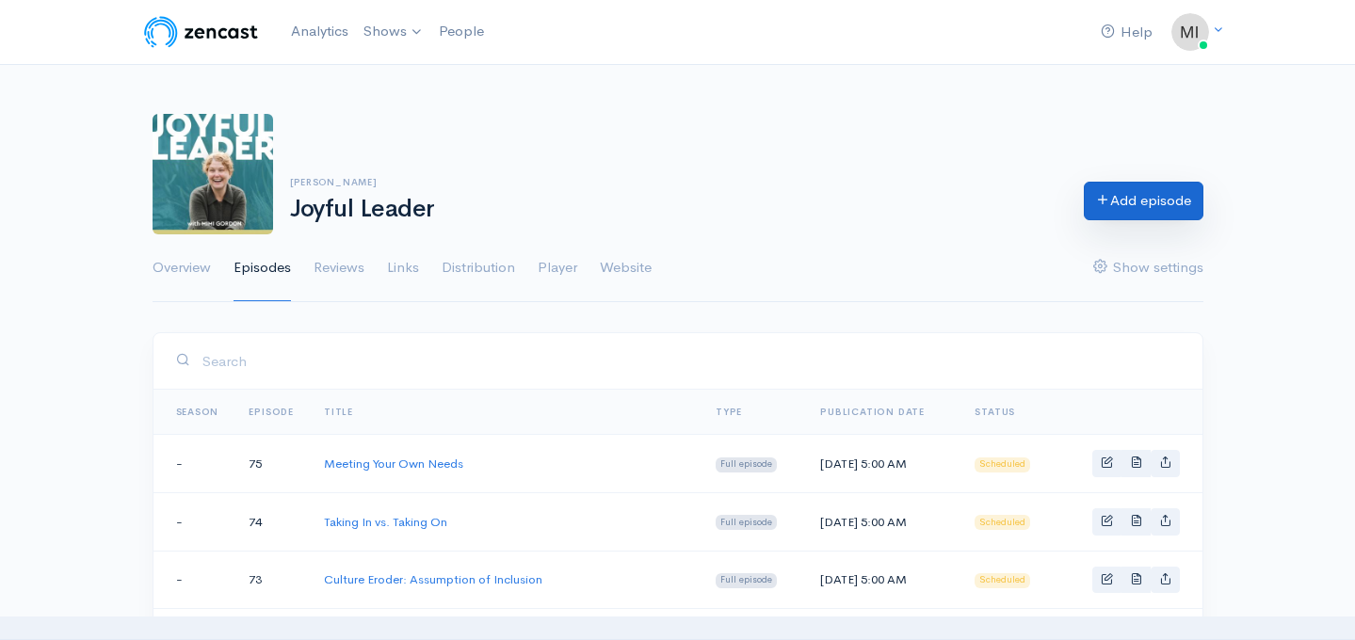
click at [1134, 205] on link "Add episode" at bounding box center [1144, 201] width 120 height 39
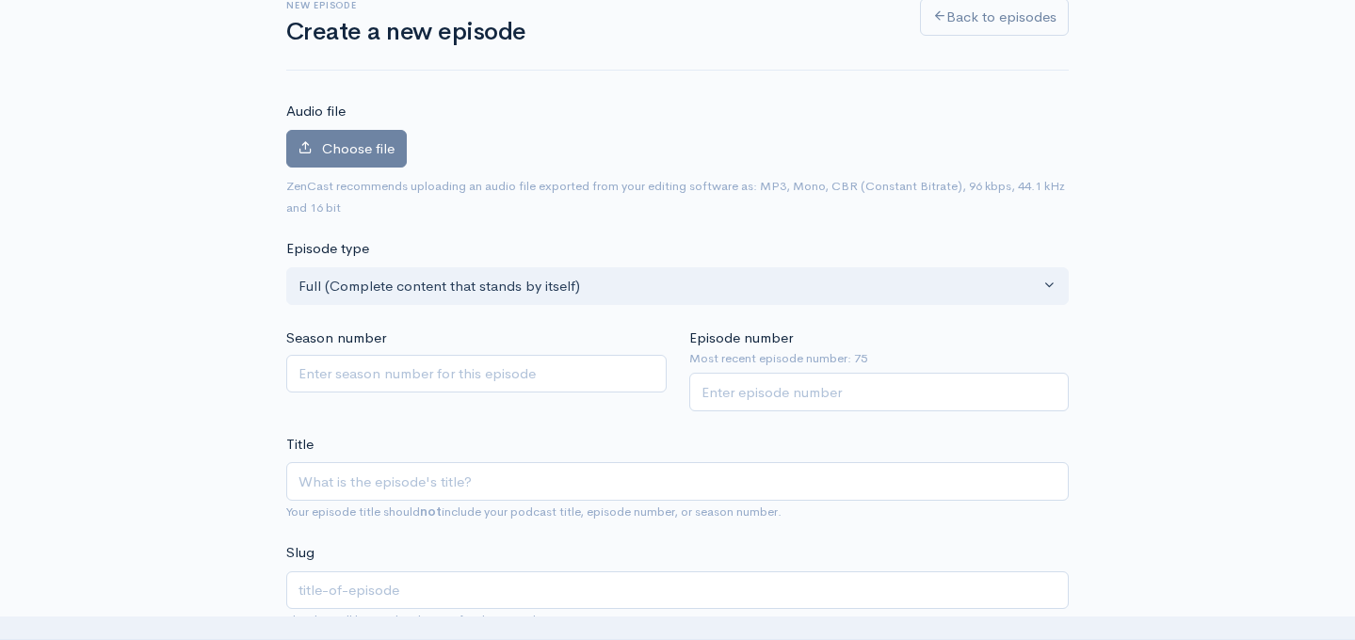
scroll to position [149, 0]
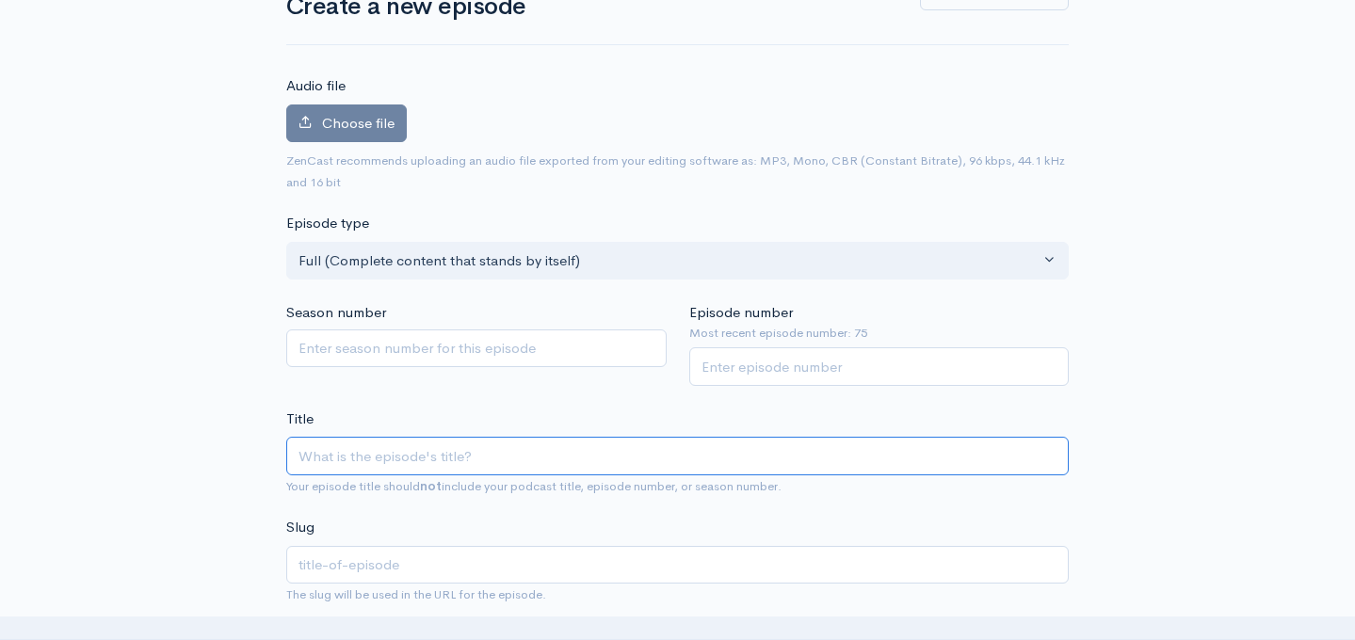
click at [412, 452] on input "Title" at bounding box center [677, 456] width 783 height 39
paste input "Future Orientation, Forward Momentum"
type input "Future Orientation, Forward Momentum"
type input "future-orientation-forward-momentum"
type input "Future Orientation, Forward Momentum"
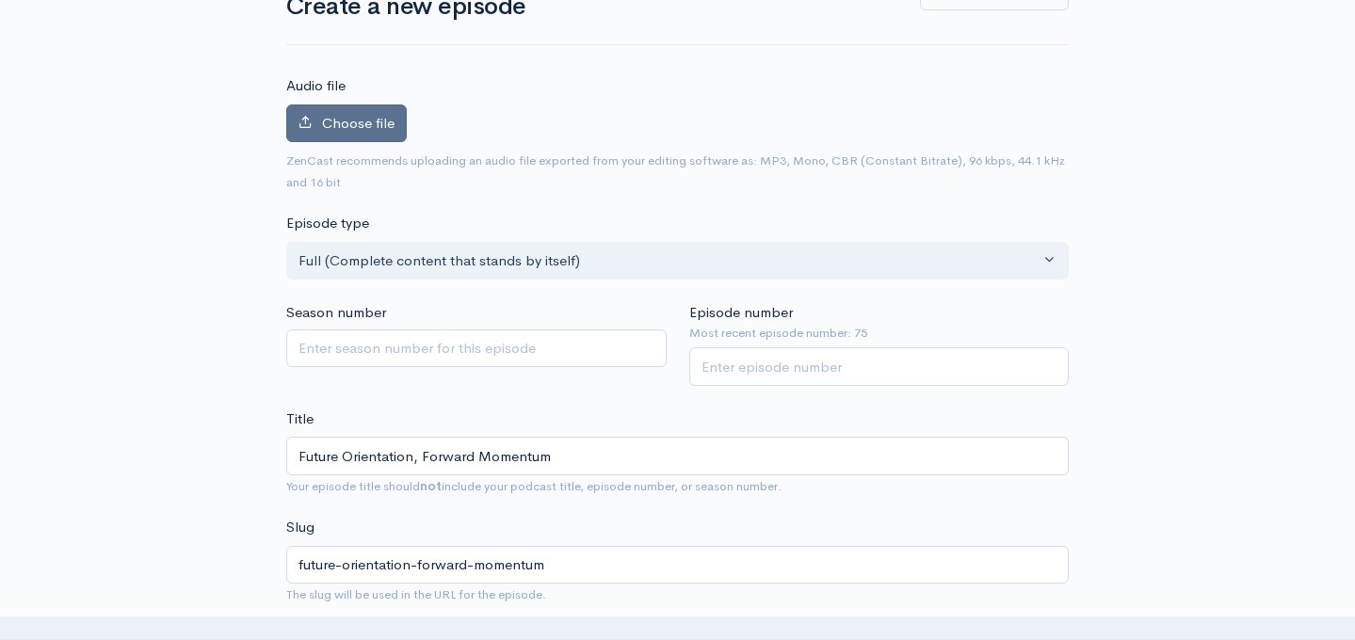
click at [369, 127] on span "Choose file" at bounding box center [358, 123] width 73 height 18
click at [0, 0] on input "Choose file" at bounding box center [0, 0] width 0 height 0
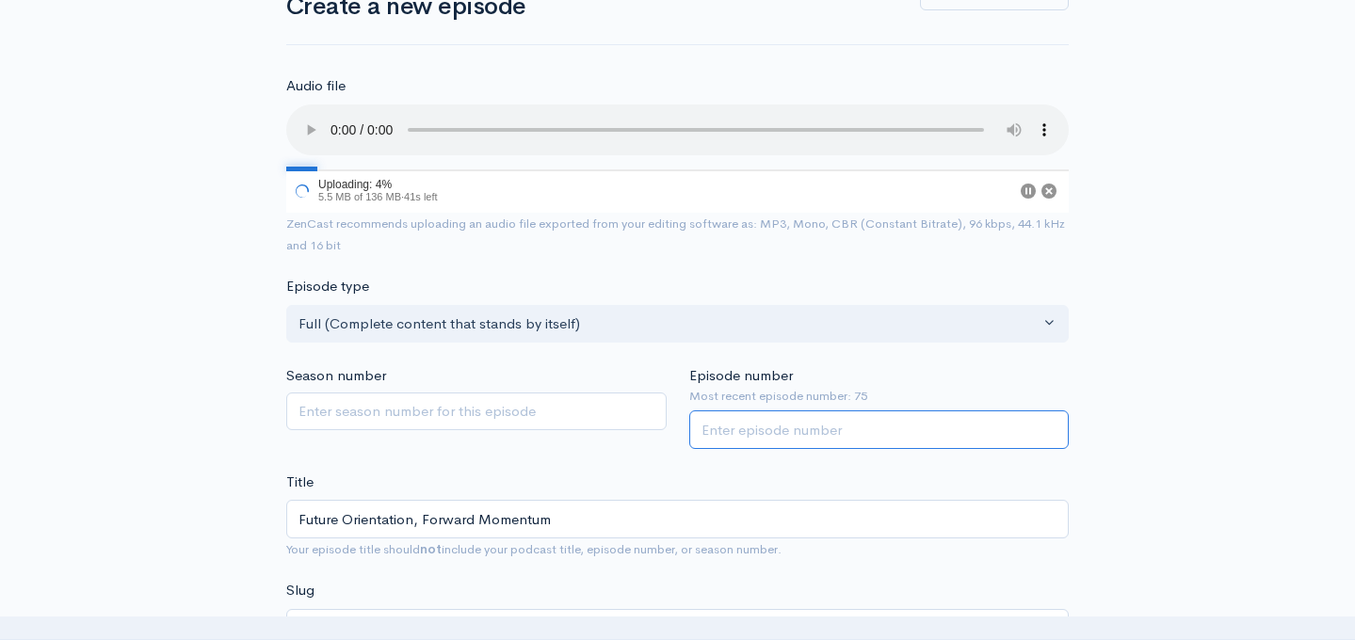
click at [845, 428] on input "Episode number" at bounding box center [879, 430] width 380 height 39
type input "76"
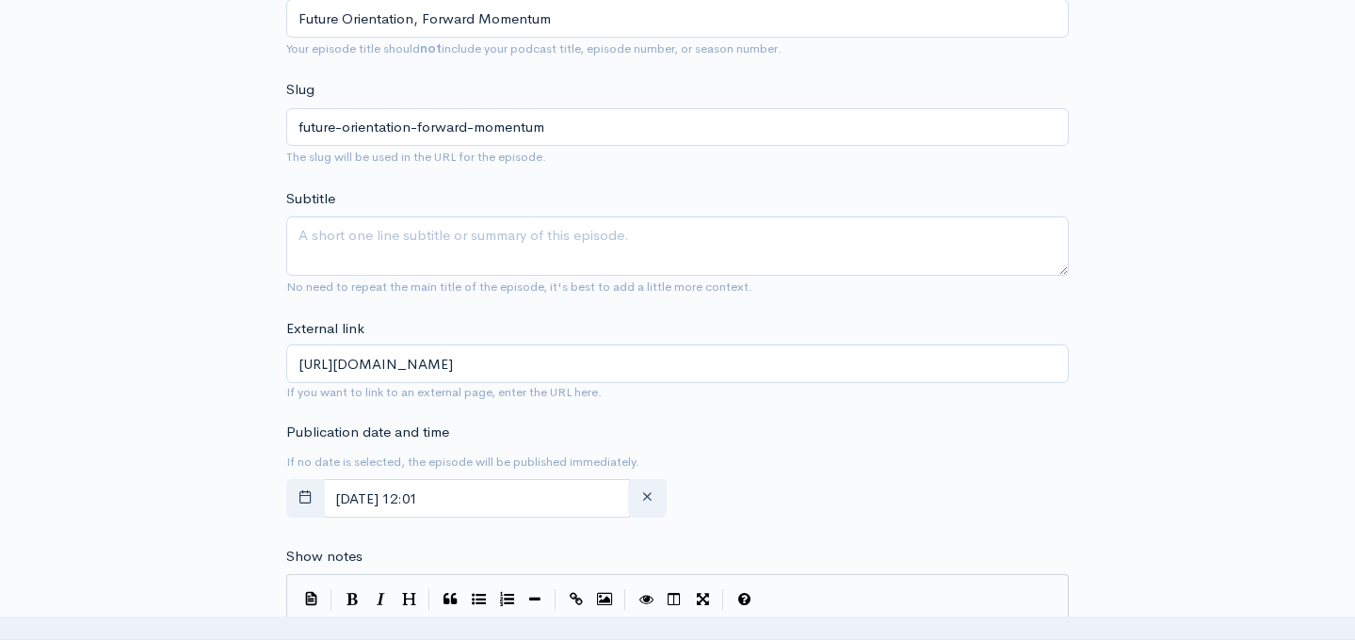
scroll to position [660, 0]
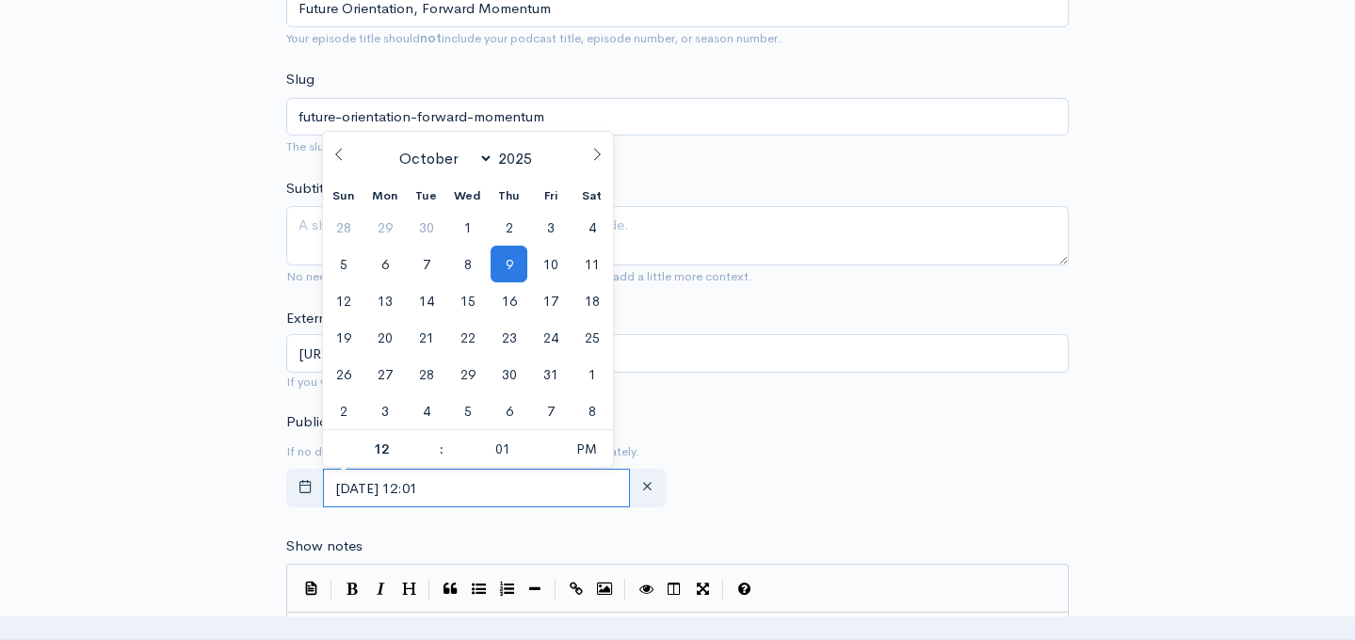
click at [564, 480] on input "October, 09 2025 12:01" at bounding box center [476, 488] width 307 height 39
click at [595, 152] on icon at bounding box center [596, 154] width 13 height 13
select select "11"
click at [595, 152] on icon at bounding box center [596, 154] width 13 height 13
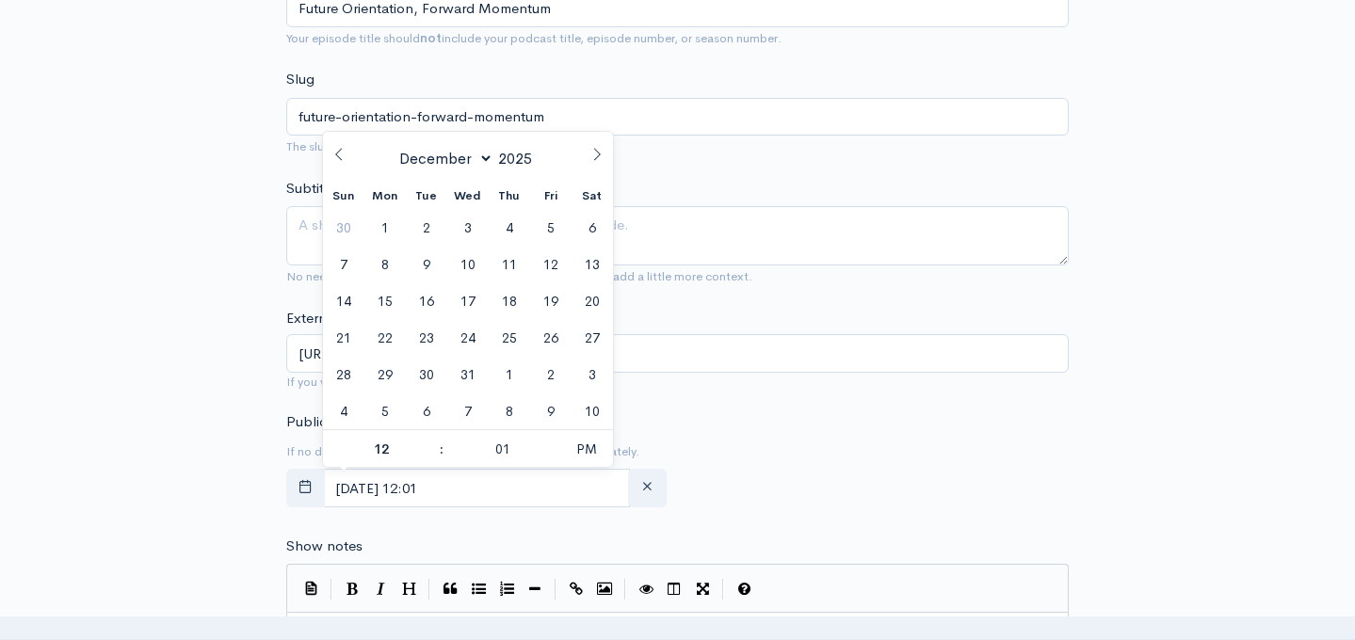
type input "2026"
click at [595, 162] on span at bounding box center [597, 148] width 32 height 32
select select "1"
click at [514, 299] on span "19" at bounding box center [509, 301] width 37 height 37
type input "February, 19 2026 12:01"
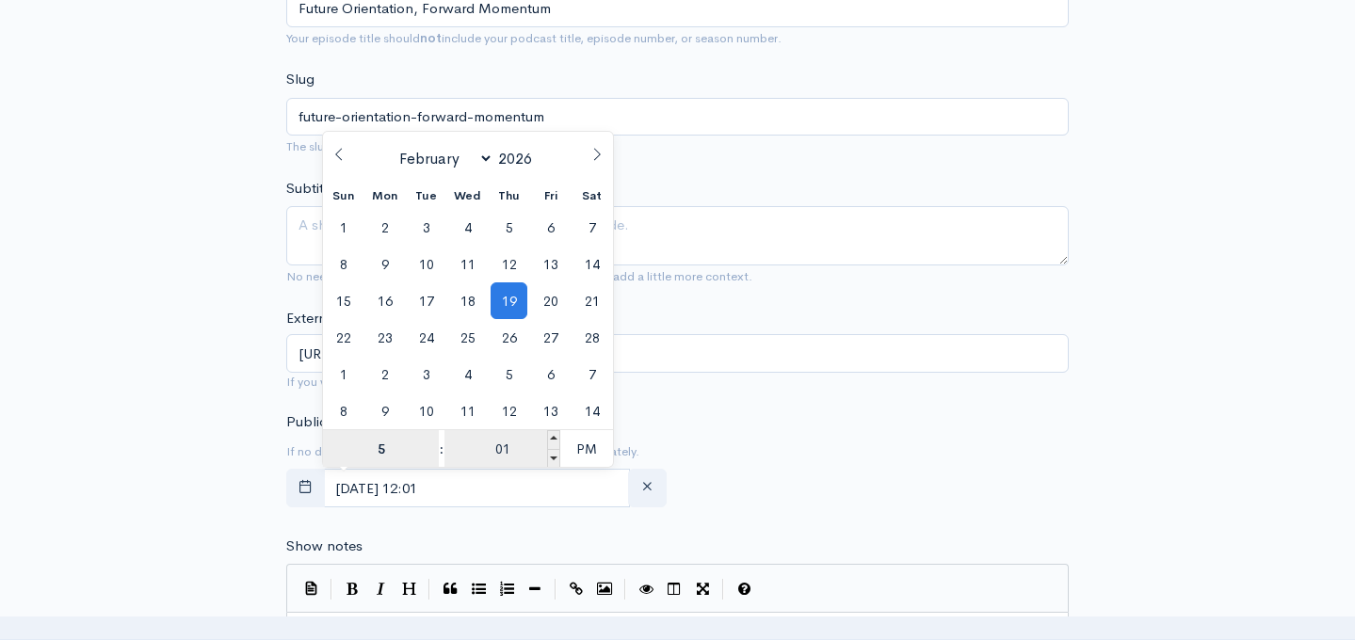
type input "5"
type input "February, 19 2026 17:01"
type input "05"
click at [506, 451] on input "01" at bounding box center [502, 449] width 116 height 38
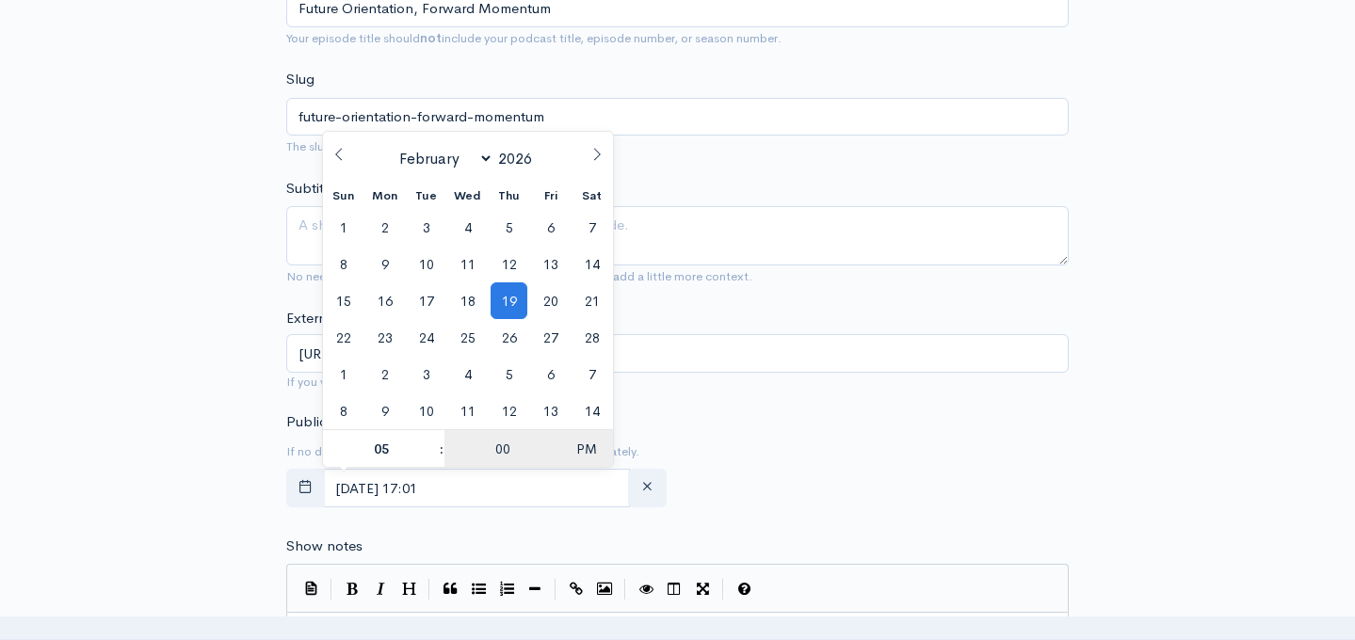
type input "00"
click at [595, 443] on span "PM" at bounding box center [586, 449] width 52 height 38
type input "February, 19 2026 05:00"
click at [749, 394] on form "Audio file 61 Uploading: 61% 82 MB of 136 MB · 11s left ZenCast recommends uplo…" at bounding box center [677, 639] width 783 height 2150
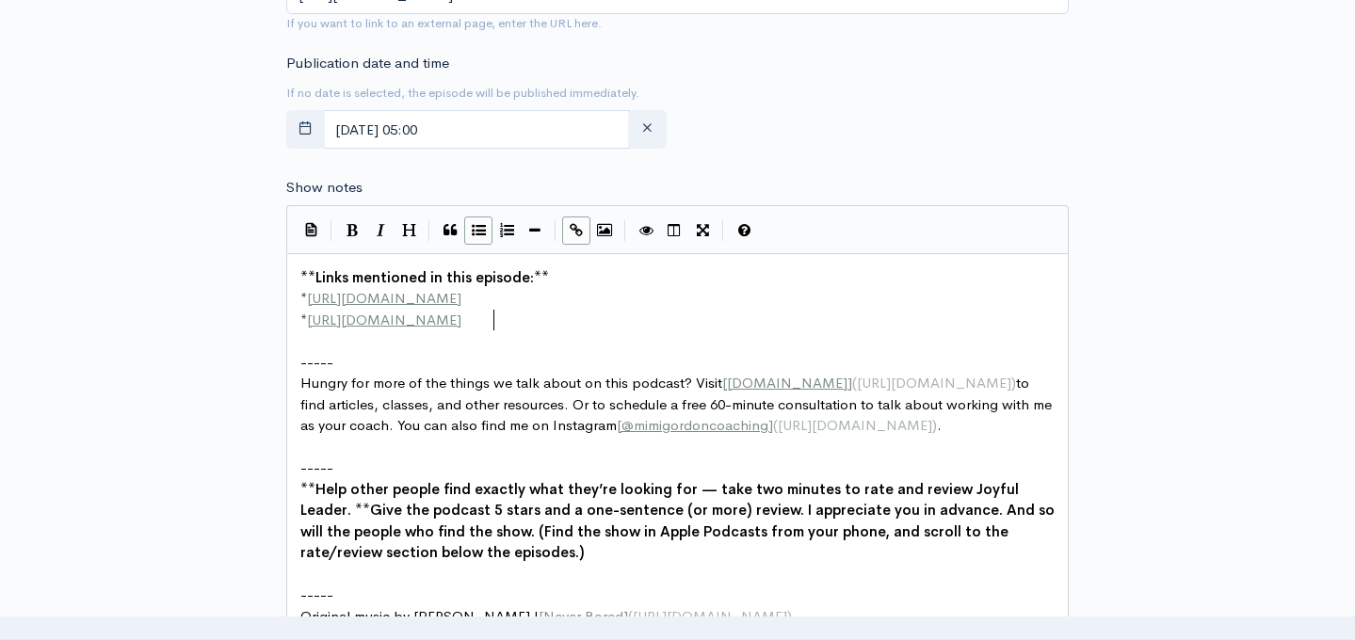
scroll to position [7, 0]
type textarea "**Links mentioned in this episode:** * http://example.com * http://second-examp…"
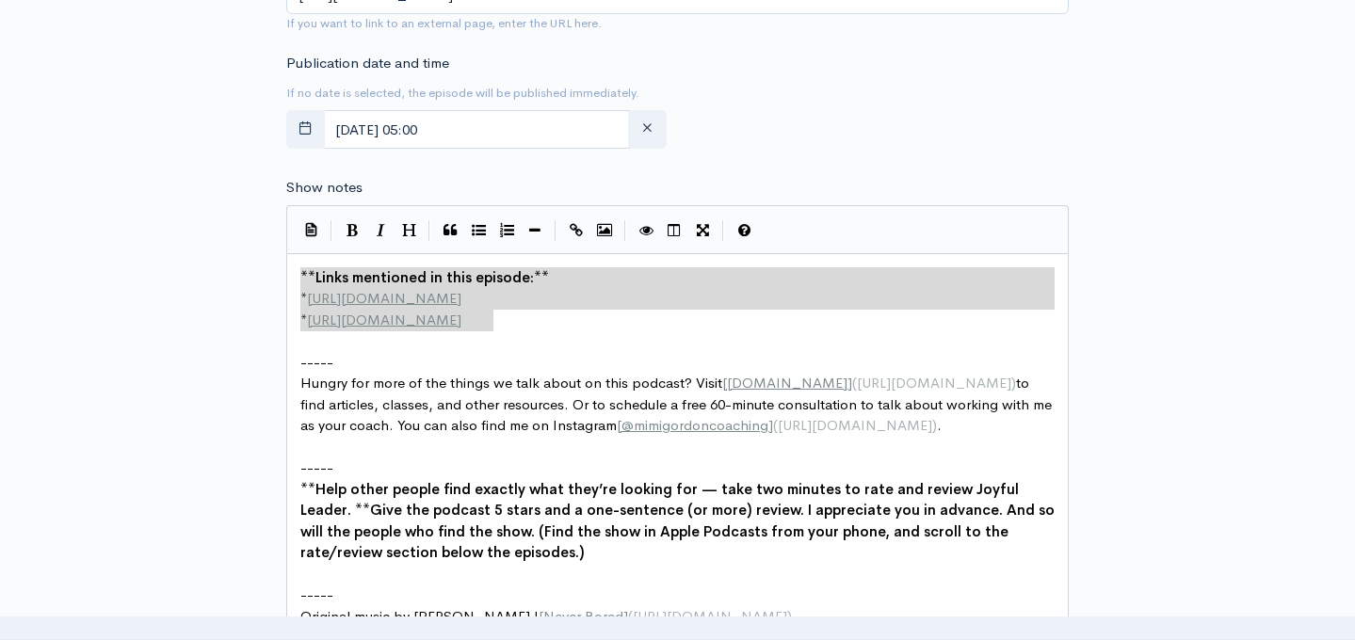
drag, startPoint x: 529, startPoint y: 324, endPoint x: 210, endPoint y: 259, distance: 325.8
paste textarea
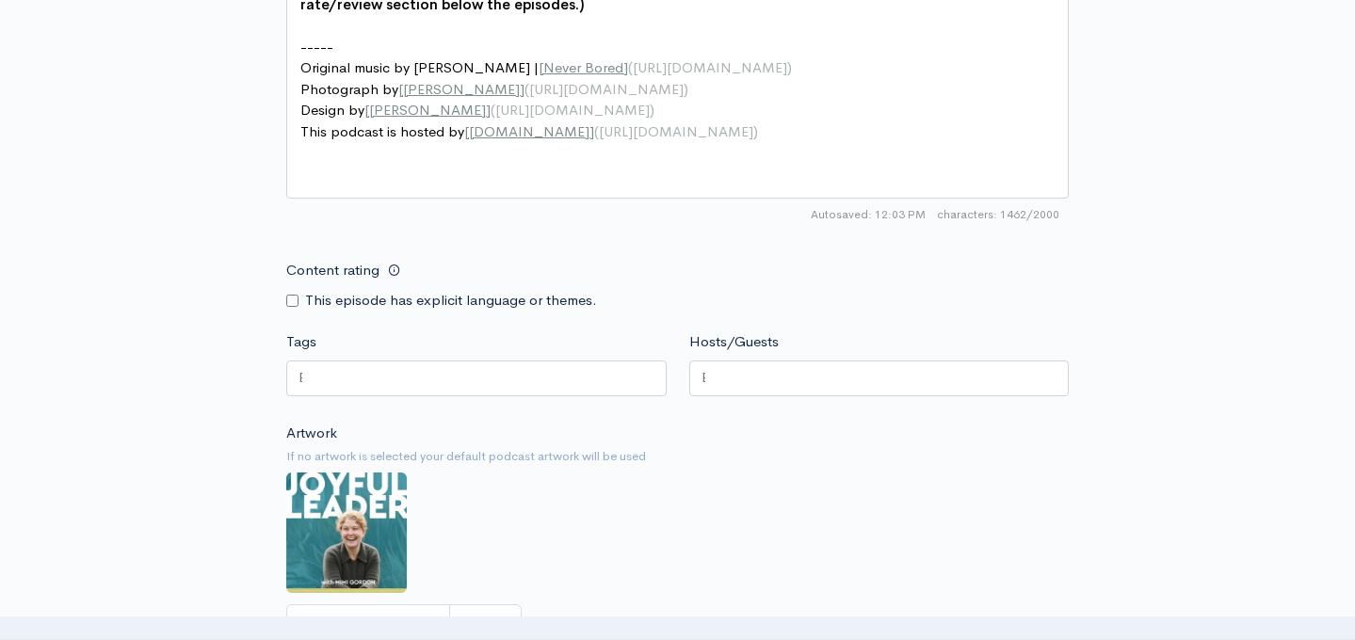
scroll to position [1849, 0]
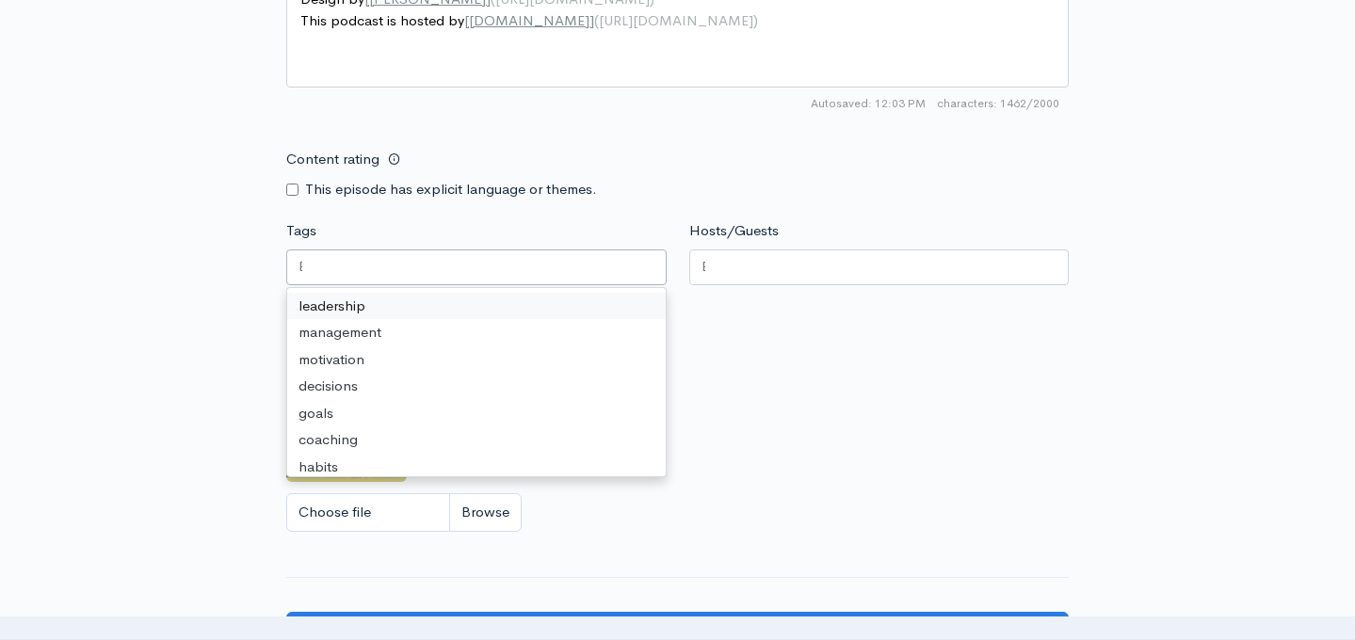
click at [500, 275] on div at bounding box center [476, 268] width 380 height 36
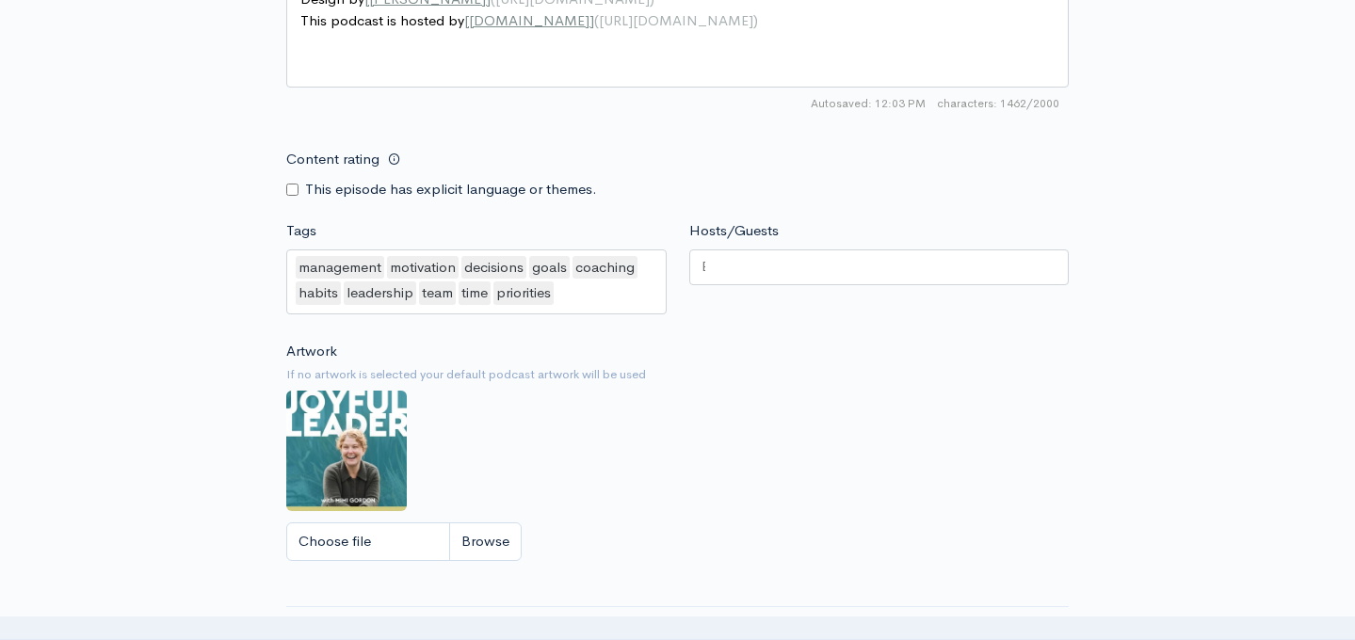
click at [773, 246] on div "Hosts/Guests" at bounding box center [879, 270] width 403 height 100
click at [767, 266] on div at bounding box center [879, 268] width 380 height 36
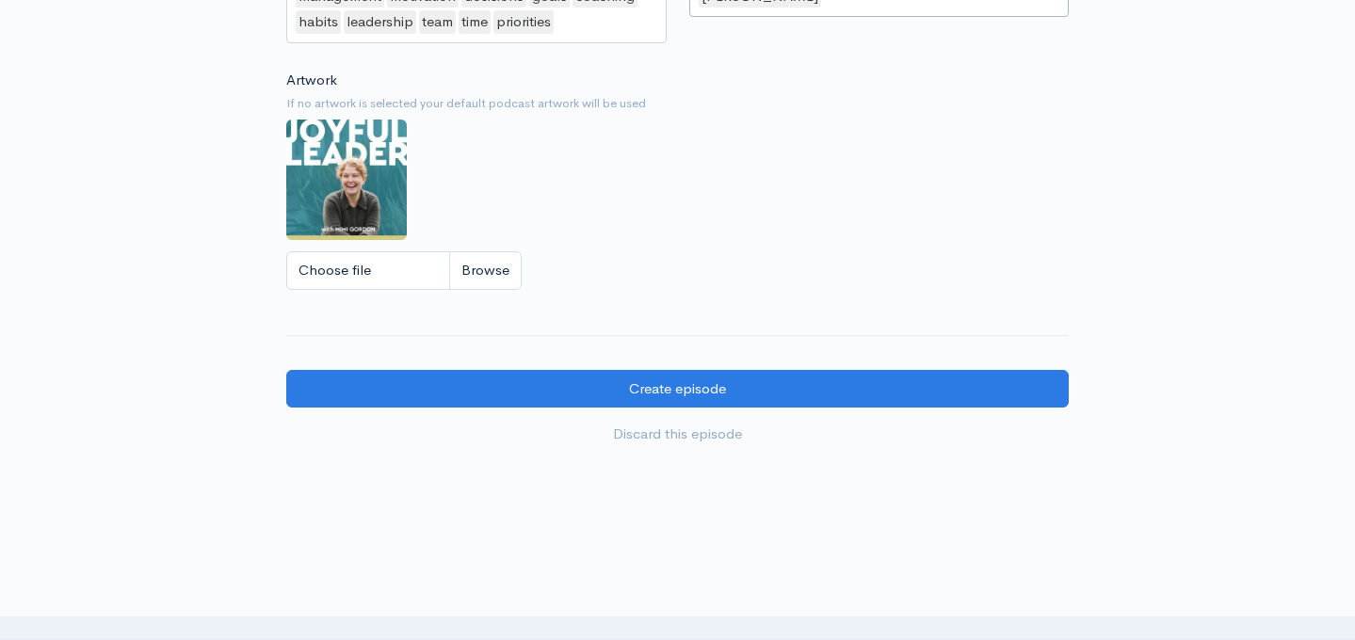
scroll to position [2201, 0]
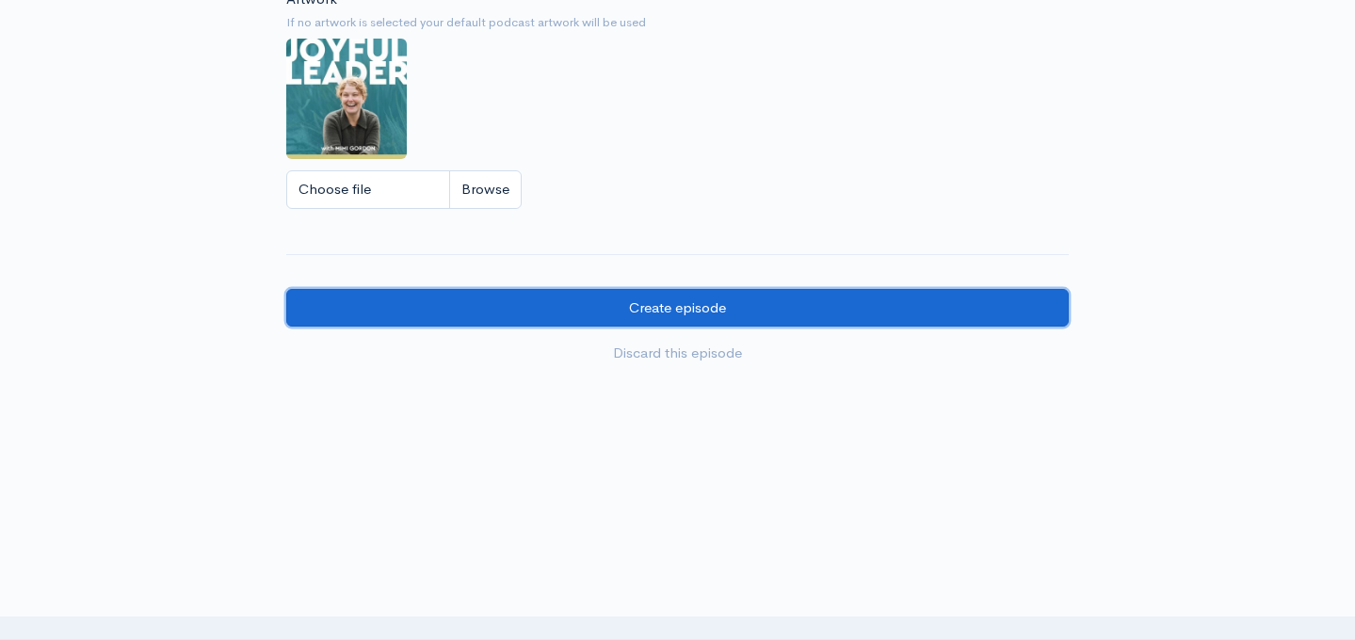
click at [759, 309] on input "Create episode" at bounding box center [677, 308] width 783 height 39
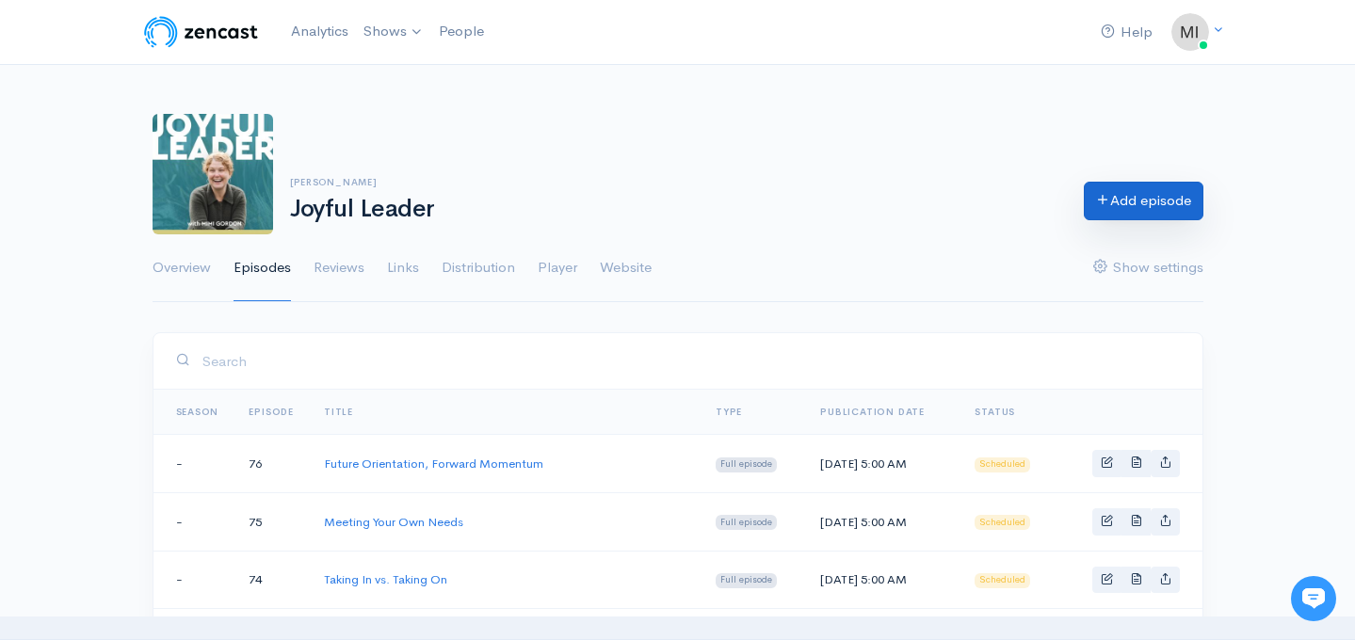
click at [1122, 209] on link "Add episode" at bounding box center [1144, 201] width 120 height 39
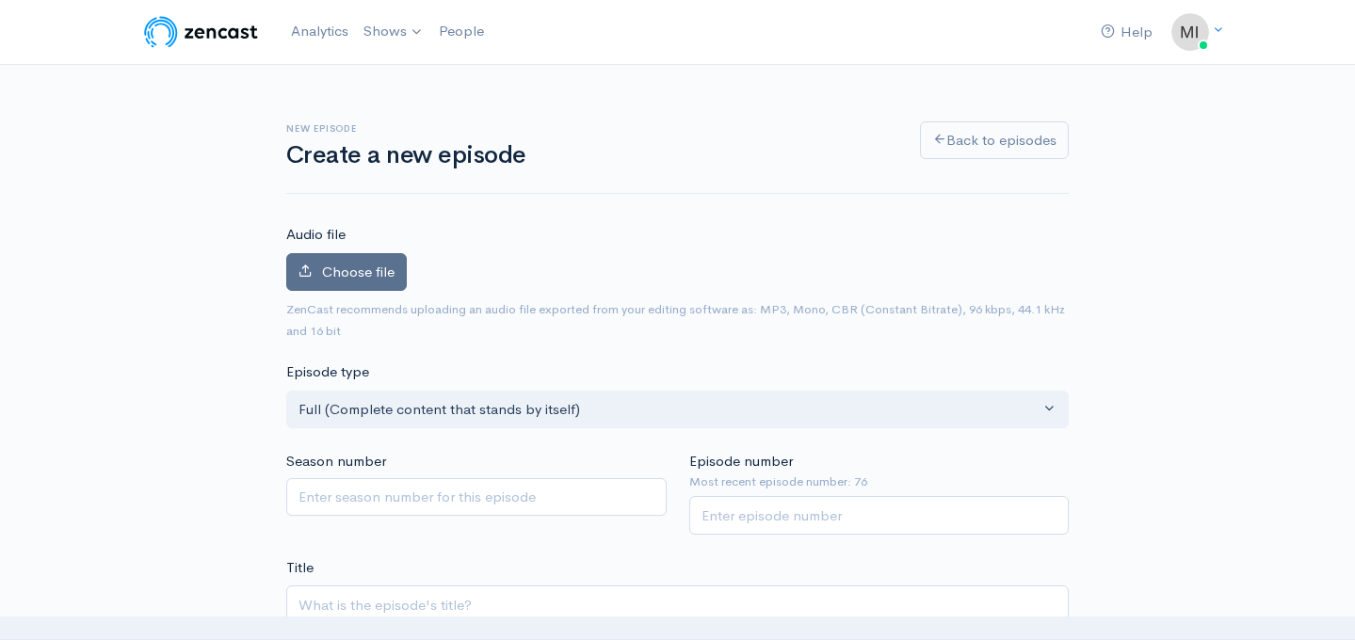
click at [325, 270] on span "Choose file" at bounding box center [358, 272] width 73 height 18
click at [0, 0] on input "Choose file" at bounding box center [0, 0] width 0 height 0
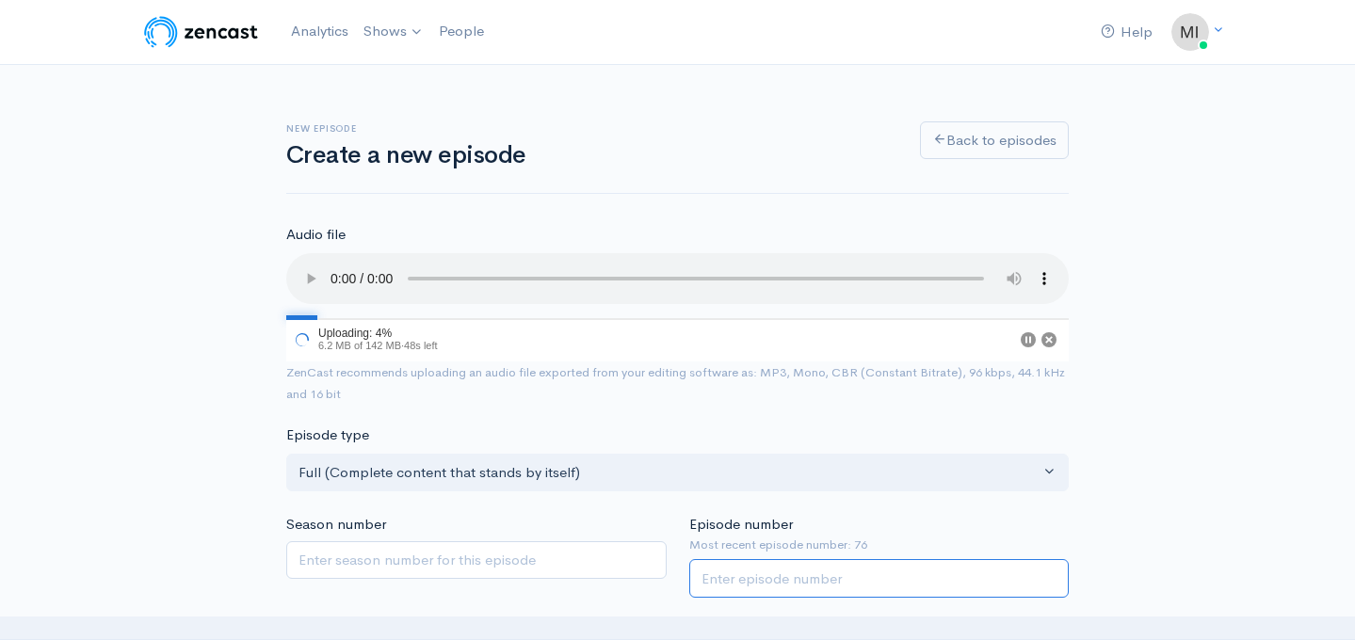
click at [753, 579] on input "Episode number" at bounding box center [879, 578] width 380 height 39
type input "77"
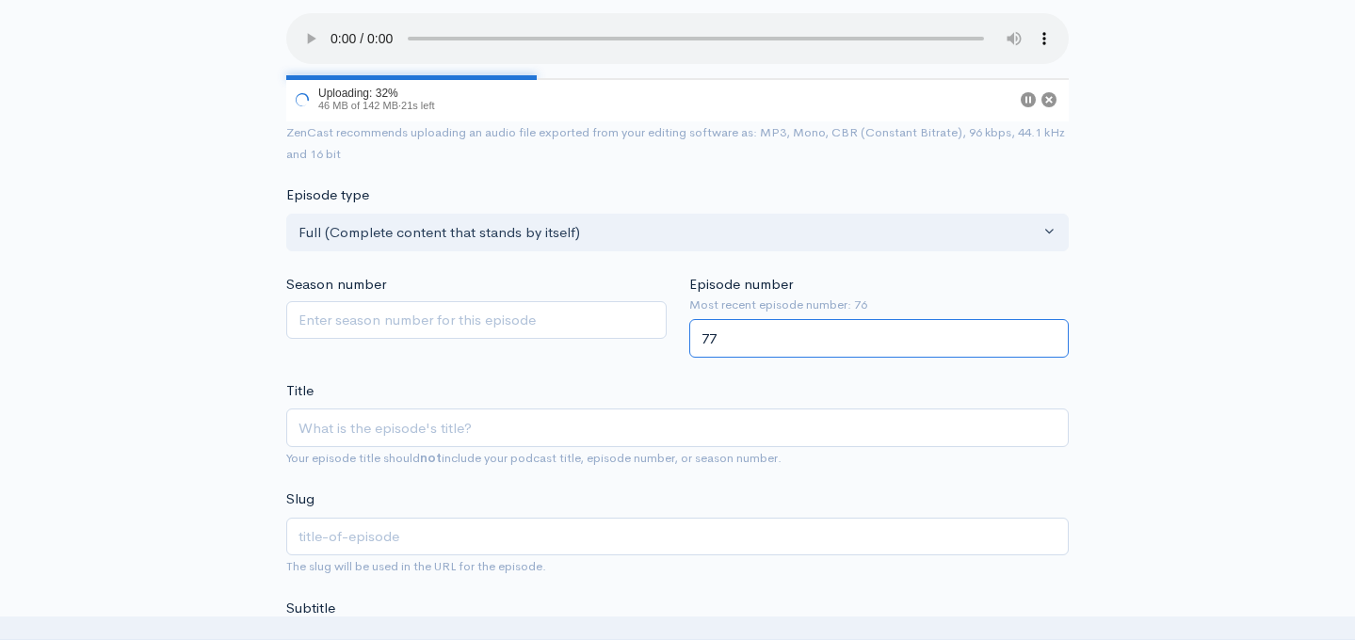
scroll to position [255, 0]
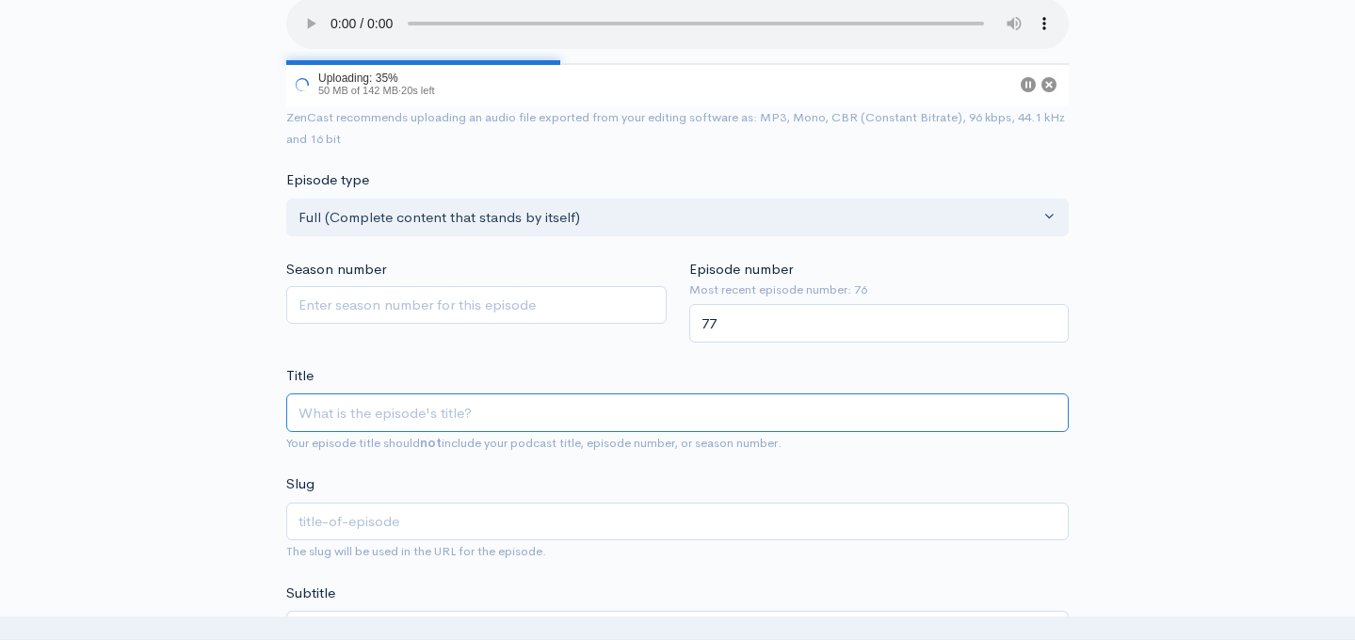
click at [419, 409] on input "Title" at bounding box center [677, 413] width 783 height 39
paste input "The Big Truth Blocker"
type input "The Big Truth Blocker"
type input "the-big-truth-blocker"
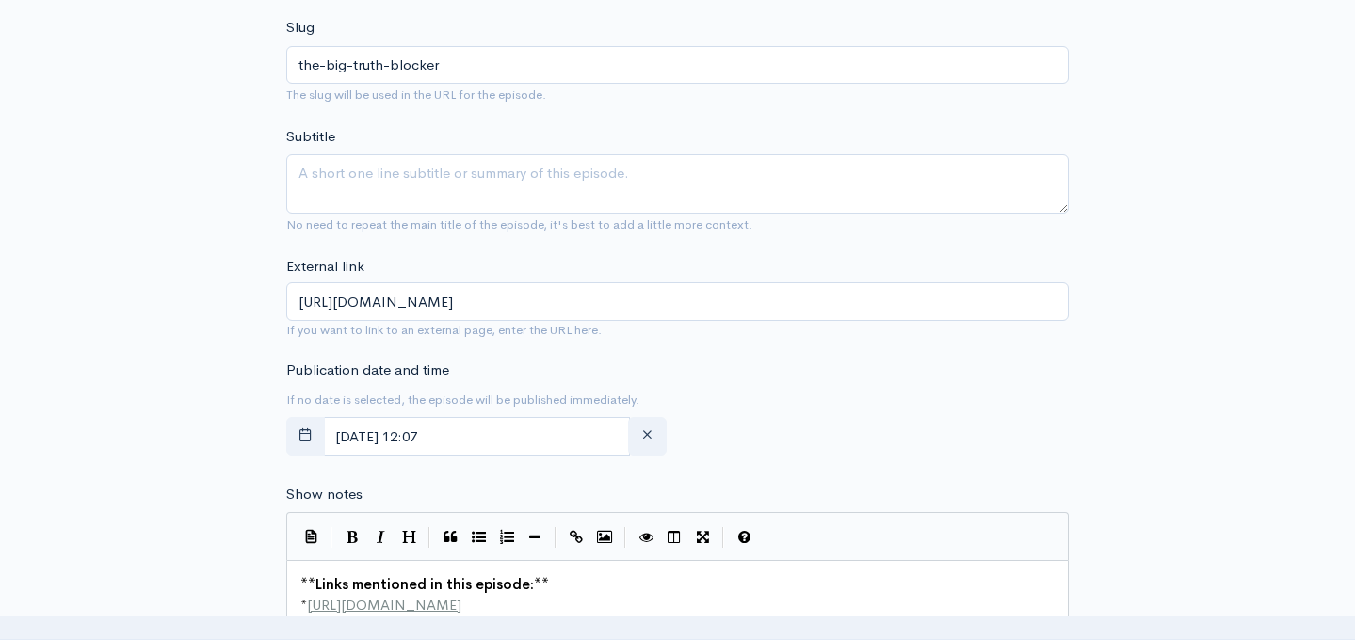
scroll to position [718, 0]
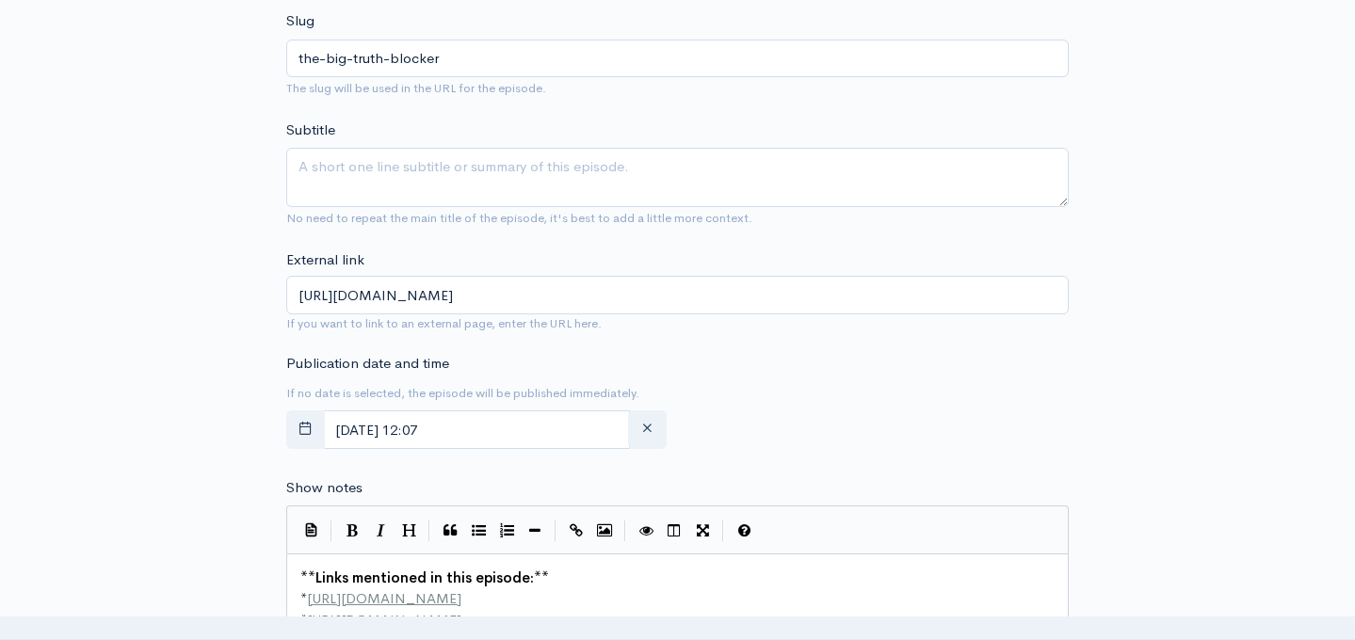
type input "The Big Truth Blocker"
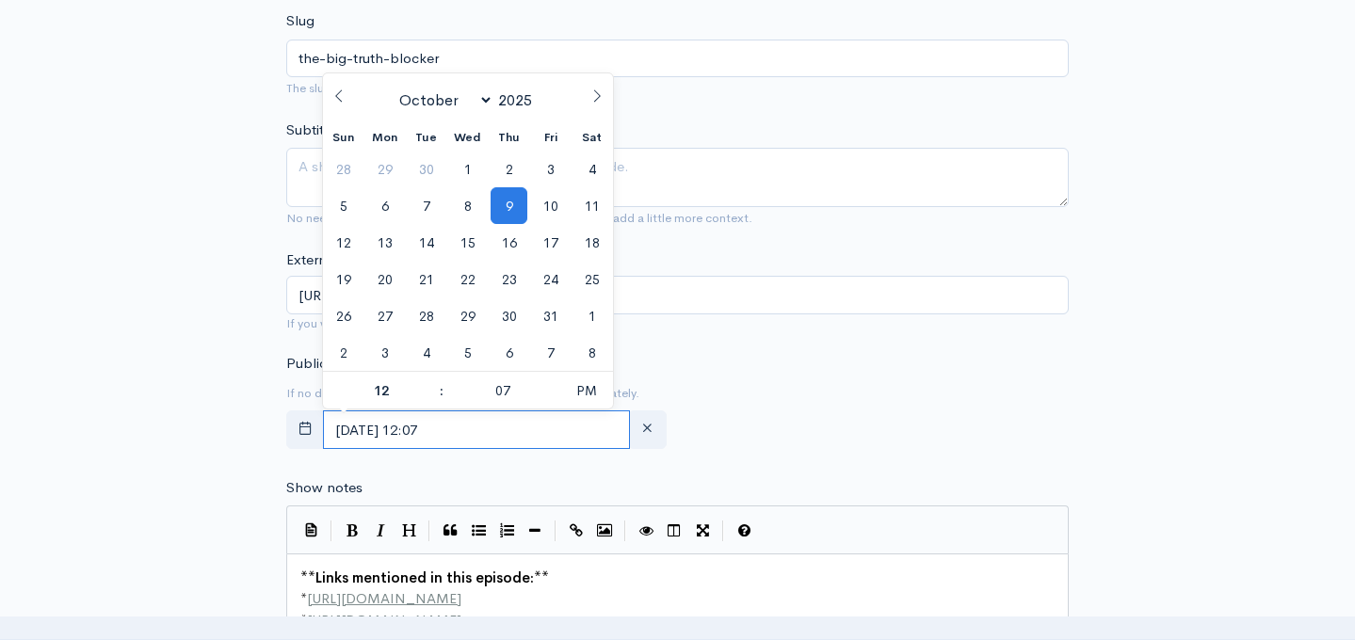
click at [417, 428] on input "October, 09 2025 12:07" at bounding box center [476, 430] width 307 height 39
click at [595, 104] on span at bounding box center [597, 89] width 32 height 32
select select "11"
click at [595, 104] on span at bounding box center [597, 89] width 32 height 32
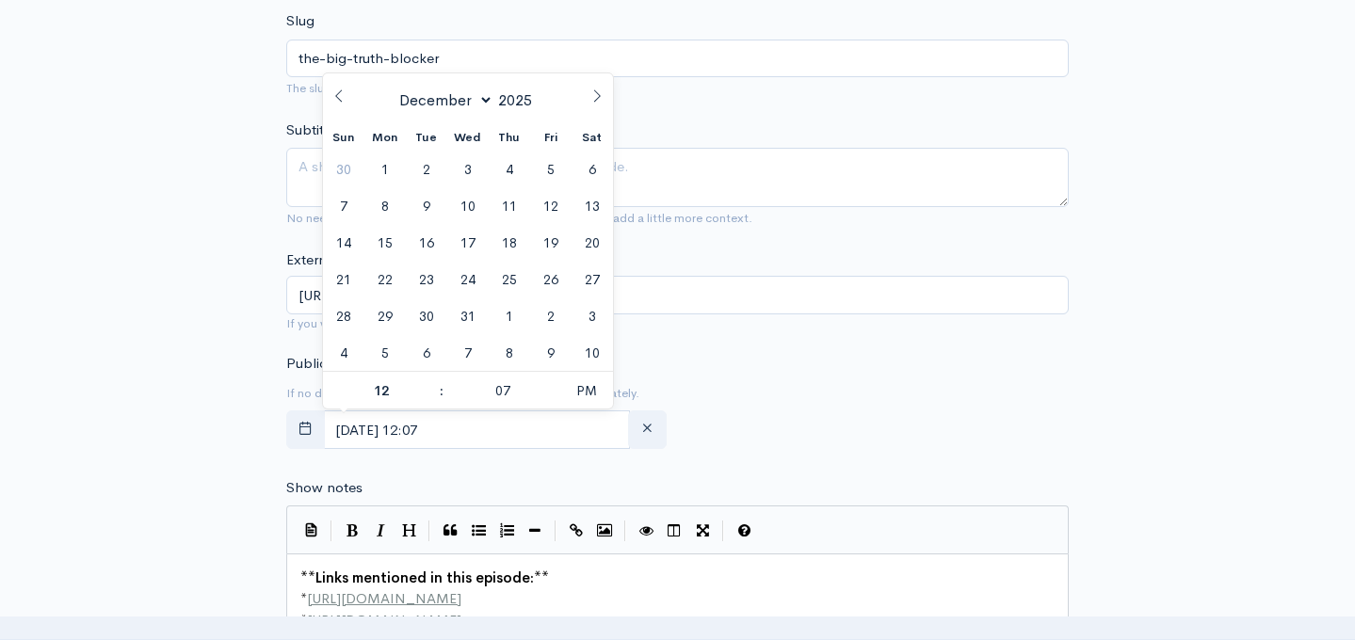
type input "2026"
click at [595, 104] on span at bounding box center [597, 89] width 32 height 32
select select "1"
click at [511, 275] on span "26" at bounding box center [509, 279] width 37 height 37
type input "February, 26 2026 12:07"
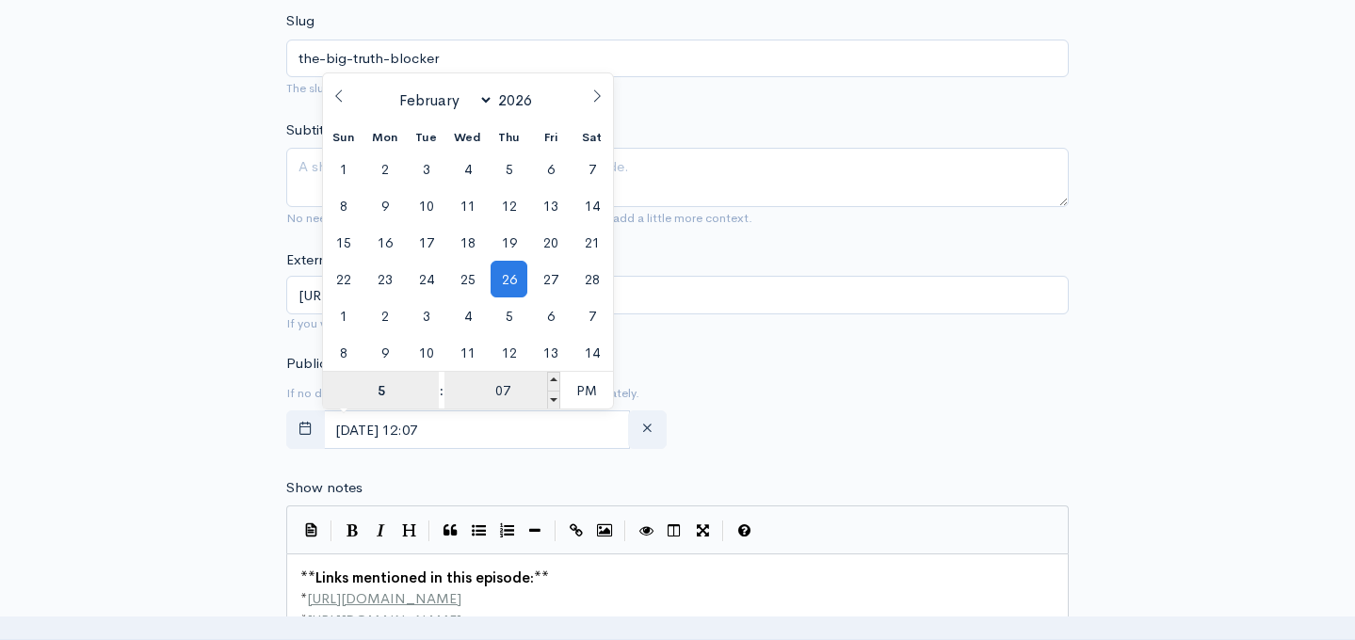
type input "5"
type input "February, 26 2026 17:07"
type input "05"
click at [502, 392] on input "07" at bounding box center [502, 391] width 116 height 38
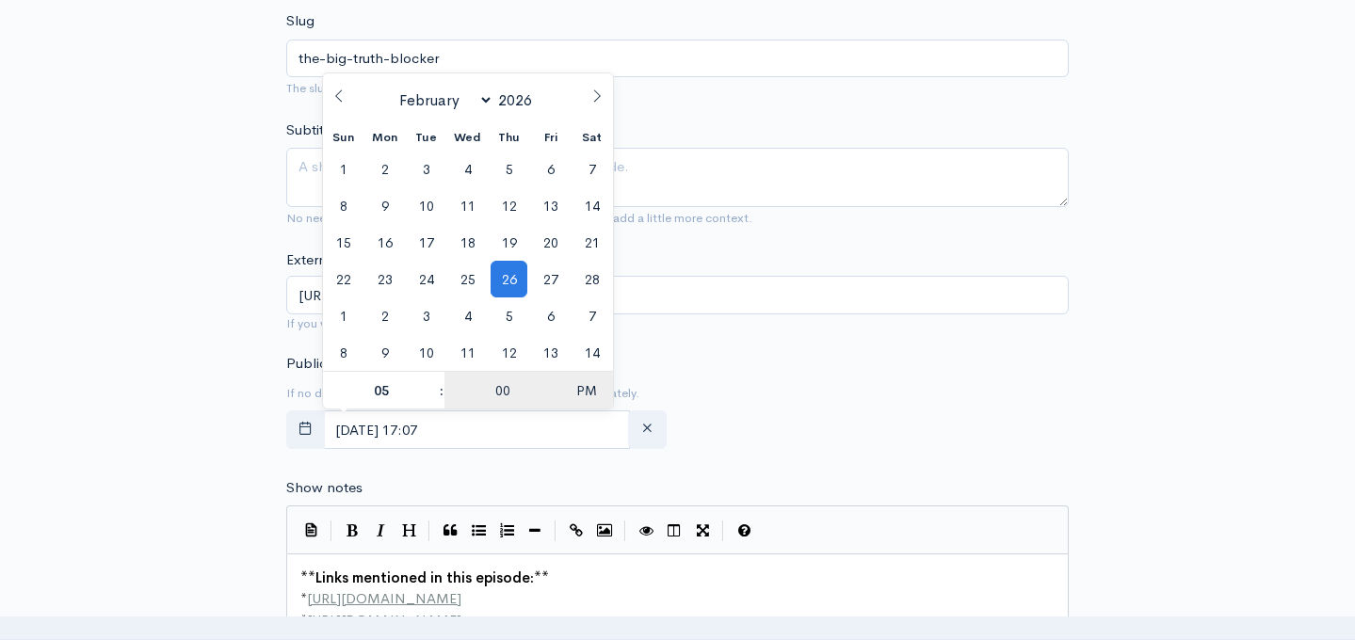
type input "00"
click at [588, 386] on span "PM" at bounding box center [586, 391] width 52 height 38
type input "February, 26 2026 05:00"
click at [754, 363] on div "Publication date and time If no date is selected, the episode will be published…" at bounding box center [677, 405] width 805 height 104
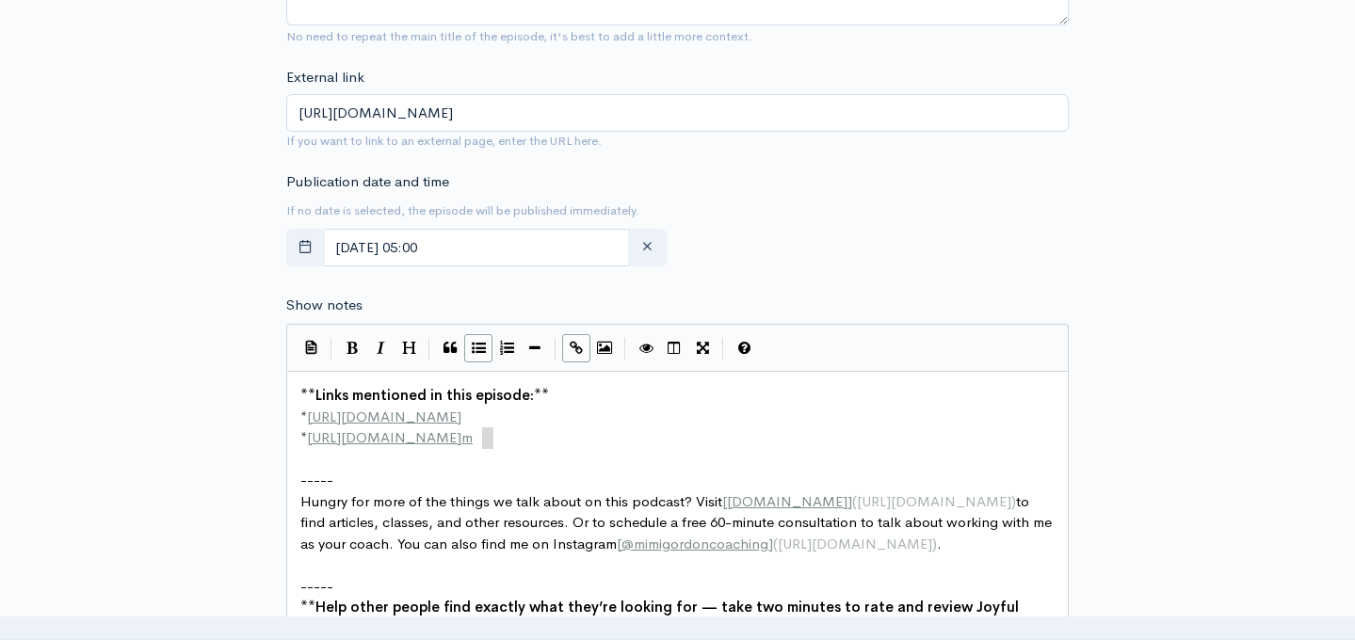
scroll to position [7, 0]
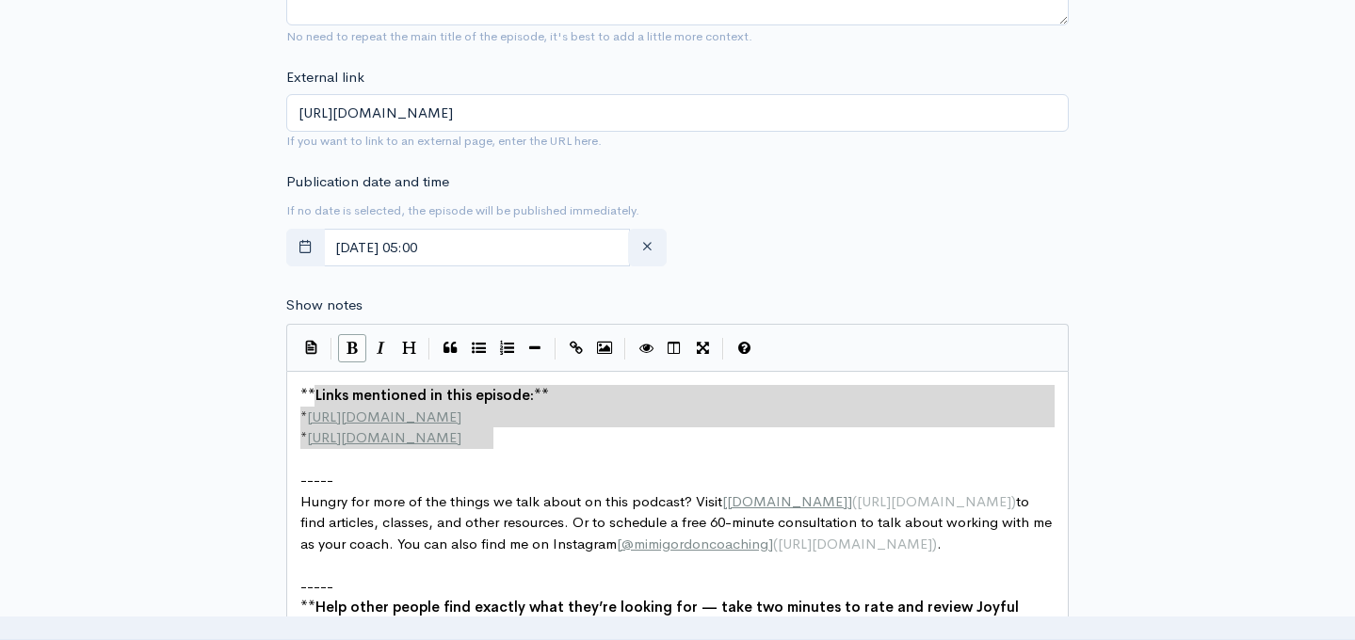
type textarea "**Links mentioned in this episode:** * http://example.com * http://second-examp…"
drag, startPoint x: 519, startPoint y: 438, endPoint x: 288, endPoint y: 385, distance: 236.7
paste textarea
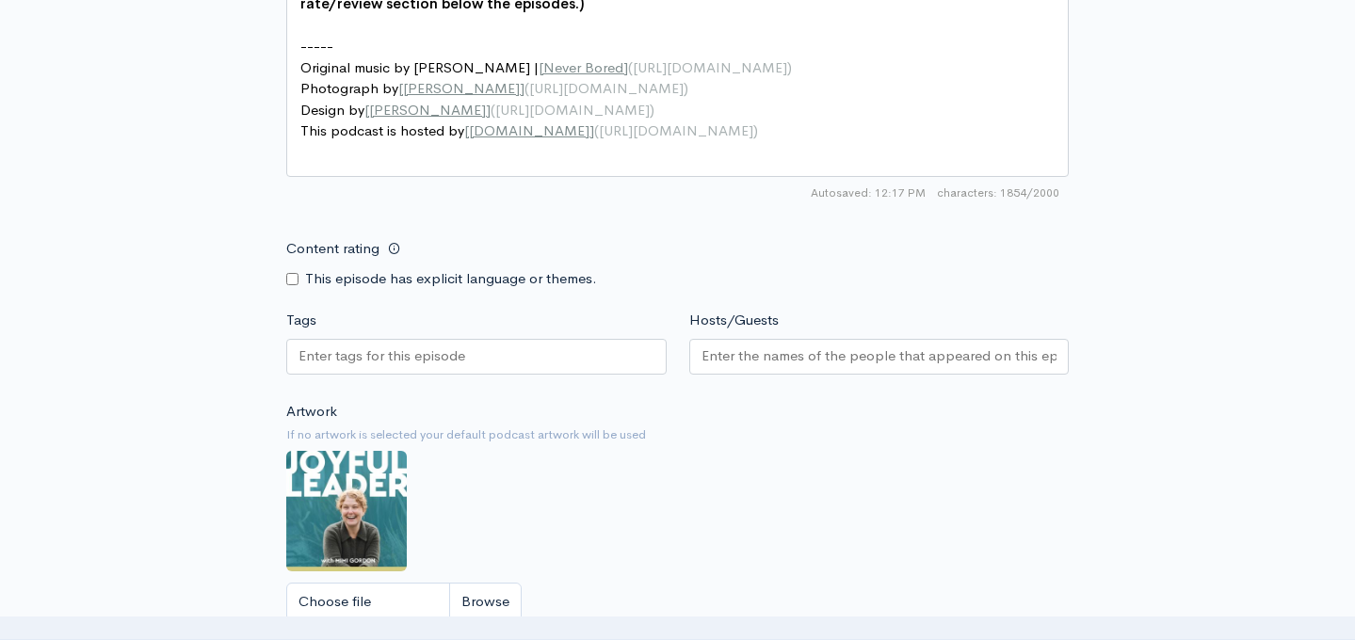
scroll to position [1849, 0]
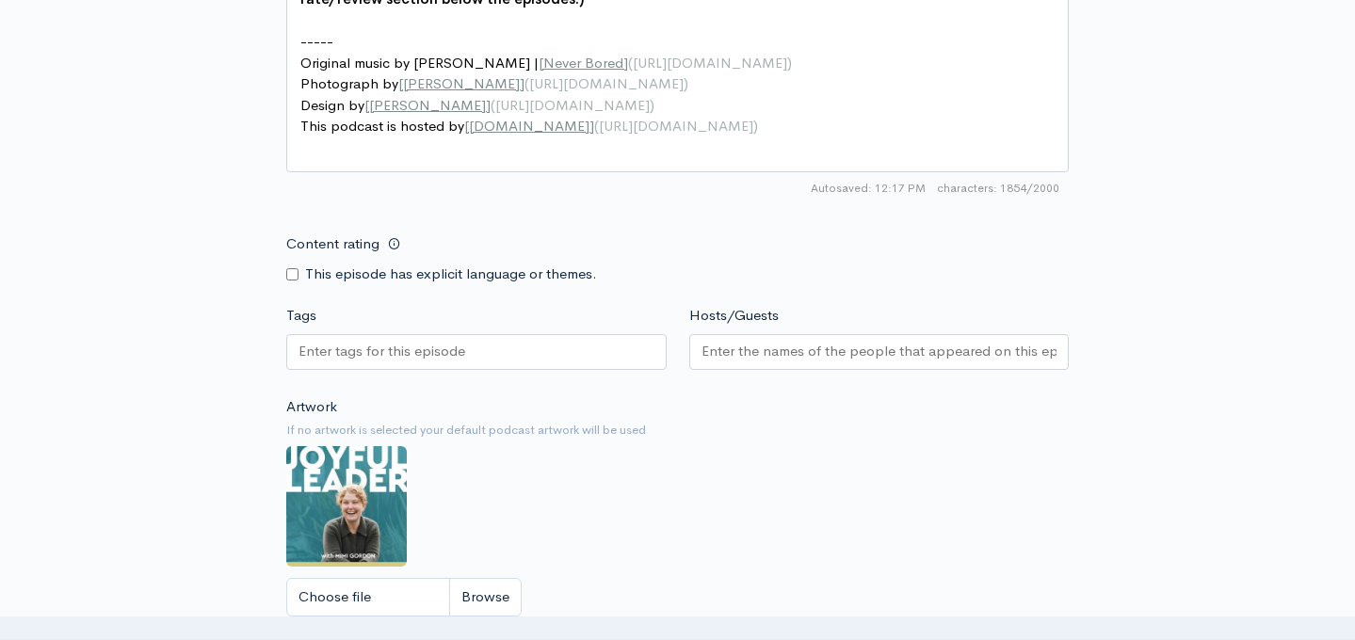
click at [540, 358] on div at bounding box center [476, 352] width 380 height 36
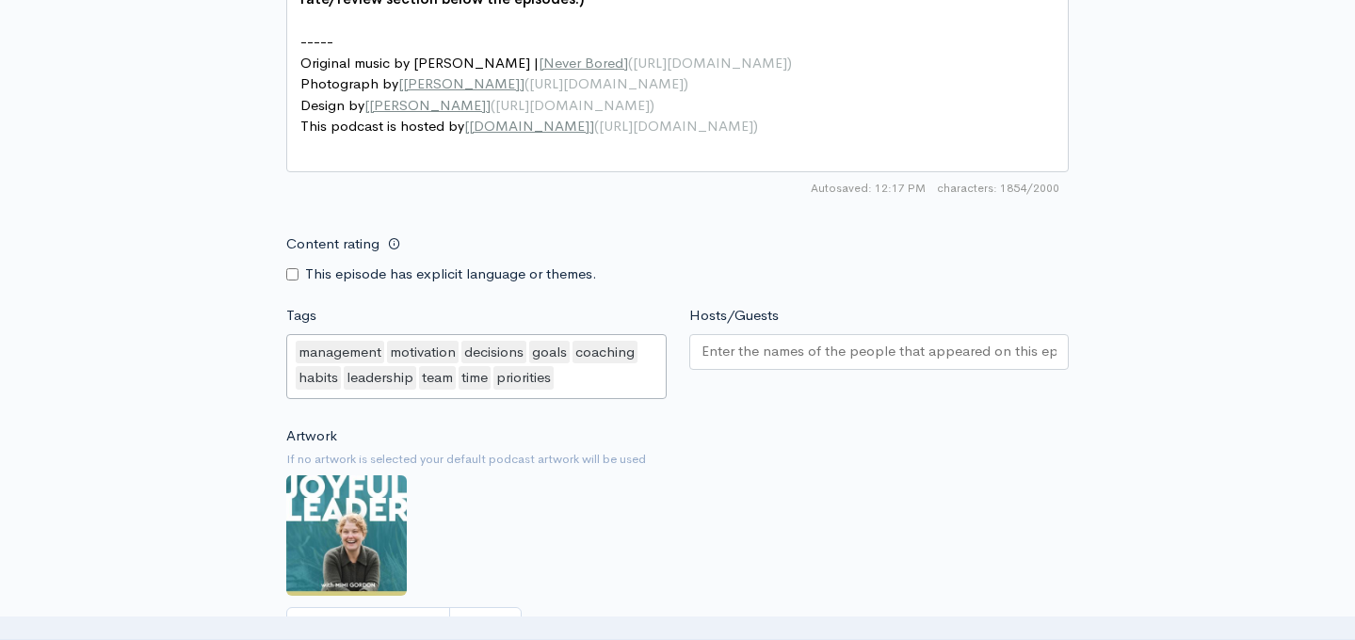
click at [807, 341] on input "Hosts/Guests" at bounding box center [880, 352] width 356 height 22
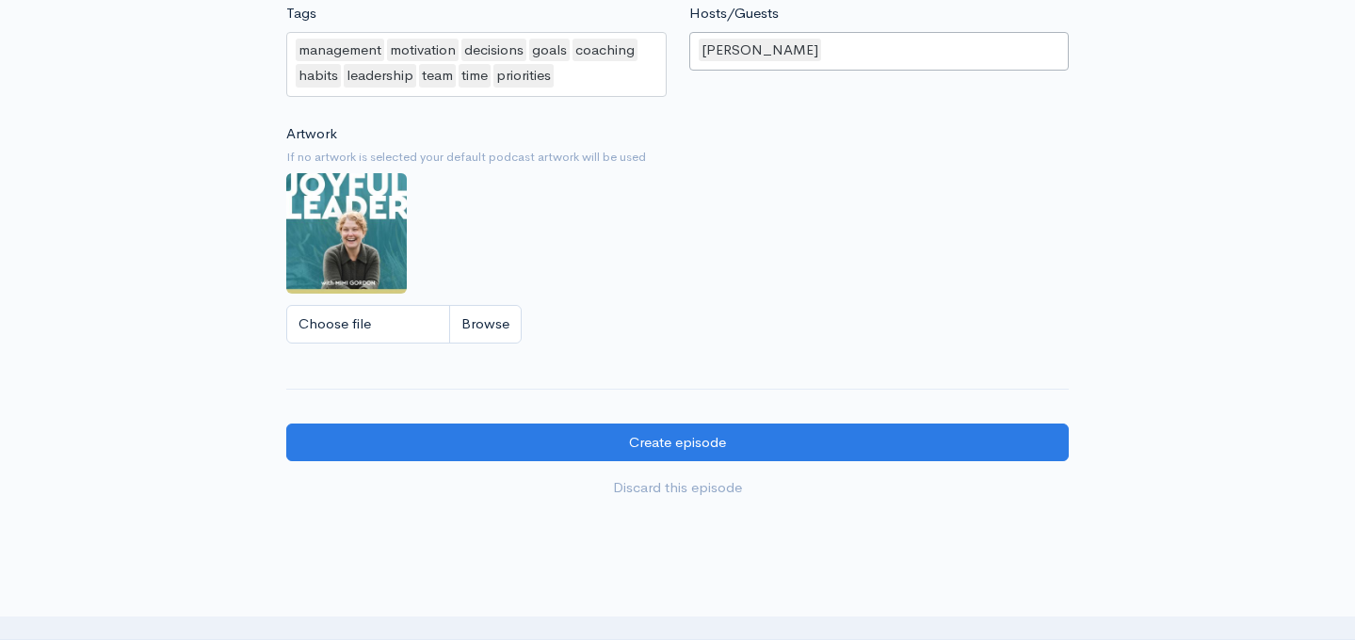
scroll to position [2285, 0]
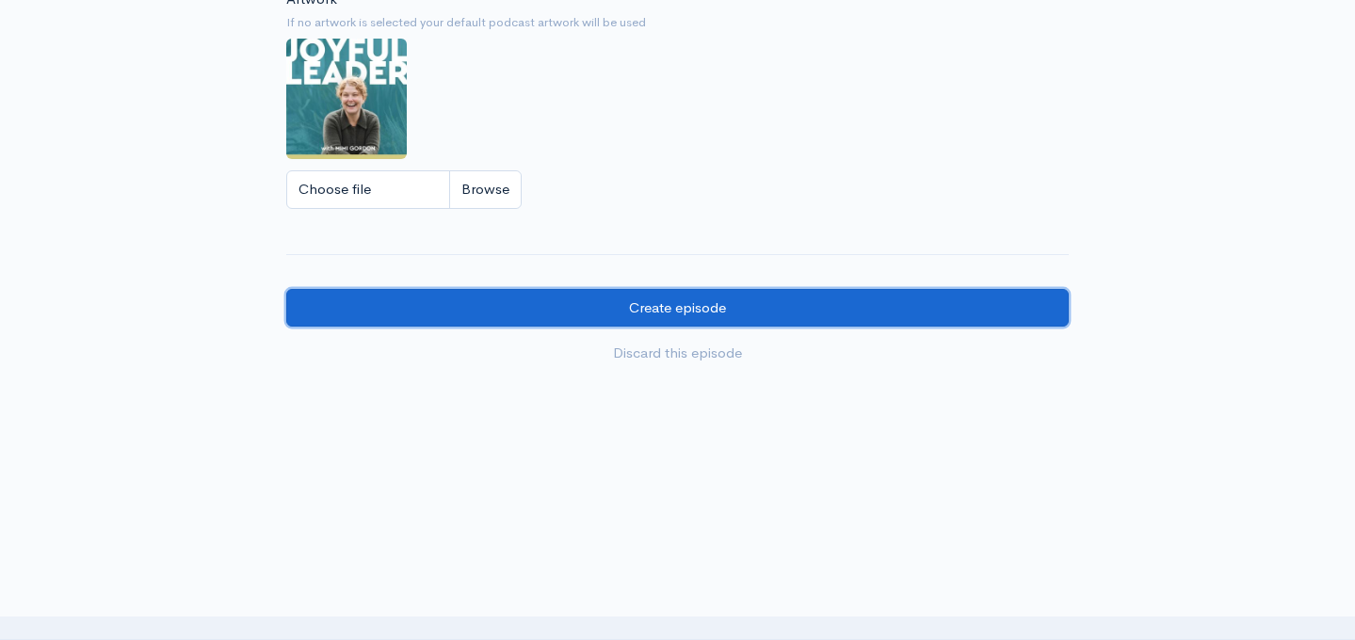
click at [769, 313] on input "Create episode" at bounding box center [677, 308] width 783 height 39
